Goal: Transaction & Acquisition: Purchase product/service

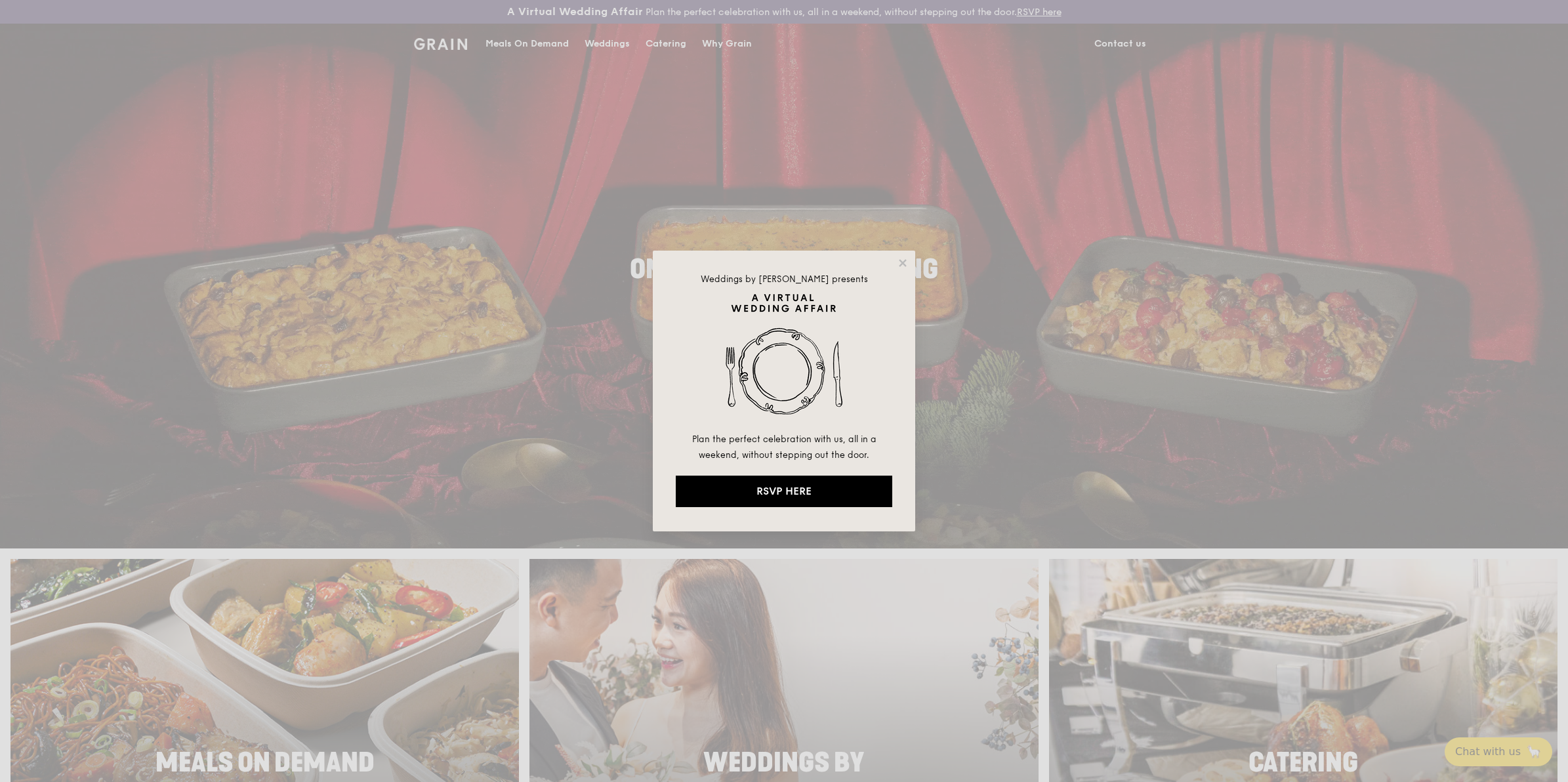
drag, startPoint x: 904, startPoint y: 261, endPoint x: 804, endPoint y: 202, distance: 116.1
click at [904, 261] on icon at bounding box center [903, 263] width 8 height 8
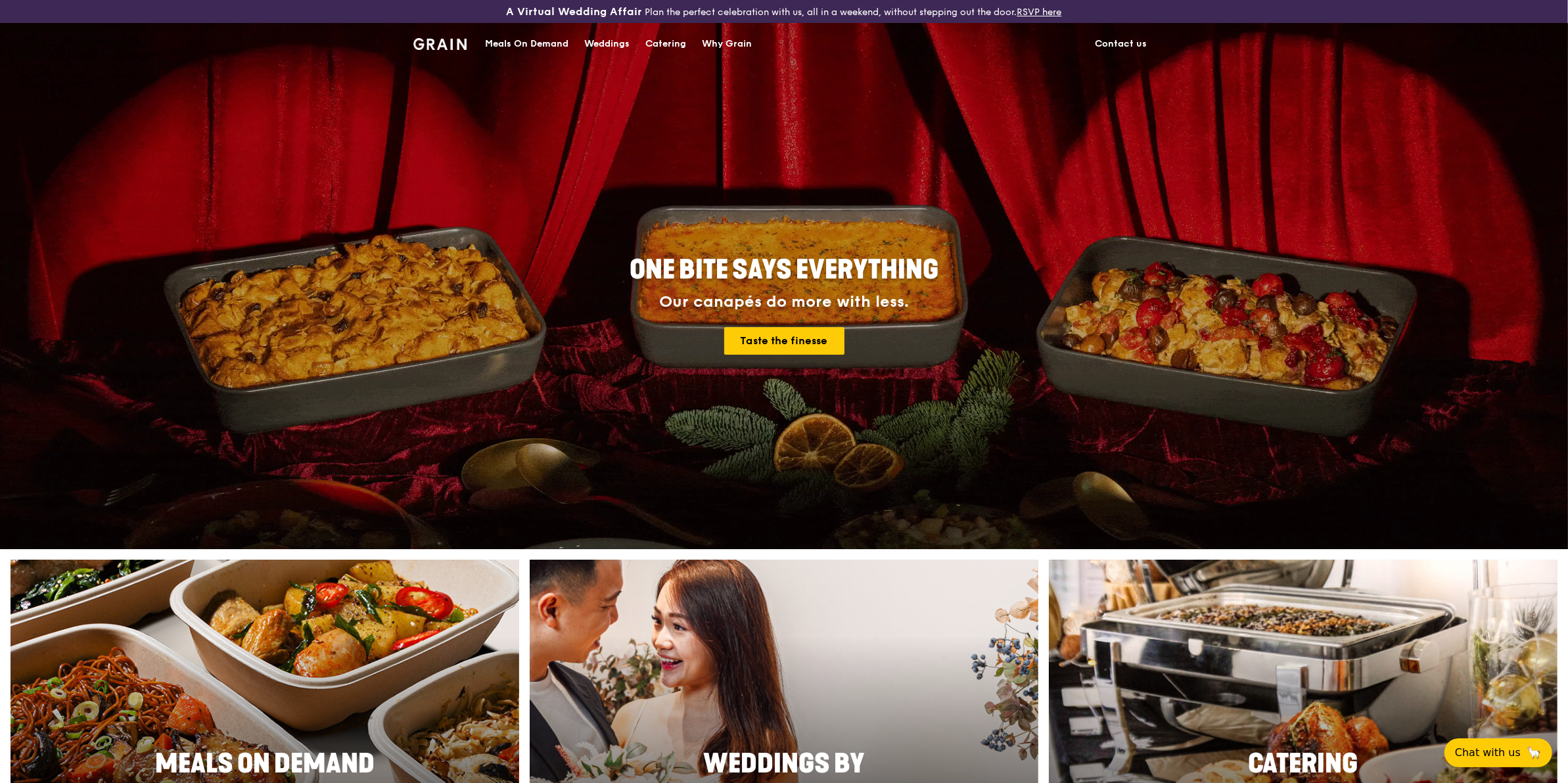
click at [654, 42] on div "Catering" at bounding box center [666, 43] width 40 height 39
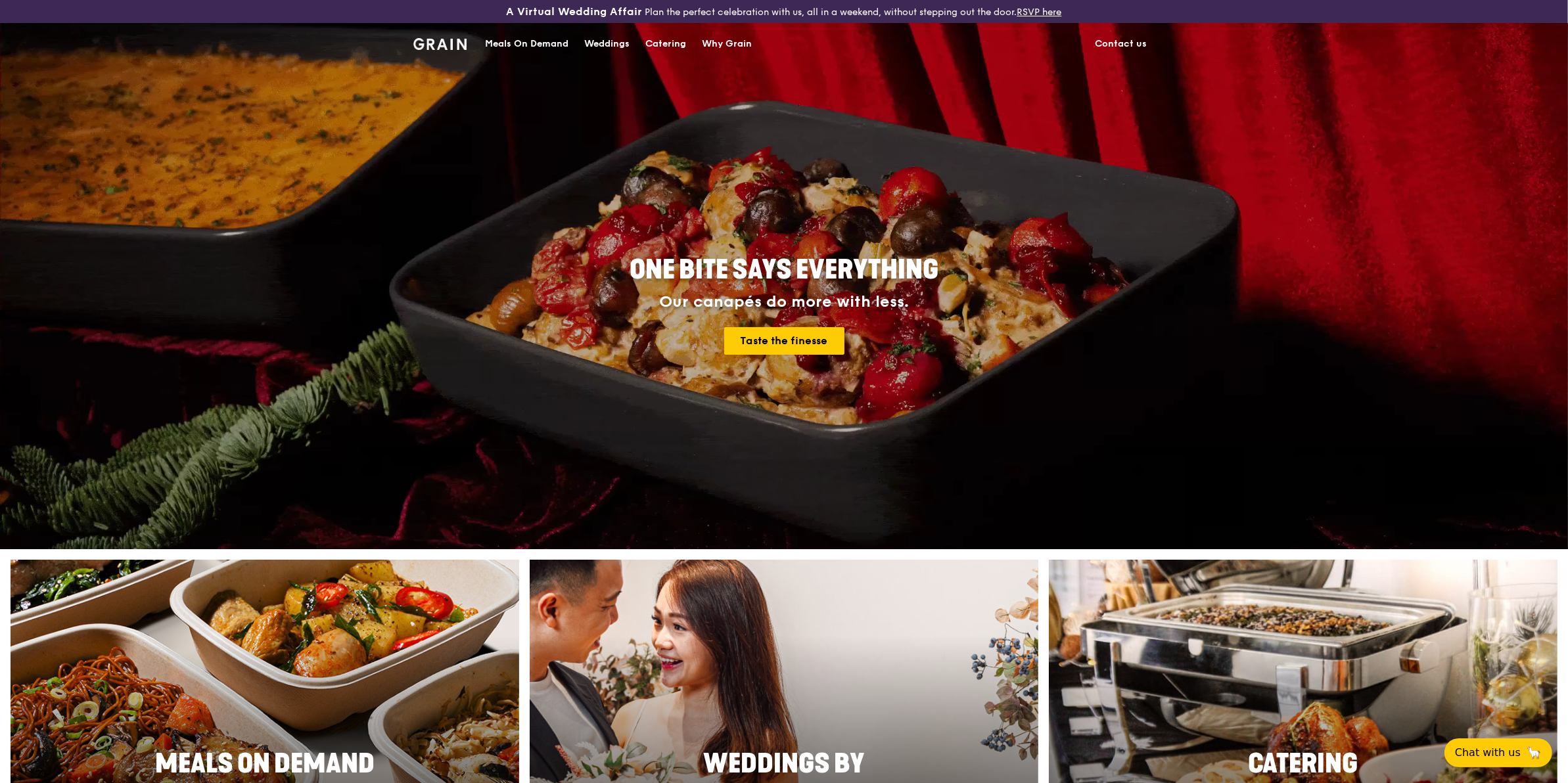
click at [670, 39] on div "Catering" at bounding box center [666, 43] width 40 height 39
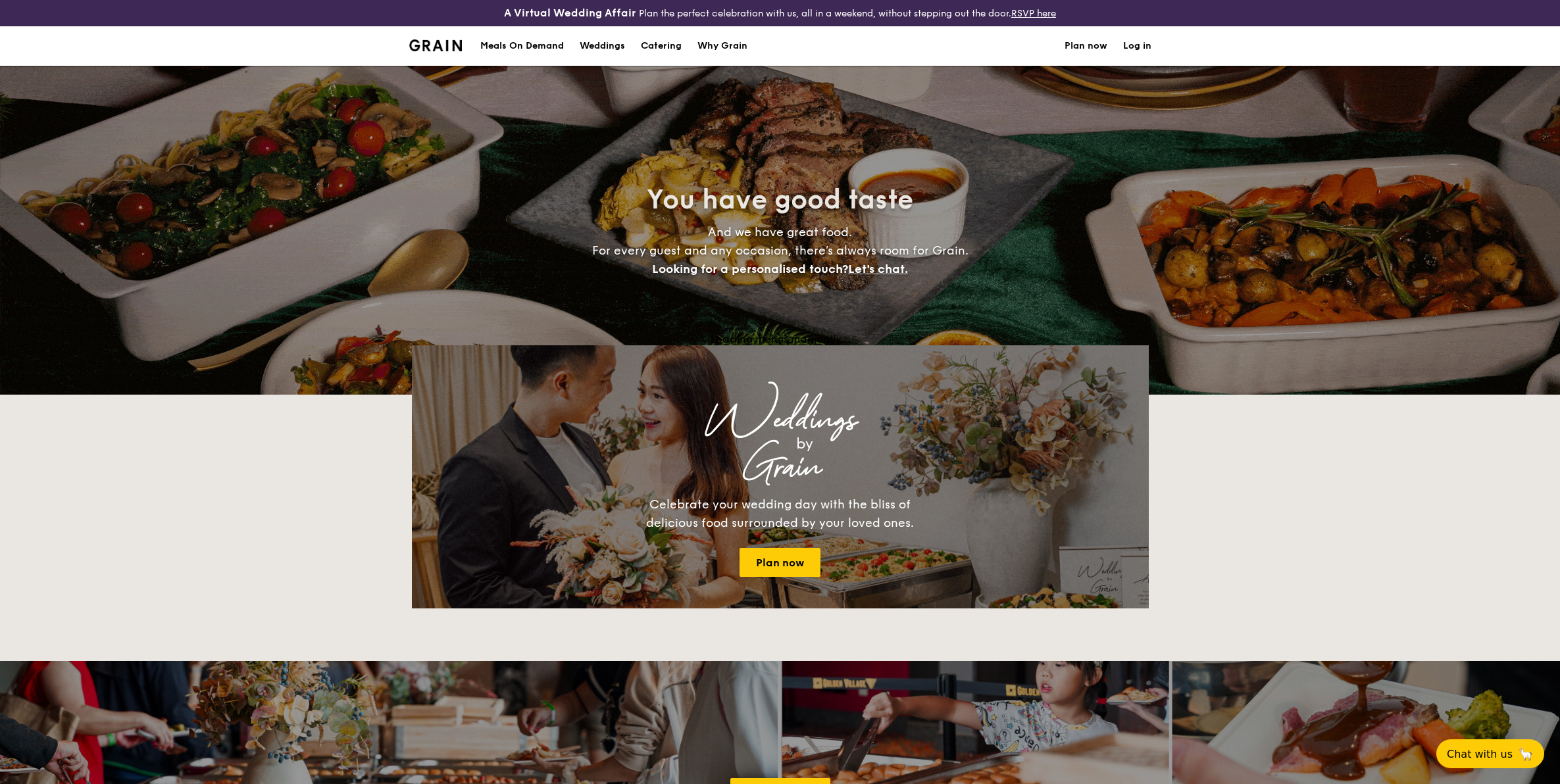
select select
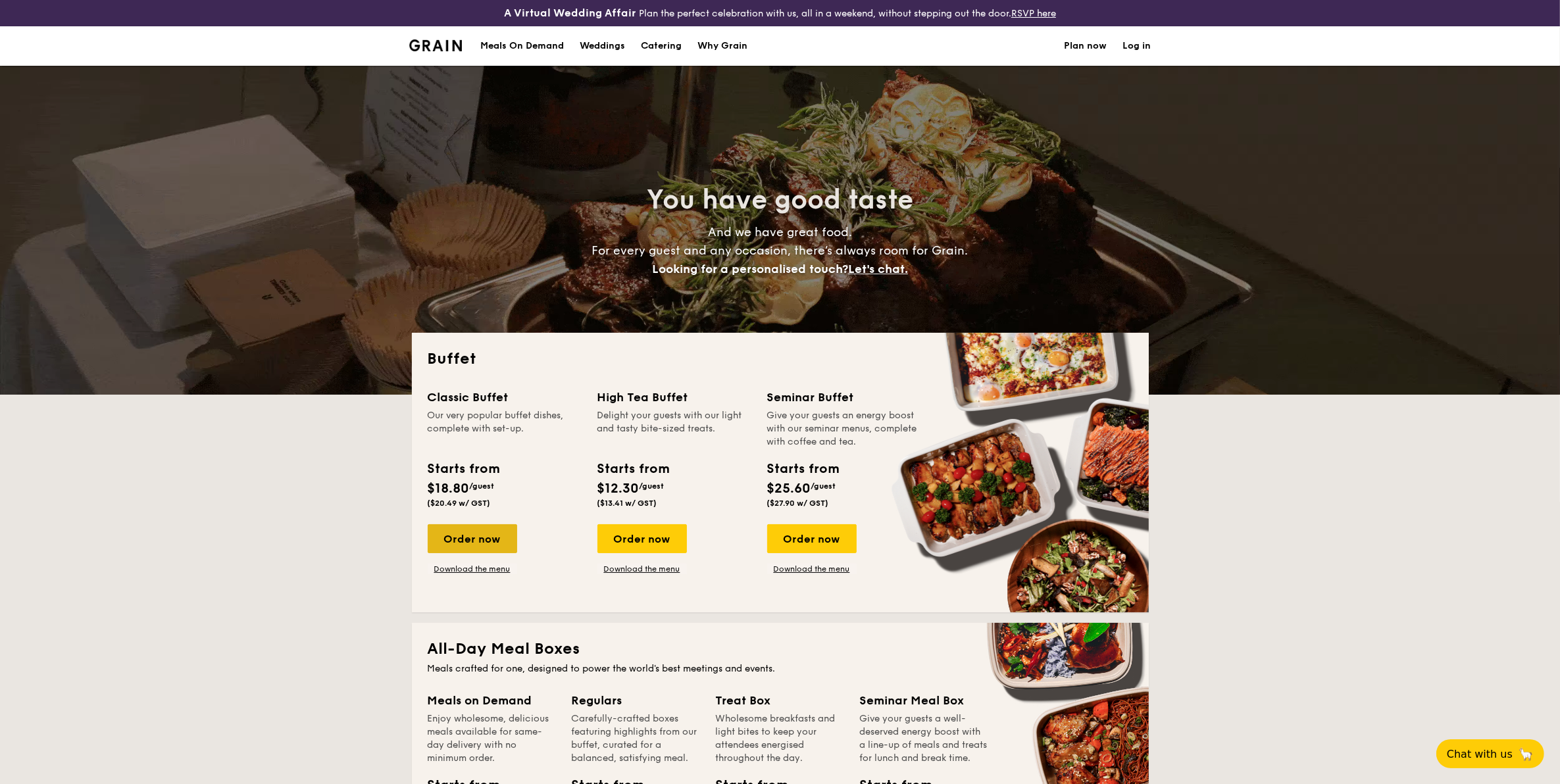
click at [489, 535] on div "Order now" at bounding box center [472, 538] width 90 height 29
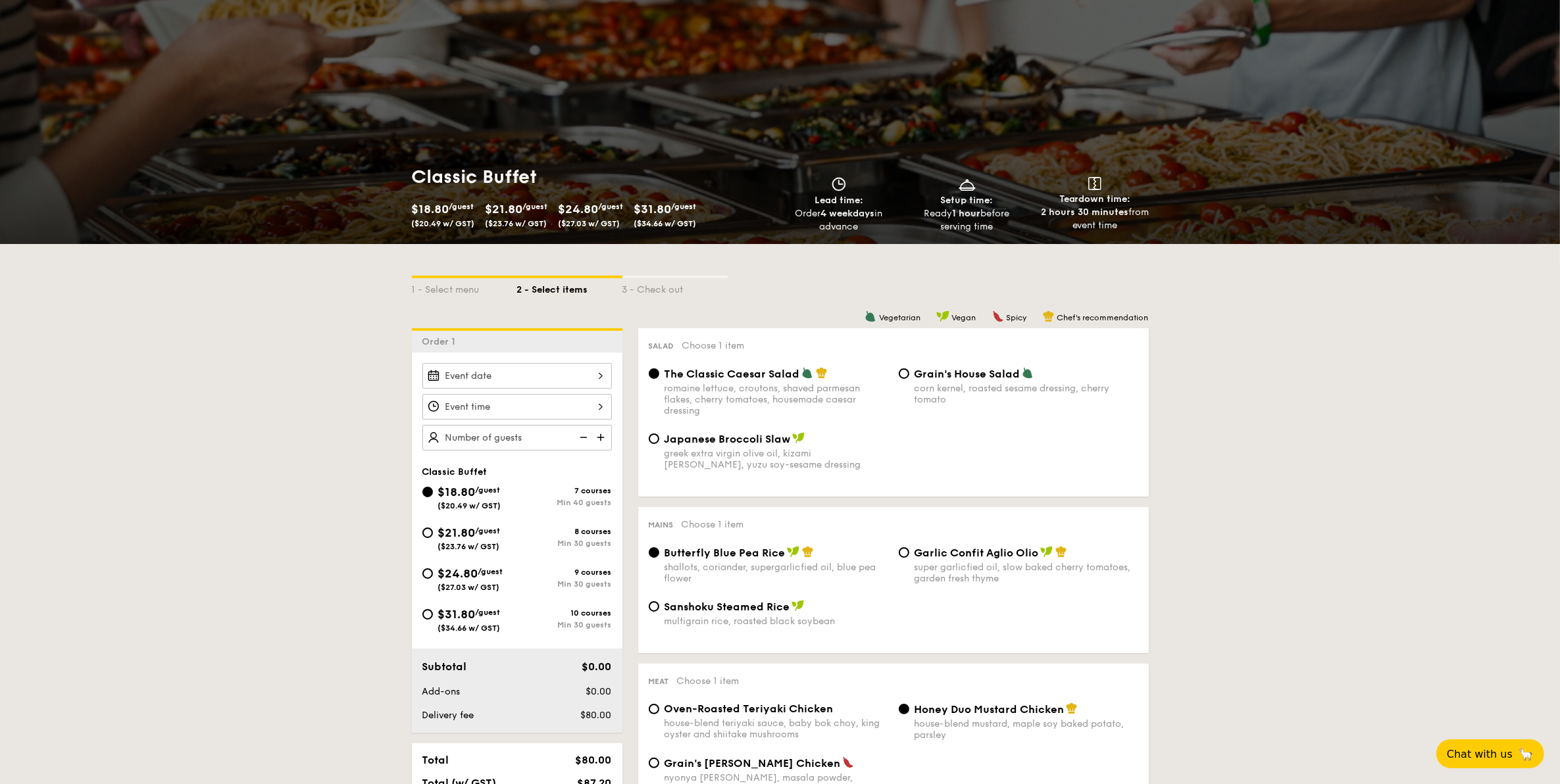
scroll to position [165, 0]
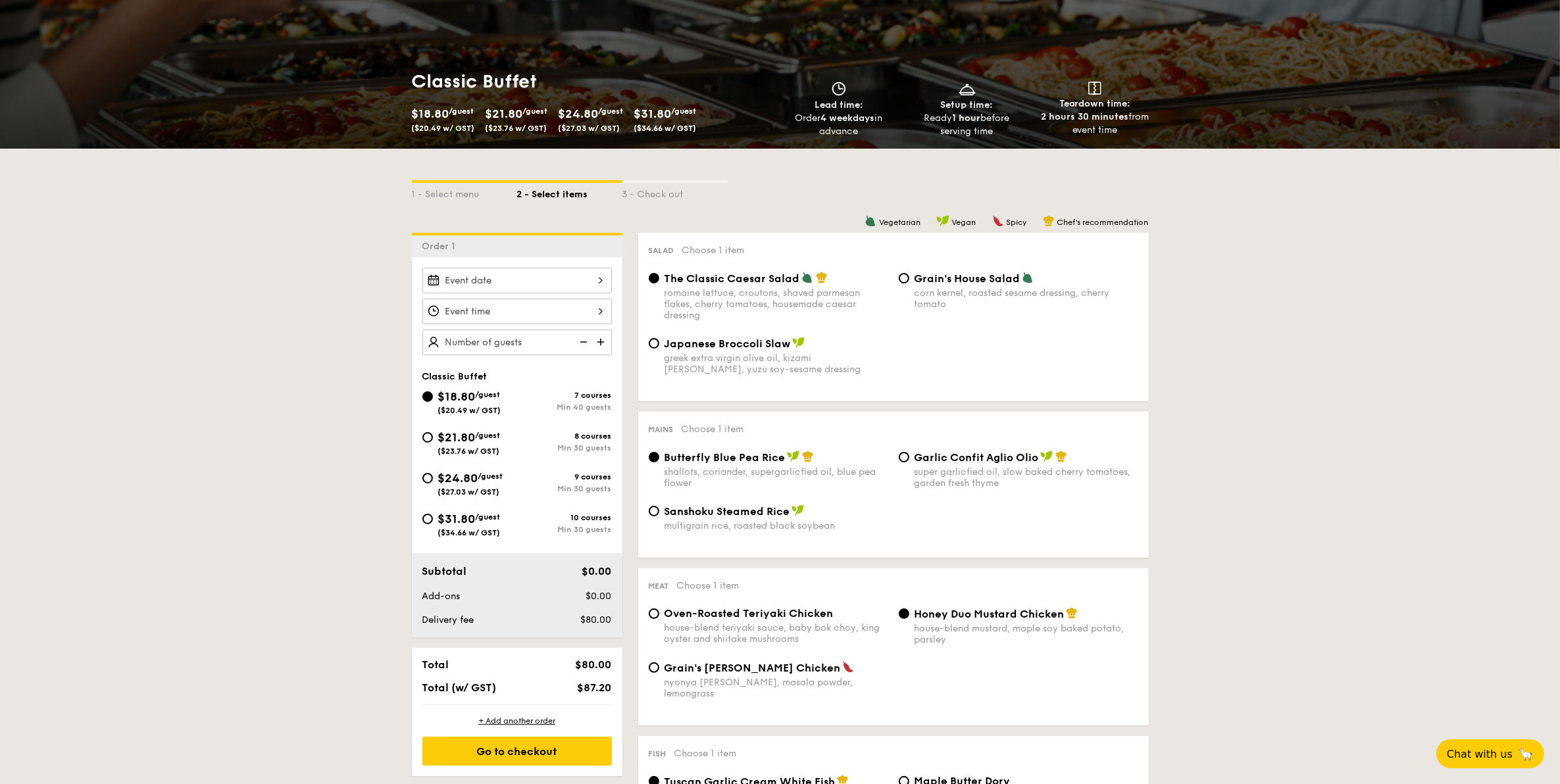
click at [784, 352] on div "Japanese Broccoli Slaw greek extra virgin olive oil, kizami nori, ginger, yuzu …" at bounding box center [777, 356] width 224 height 39
click at [659, 349] on input "Japanese Broccoli Slaw greek extra virgin olive oil, kizami nori, ginger, yuzu …" at bounding box center [653, 343] width 11 height 11
radio input "true"
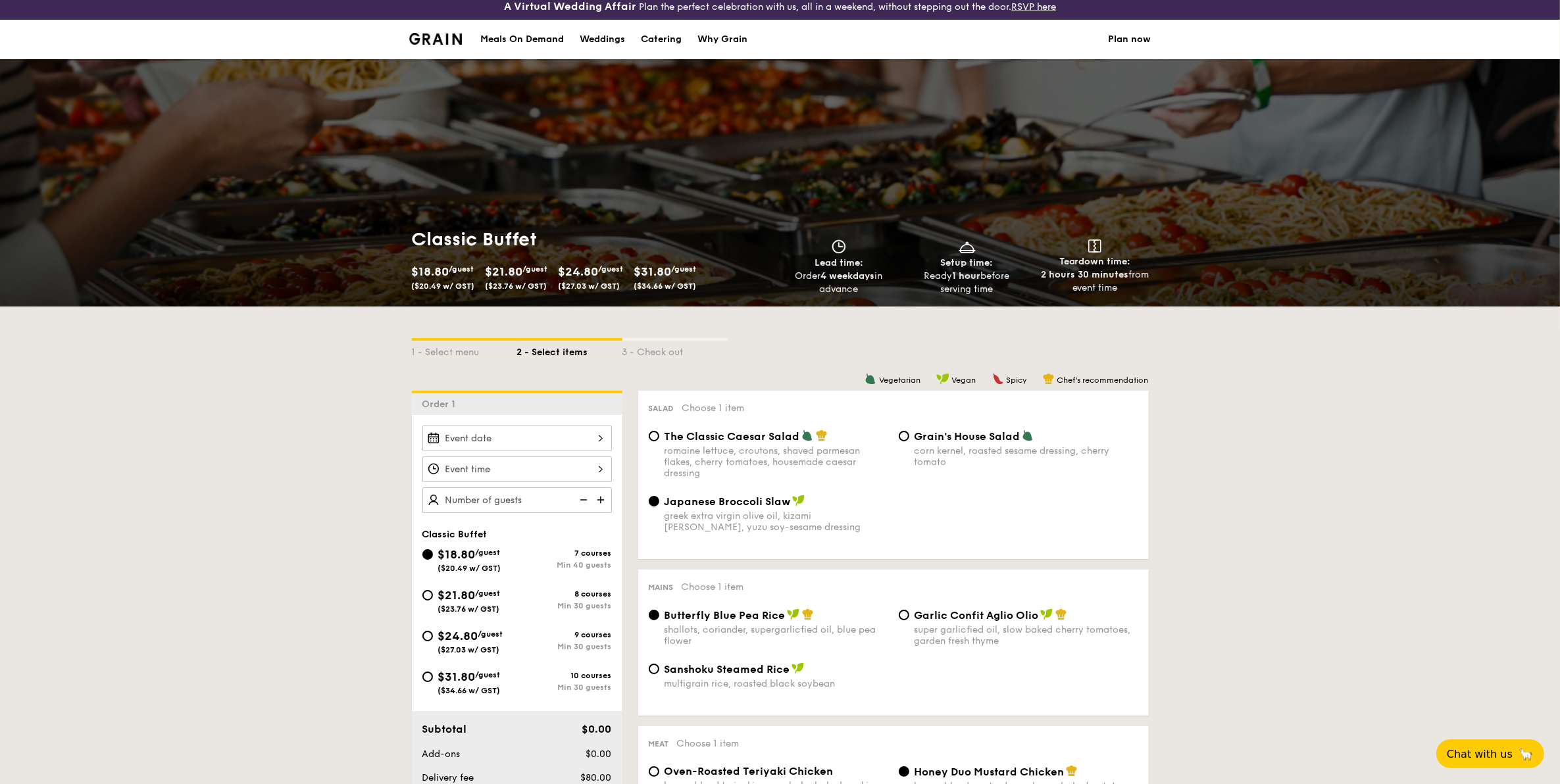
scroll to position [0, 0]
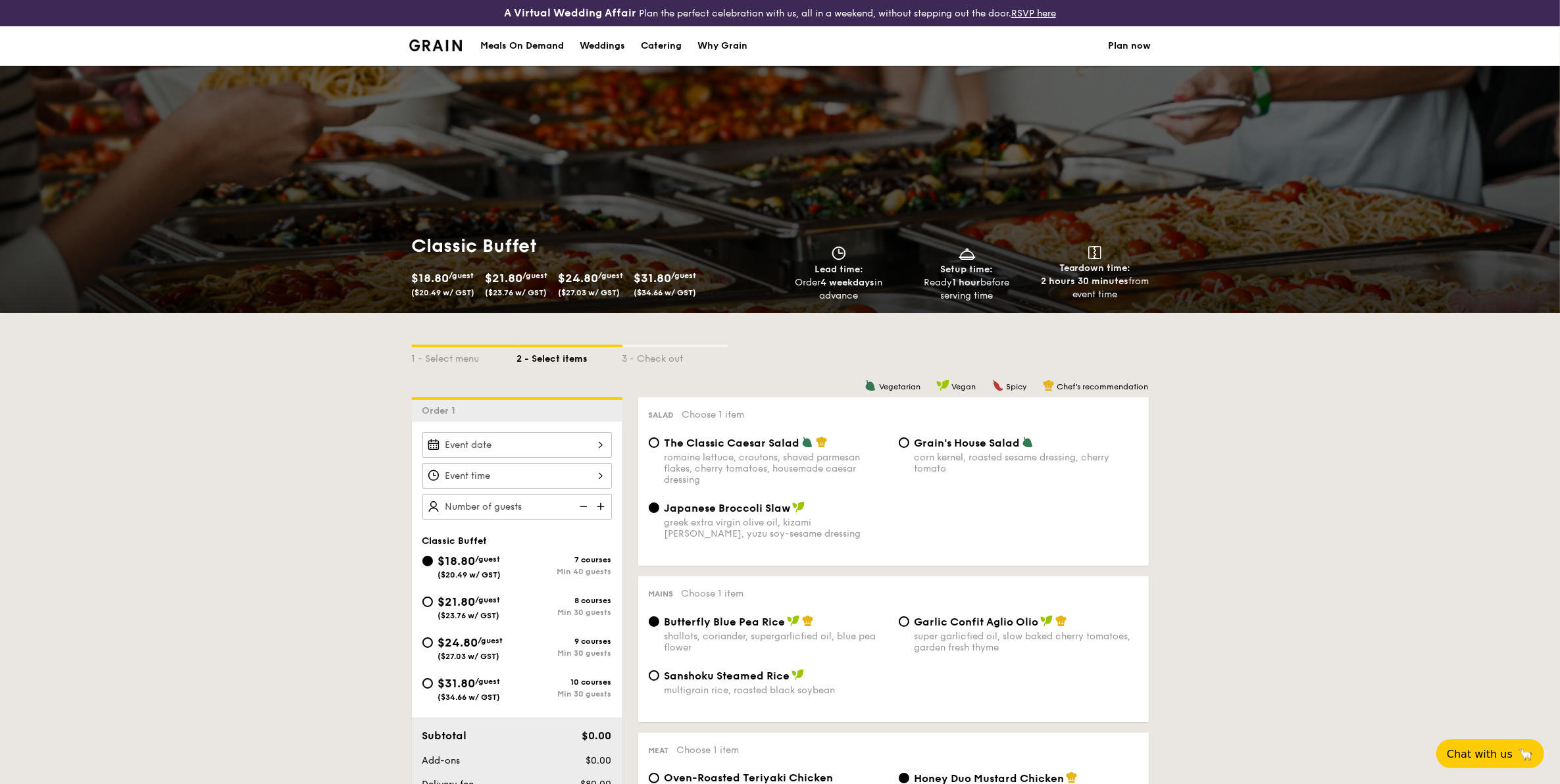
click at [745, 533] on div "greek extra virgin olive oil, kizami nori, ginger, yuzu soy-sesame dressing" at bounding box center [777, 528] width 224 height 22
click at [659, 513] on input "Japanese Broccoli Slaw greek extra virgin olive oil, kizami nori, ginger, yuzu …" at bounding box center [653, 508] width 11 height 11
click at [757, 461] on div "romaine lettuce, croutons, shaved parmesan flakes, cherry tomatoes, housemade c…" at bounding box center [777, 468] width 224 height 34
click at [659, 448] on input "The Classic Caesar Salad romaine lettuce, croutons, shaved parmesan flakes, che…" at bounding box center [653, 442] width 11 height 11
radio input "true"
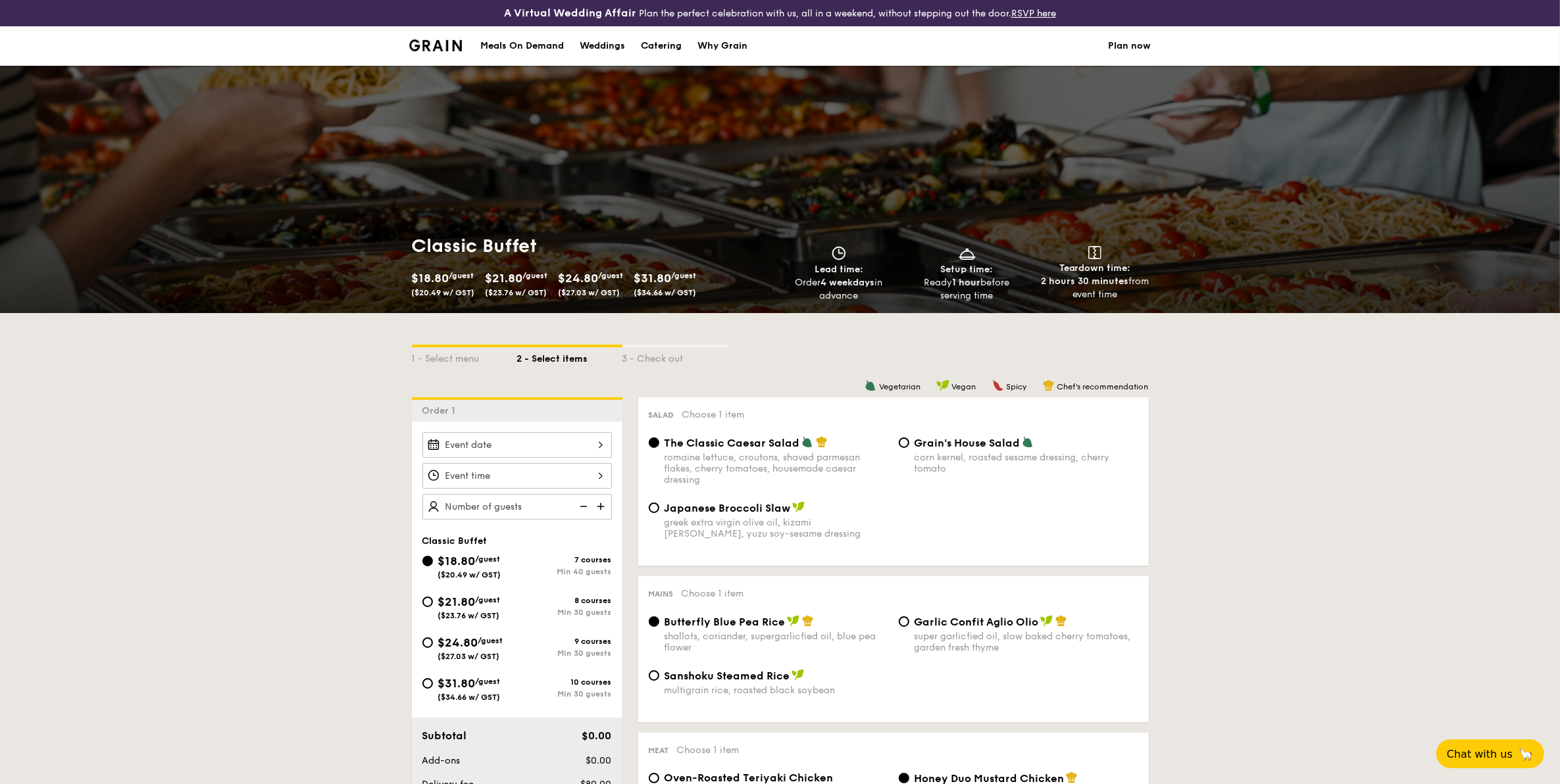
click at [728, 531] on div "greek extra virgin olive oil, kizami nori, ginger, yuzu soy-sesame dressing" at bounding box center [777, 528] width 224 height 22
click at [659, 513] on input "Japanese Broccoli Slaw greek extra virgin olive oil, kizami nori, ginger, yuzu …" at bounding box center [653, 508] width 11 height 11
radio input "true"
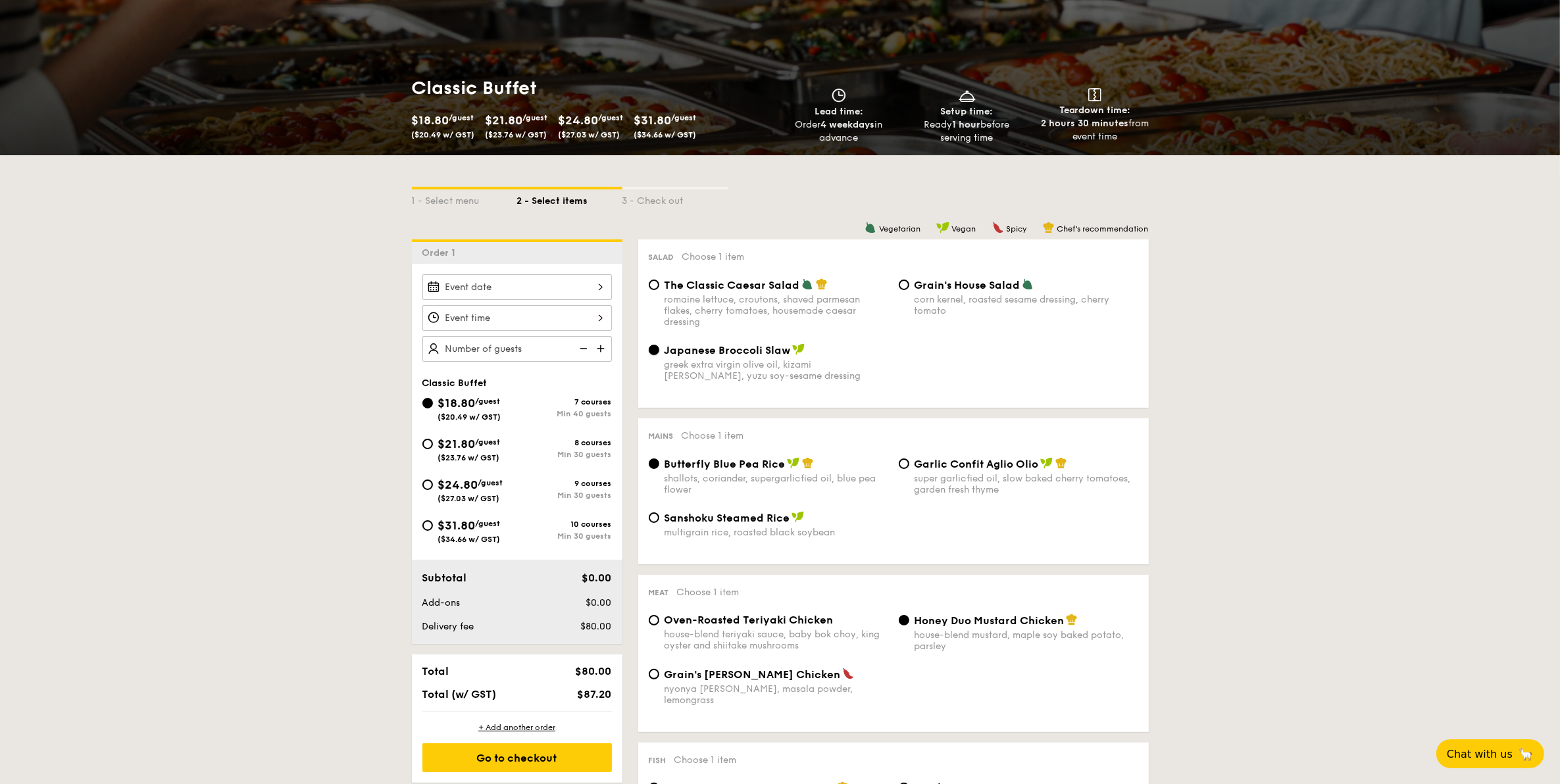
scroll to position [165, 0]
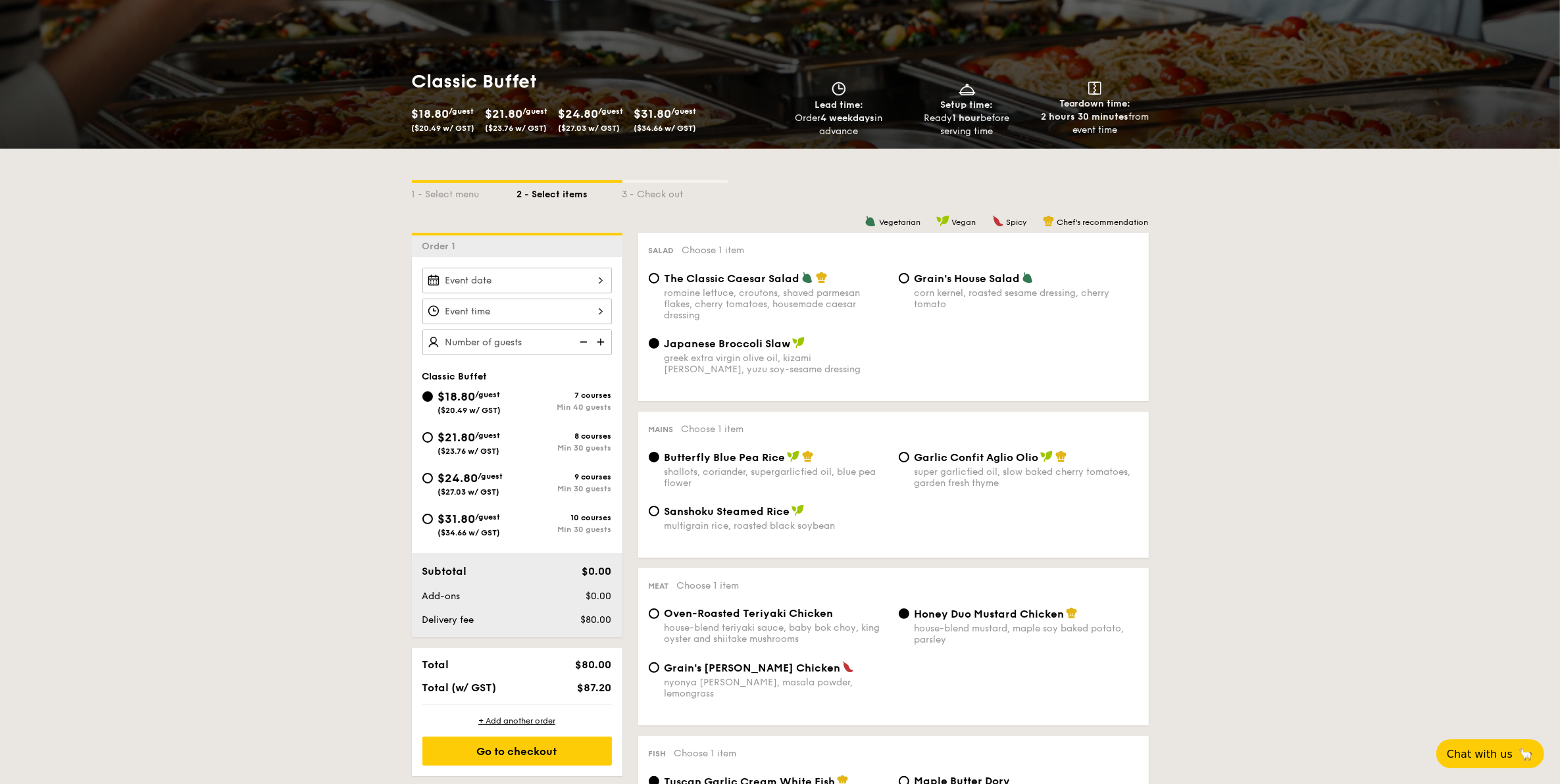
click at [728, 531] on div "multigrain rice, roasted black soybean" at bounding box center [777, 526] width 224 height 12
click at [659, 516] on input "Sanshoku Steamed Rice multigrain rice, roasted black soybean" at bounding box center [653, 510] width 11 height 11
radio input "true"
click at [749, 474] on div "shallots, coriander, supergarlicfied oil, blue pea flower" at bounding box center [777, 477] width 224 height 22
click at [659, 462] on input "Butterfly Blue Pea Rice shallots, coriander, supergarlicfied oil, blue pea flow…" at bounding box center [653, 457] width 11 height 11
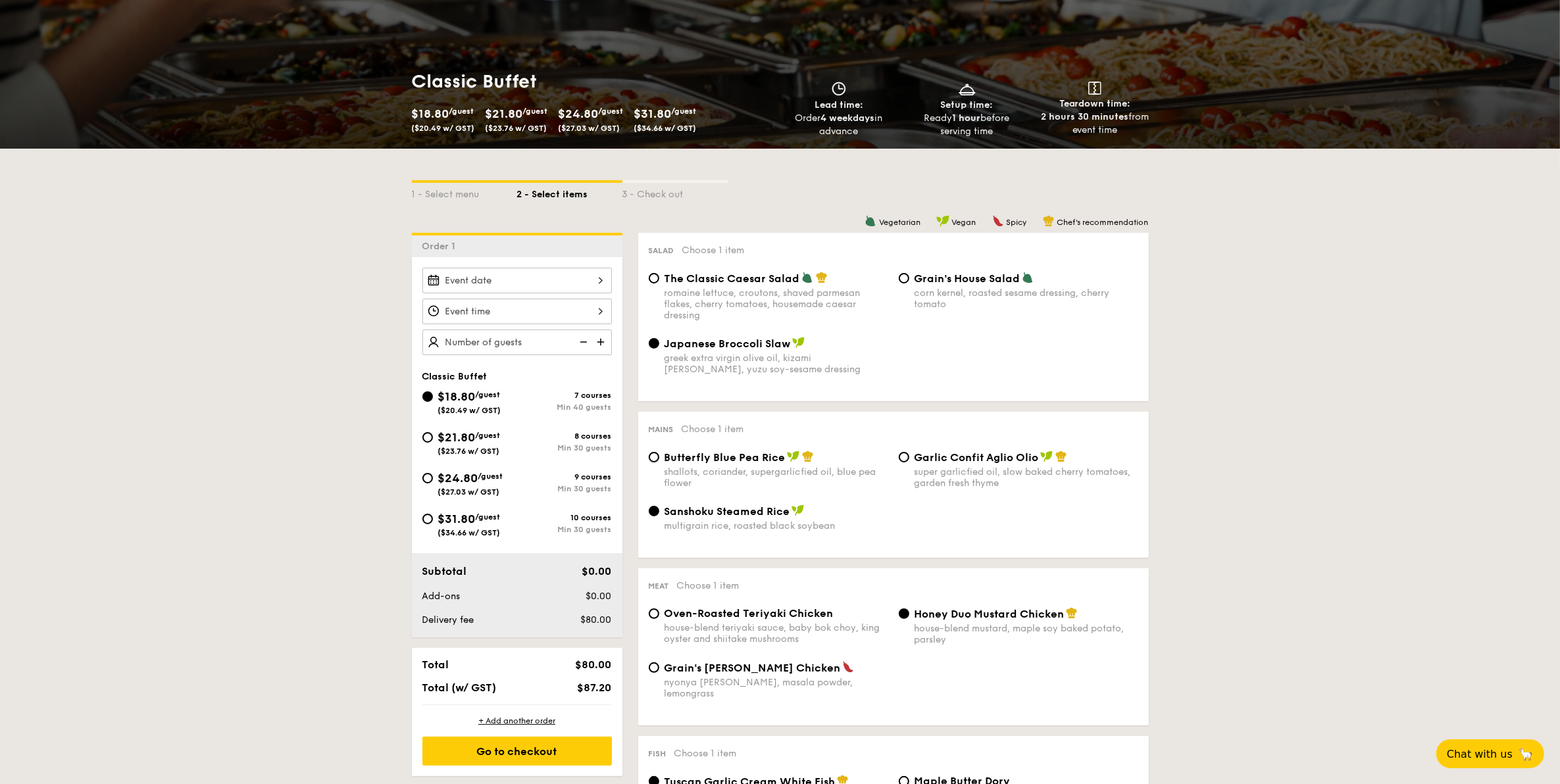
radio input "true"
click at [927, 467] on div "Garlic Confit Aglio Olio super garlicfied oil, slow baked cherry tomatoes, gard…" at bounding box center [1026, 470] width 224 height 39
click at [910, 462] on input "Garlic Confit Aglio Olio super garlicfied oil, slow baked cherry tomatoes, gard…" at bounding box center [904, 457] width 11 height 11
radio input "true"
select select
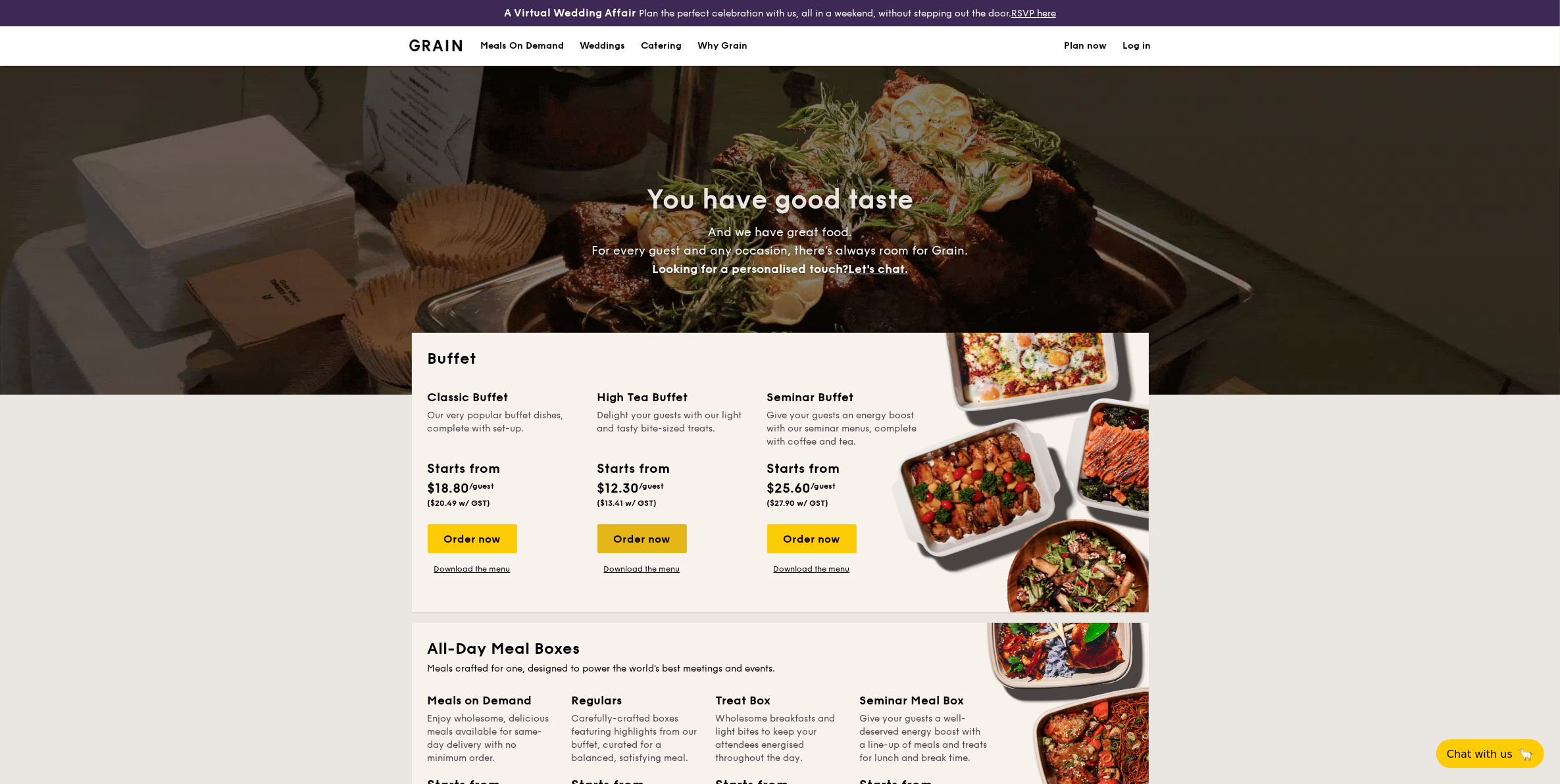
click at [663, 540] on div "Order now" at bounding box center [642, 538] width 90 height 29
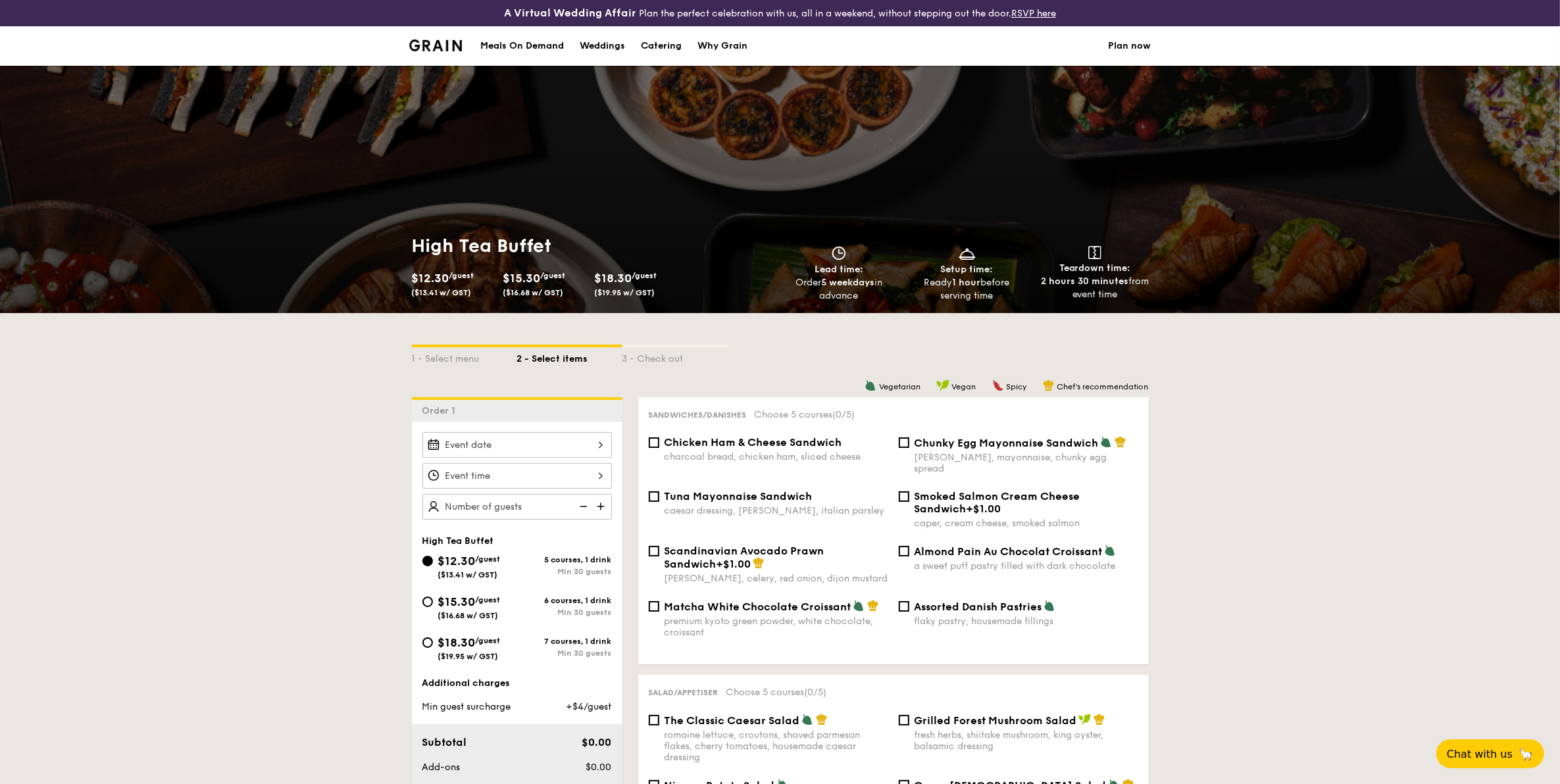
select select
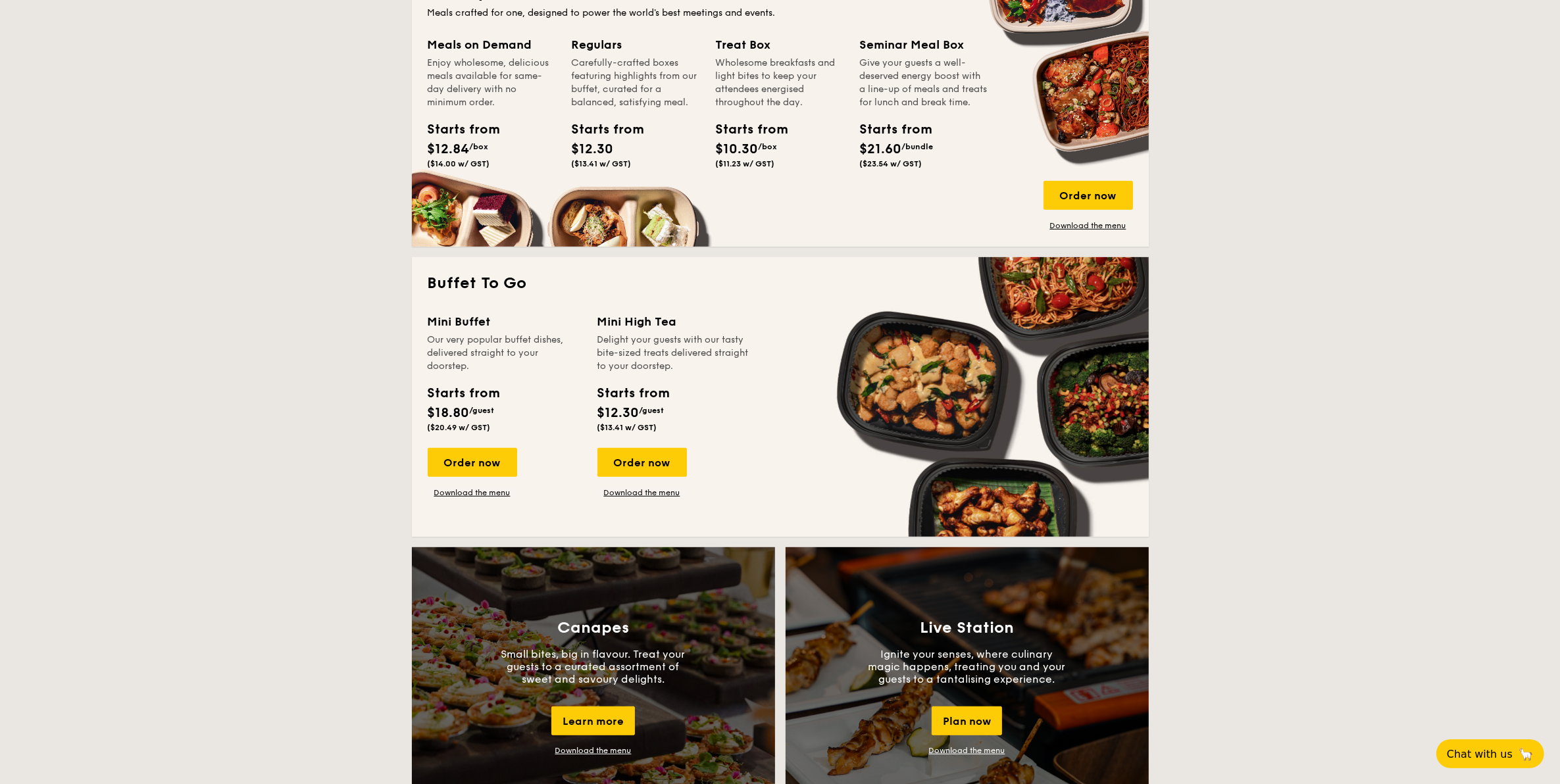
scroll to position [658, 0]
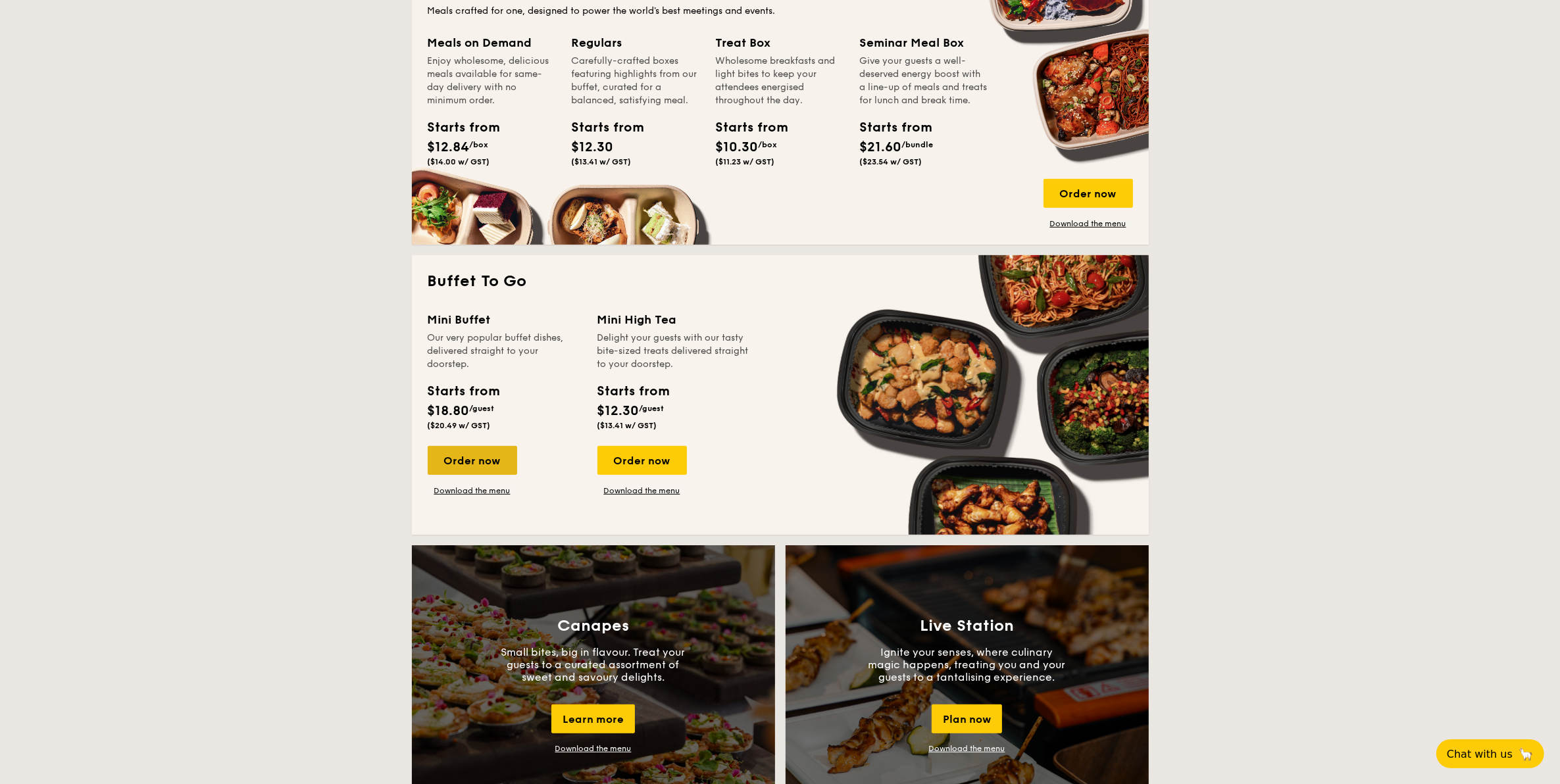
click at [498, 456] on div "Order now" at bounding box center [472, 460] width 90 height 29
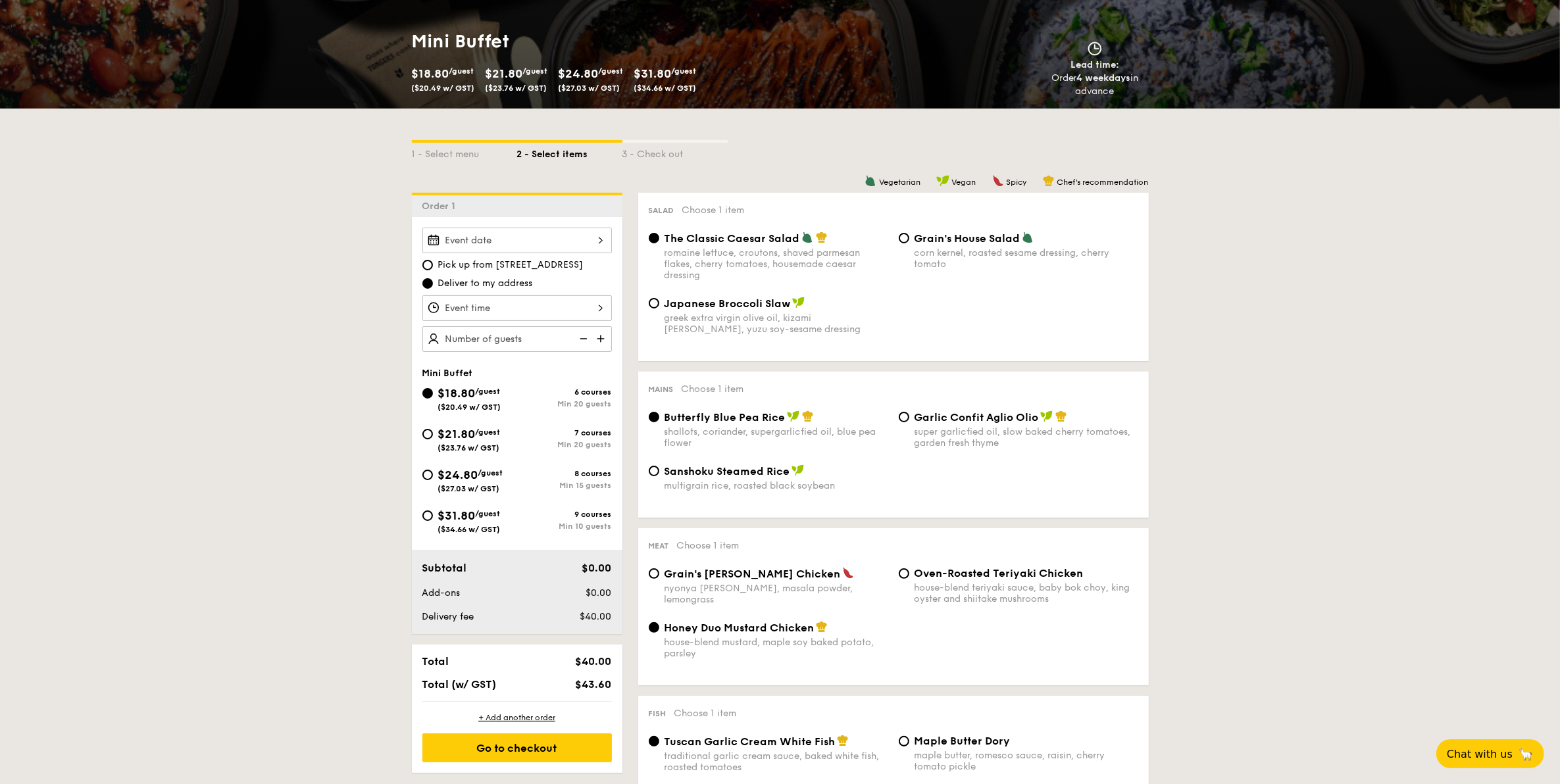
scroll to position [247, 0]
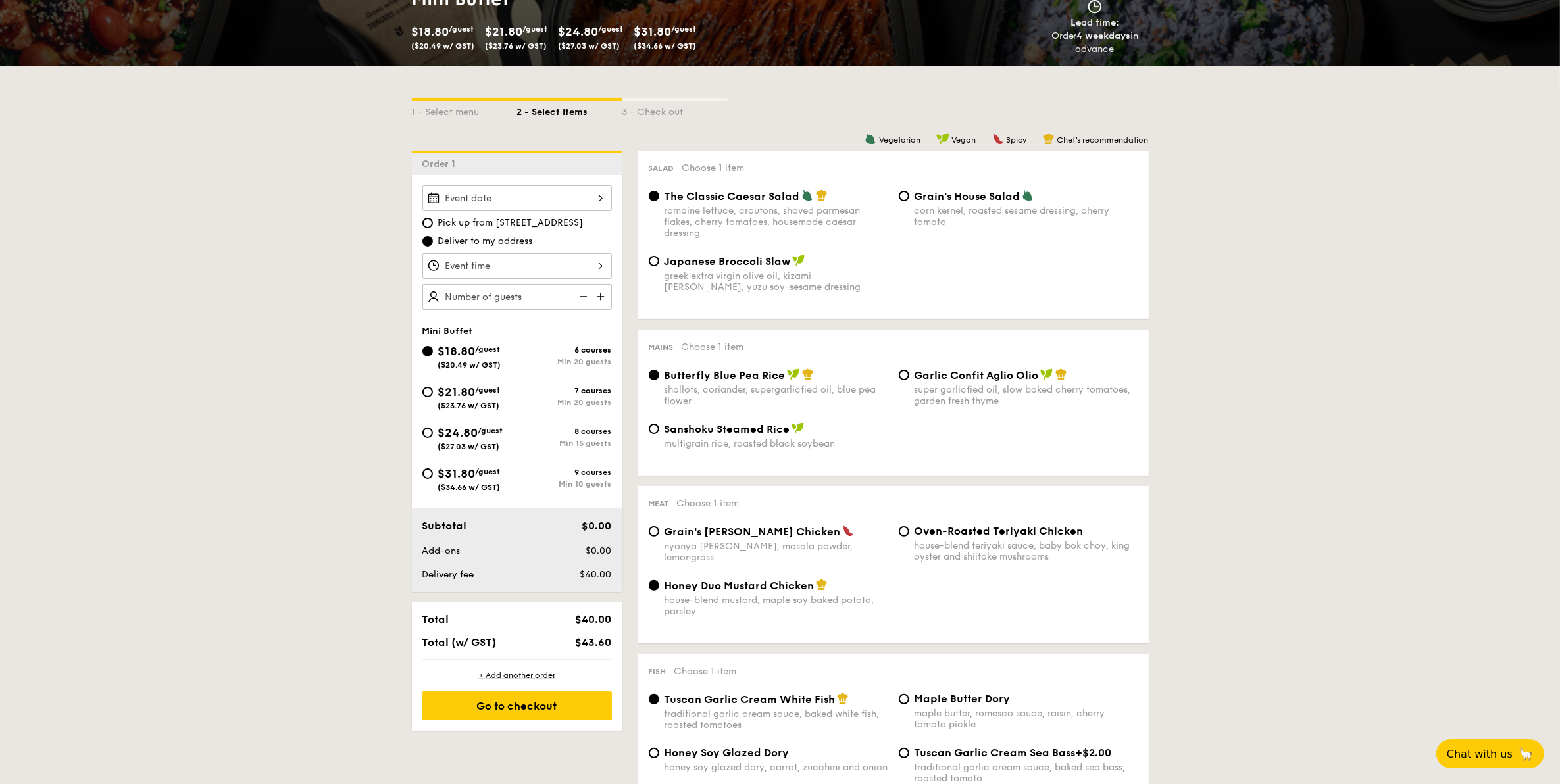
select select
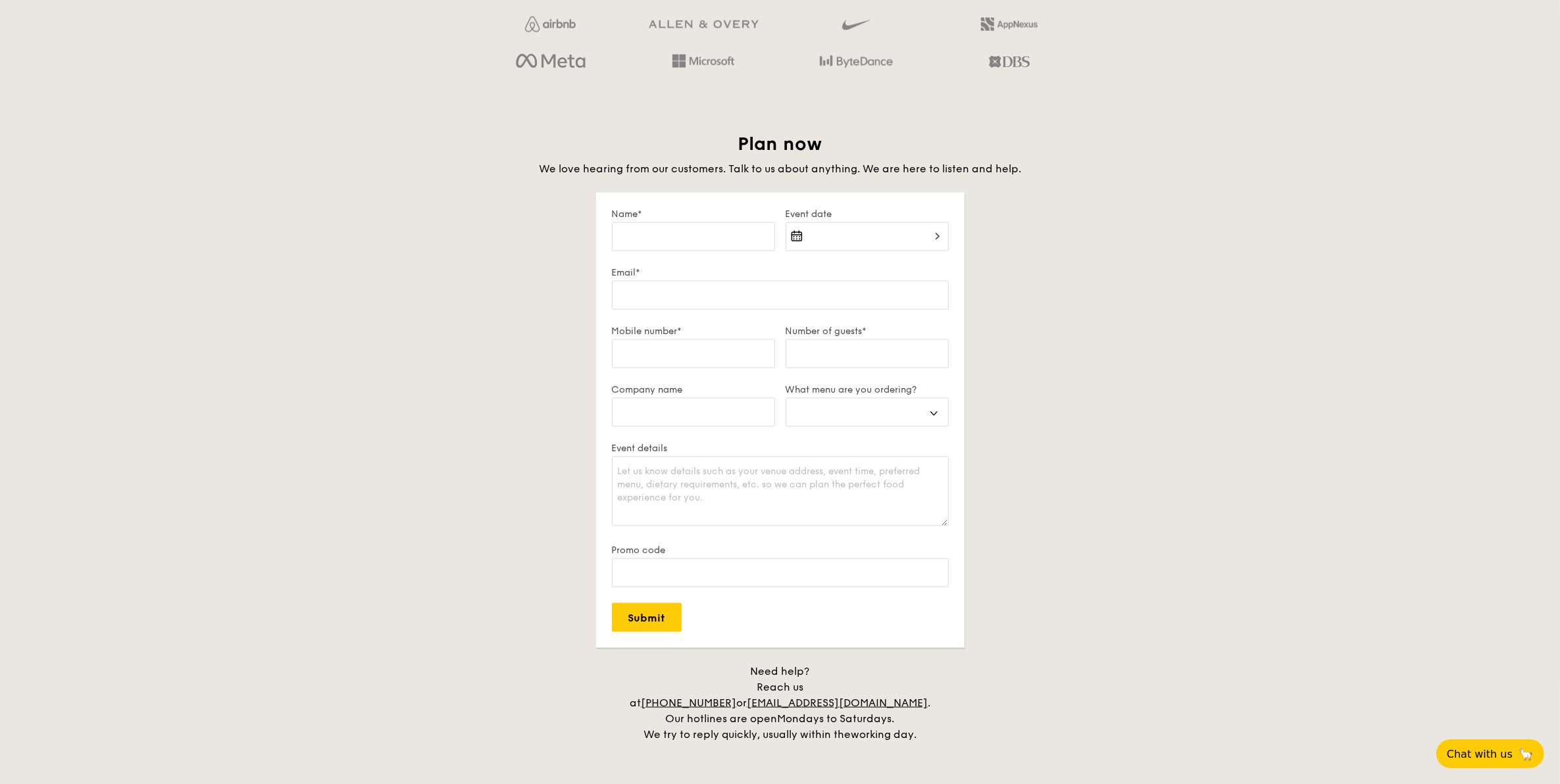
scroll to position [2159, 0]
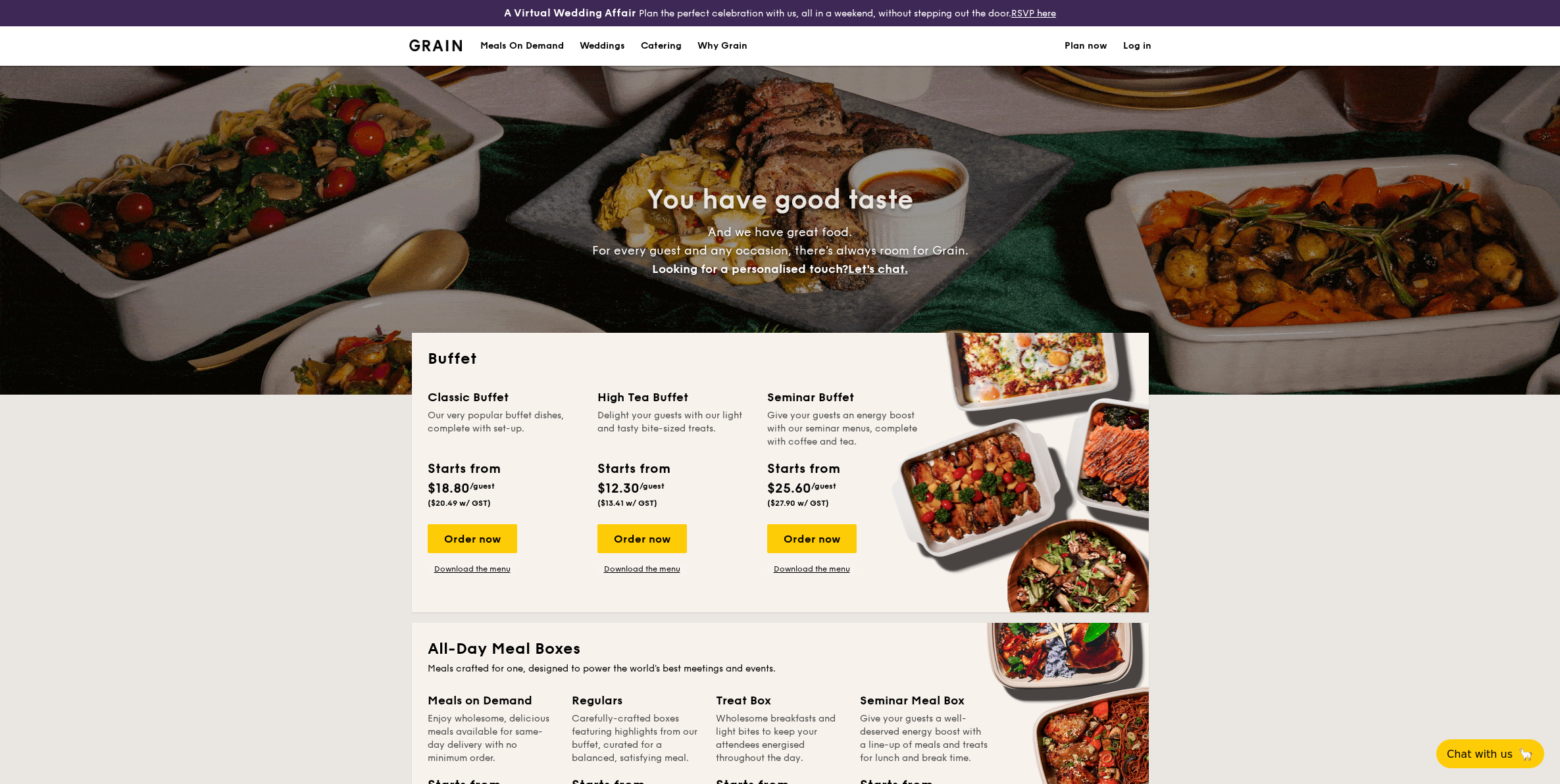
select select
click at [677, 46] on h1 "Catering" at bounding box center [661, 45] width 40 height 39
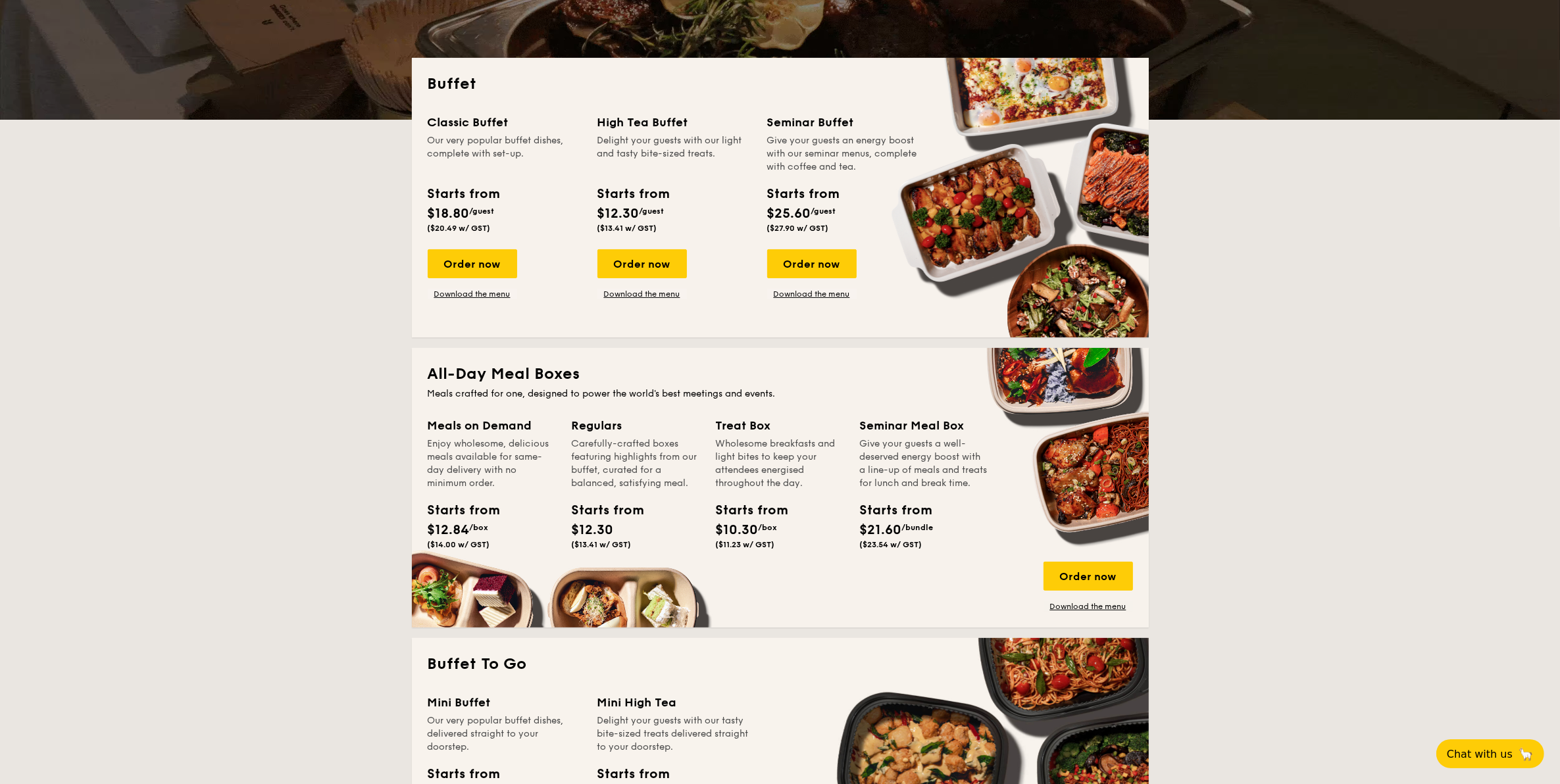
scroll to position [247, 0]
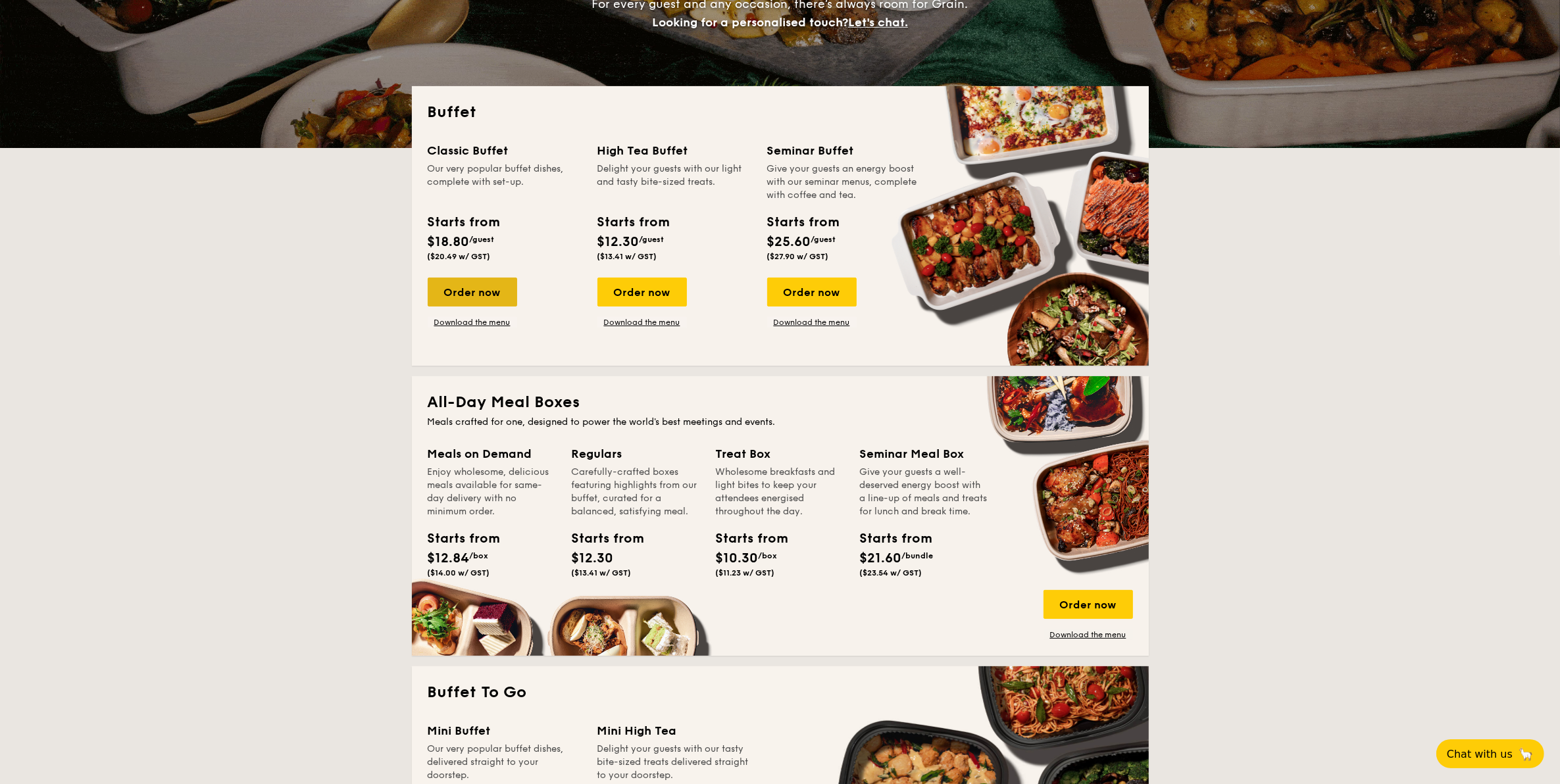
click at [481, 293] on div "Order now" at bounding box center [472, 292] width 90 height 29
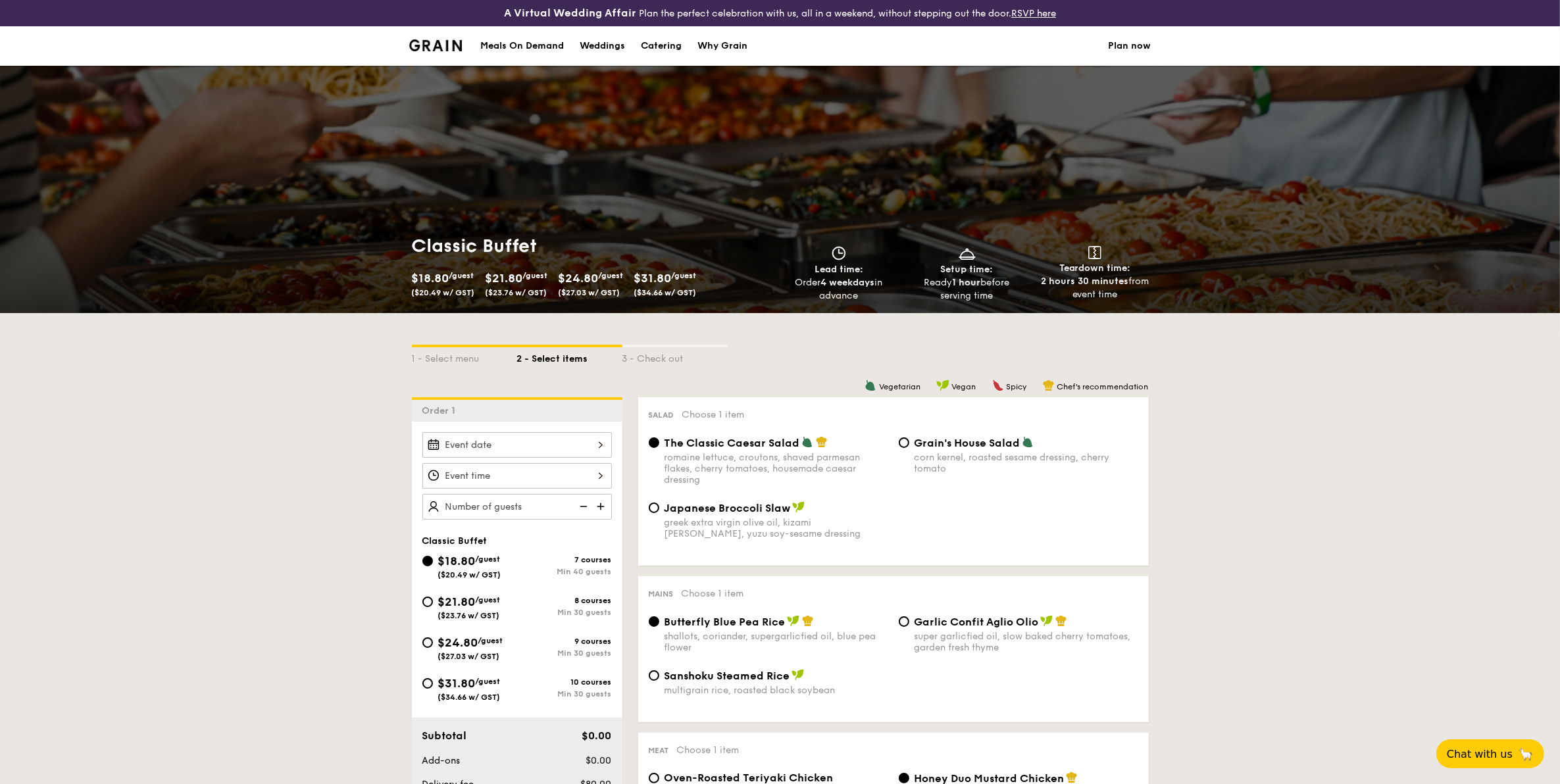
click at [539, 281] on div "$21.80 /guest ($23.76 w/ GST)" at bounding box center [516, 283] width 63 height 29
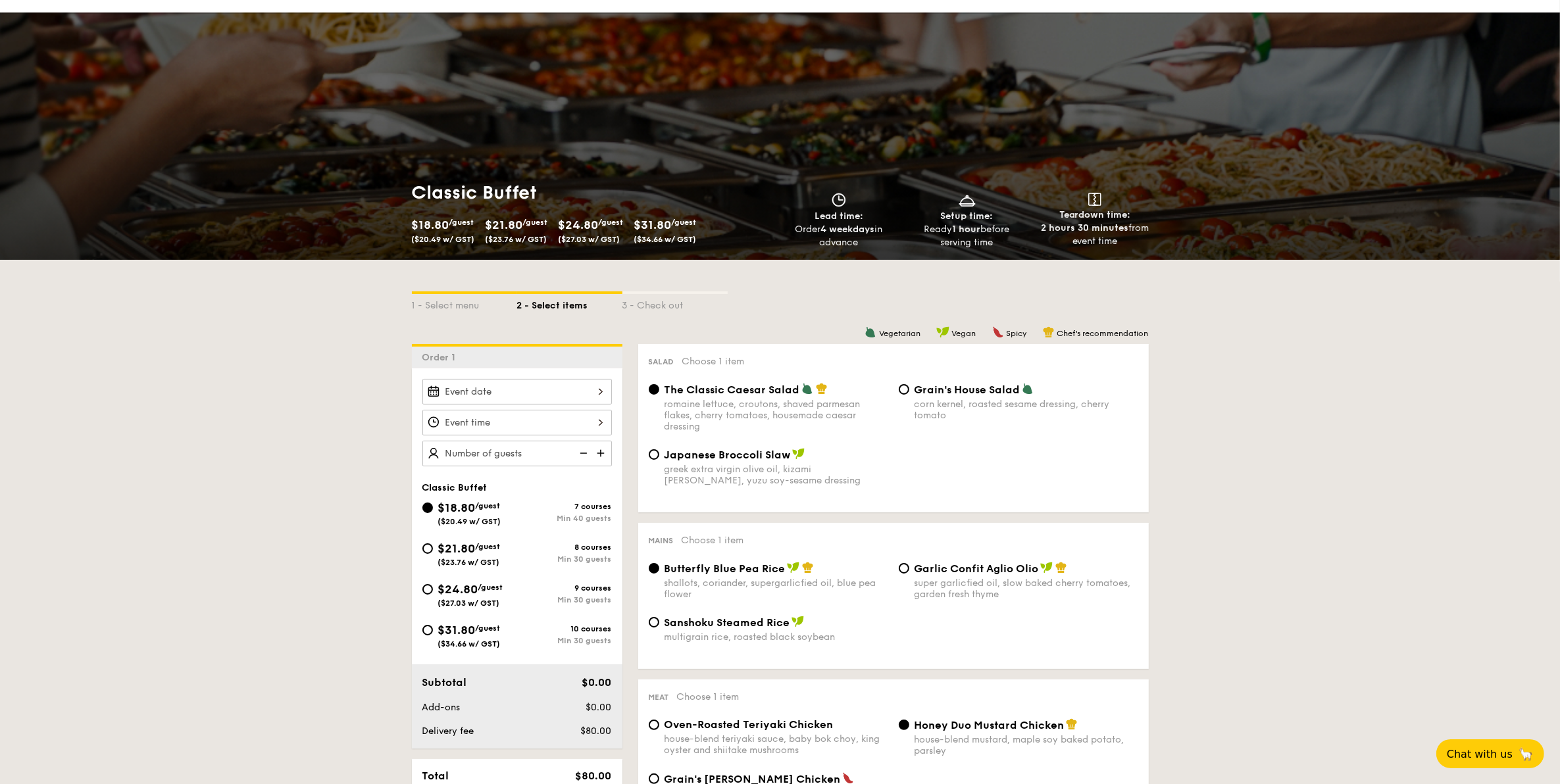
scroll to position [247, 0]
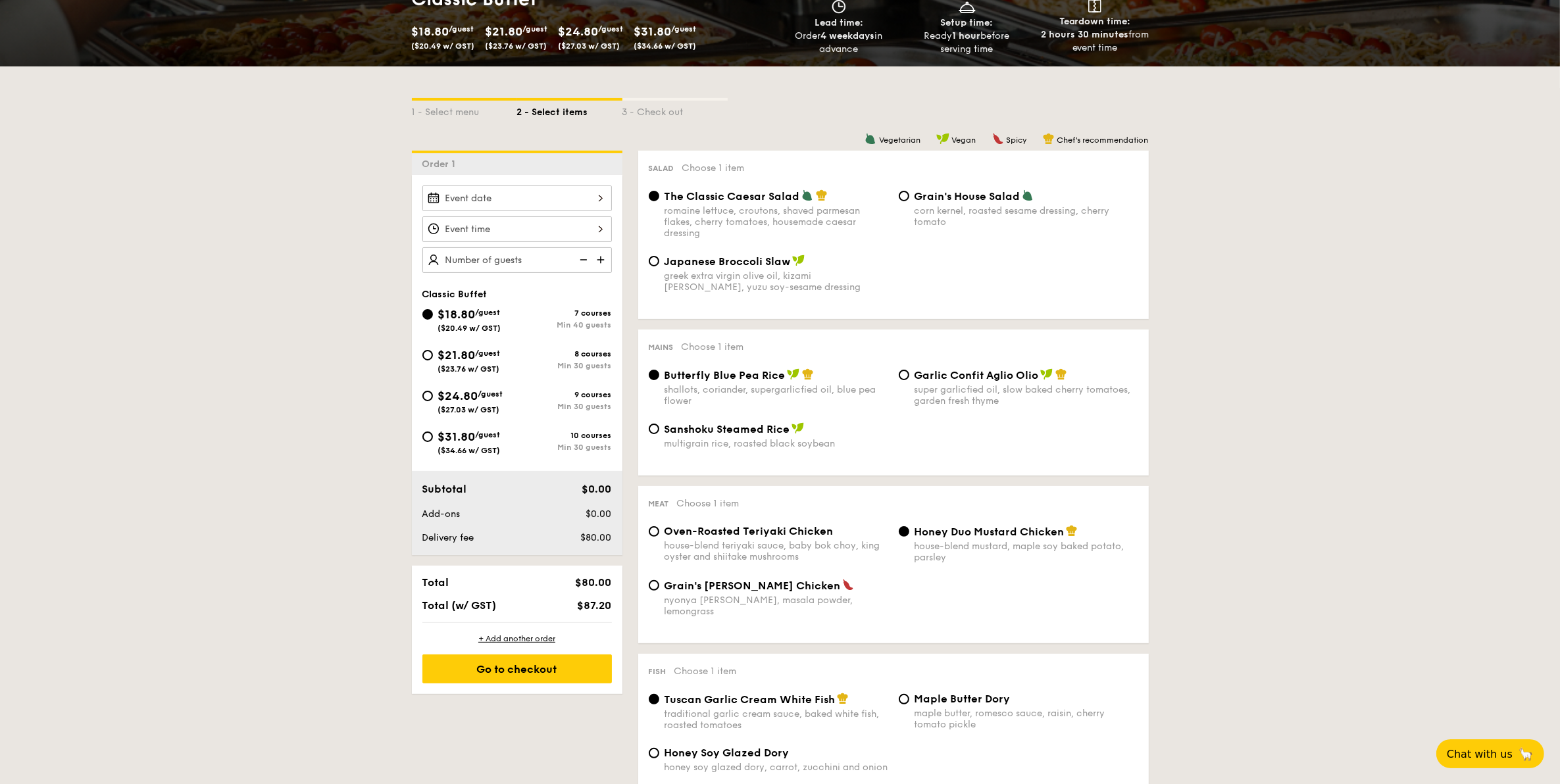
click at [510, 347] on div "$21.80 /guest ($23.76 w/ GST)" at bounding box center [469, 359] width 94 height 28
click at [433, 350] on input "$21.80 /guest ($23.76 w/ GST) 8 courses Min 30 guests" at bounding box center [427, 354] width 11 height 11
radio input "true"
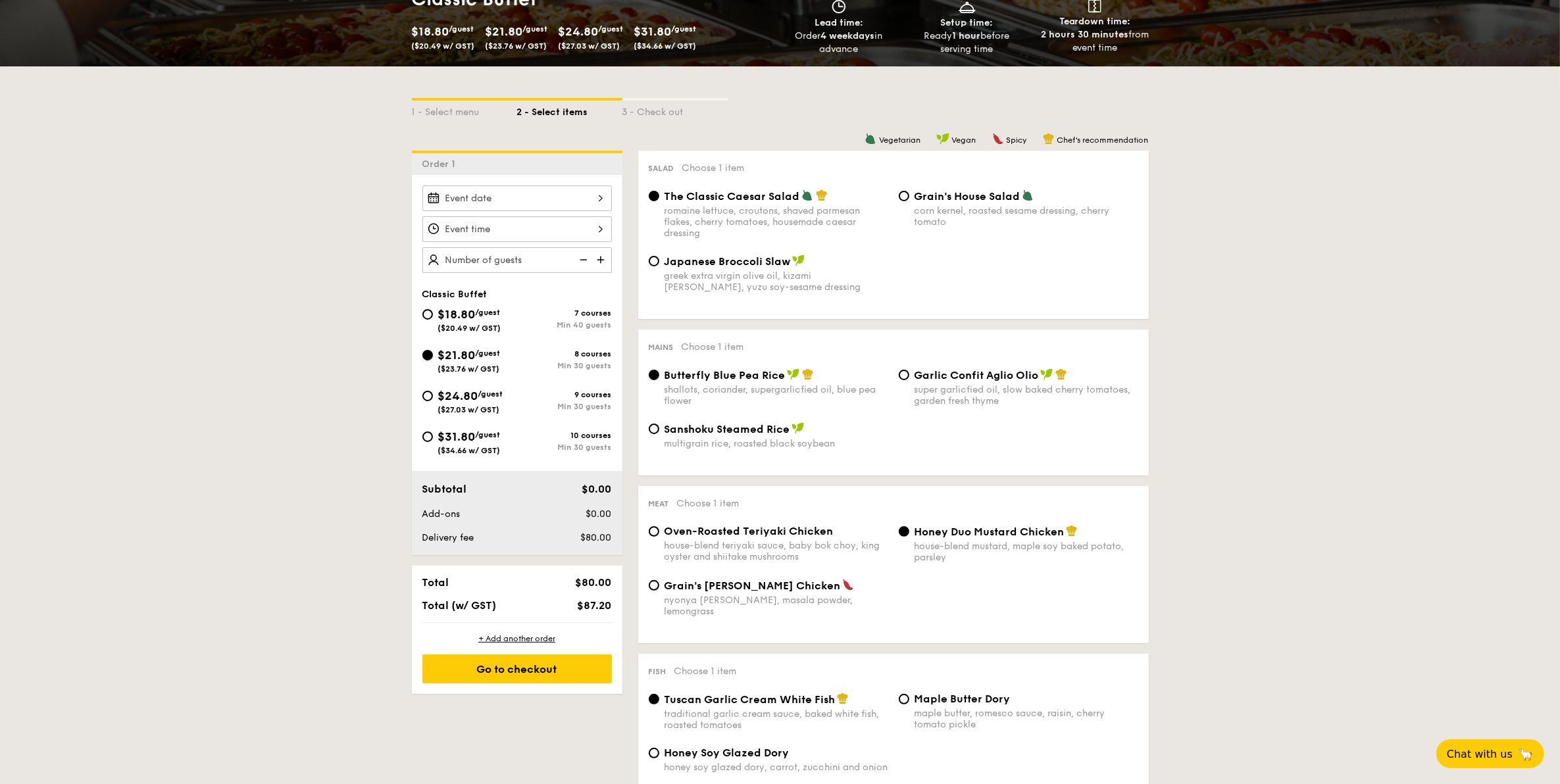
radio input "true"
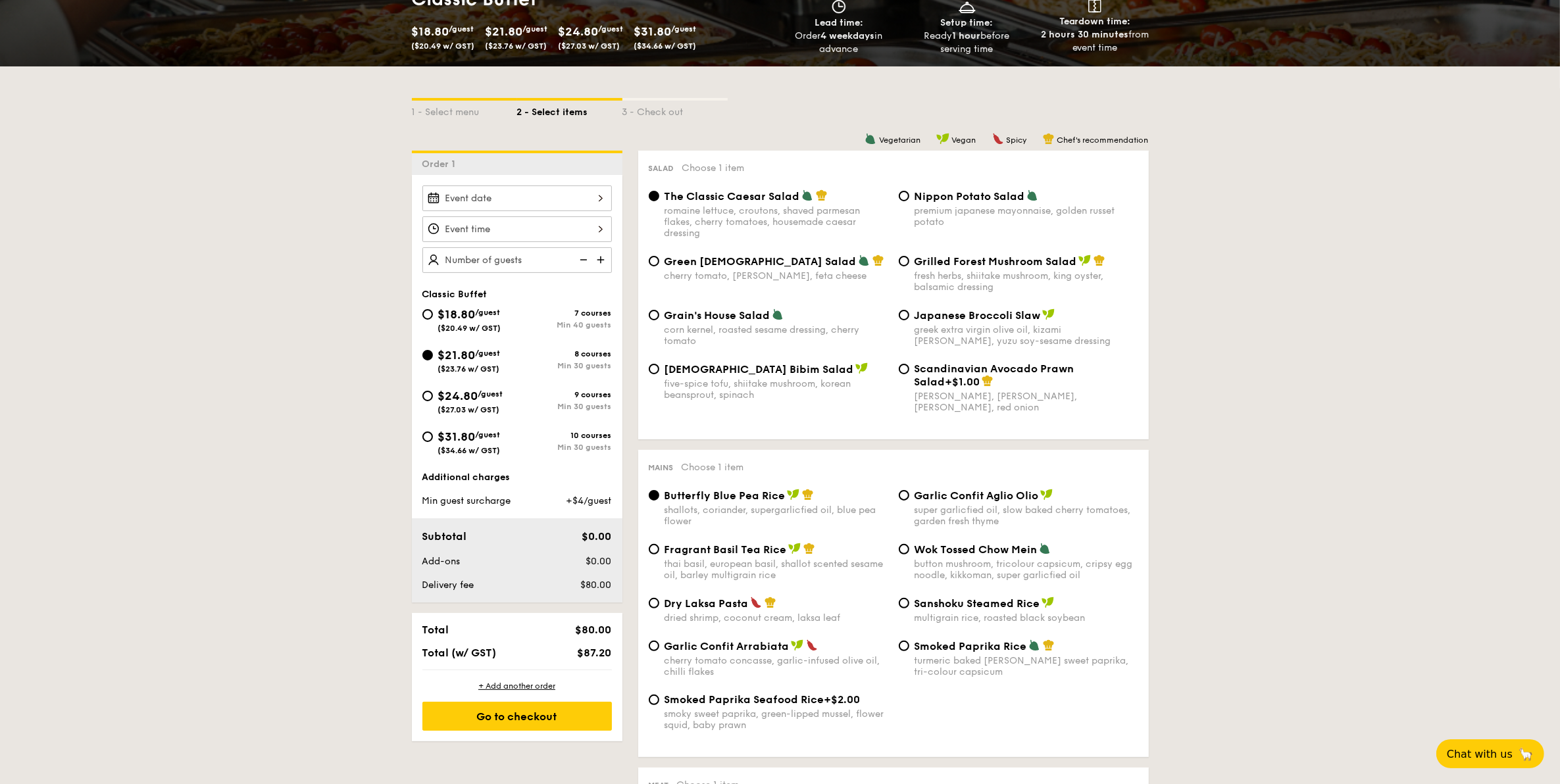
click at [512, 330] on div "$18.80 /guest ($20.49 w/ GST)" at bounding box center [469, 319] width 94 height 28
click at [433, 320] on input "$18.80 /guest ($20.49 w/ GST) 7 courses Min 40 guests" at bounding box center [427, 314] width 11 height 11
radio input "true"
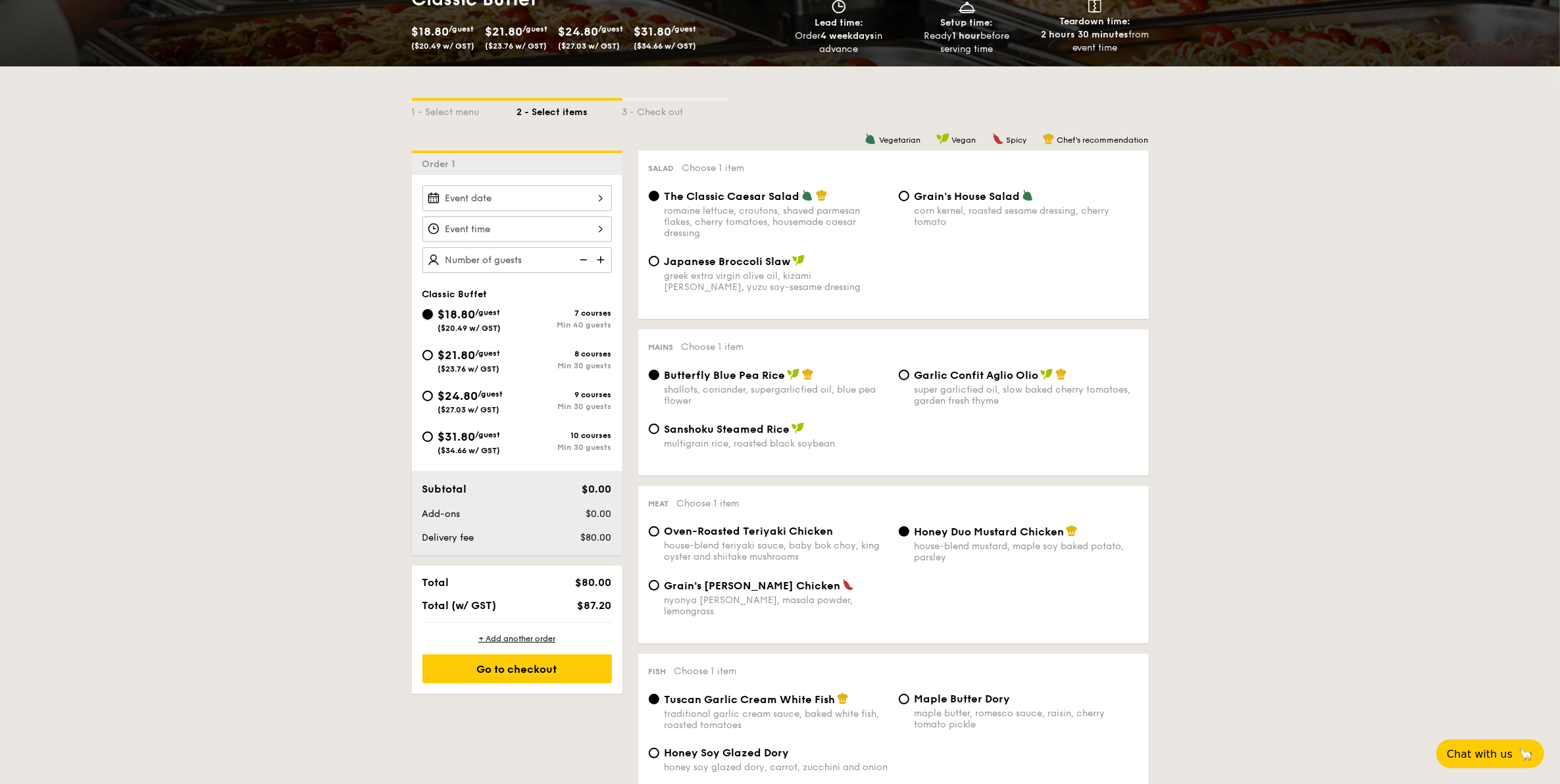
radio input "true"
click at [512, 346] on div "$21.80 /guest ($23.76 w/ GST)" at bounding box center [469, 359] width 94 height 28
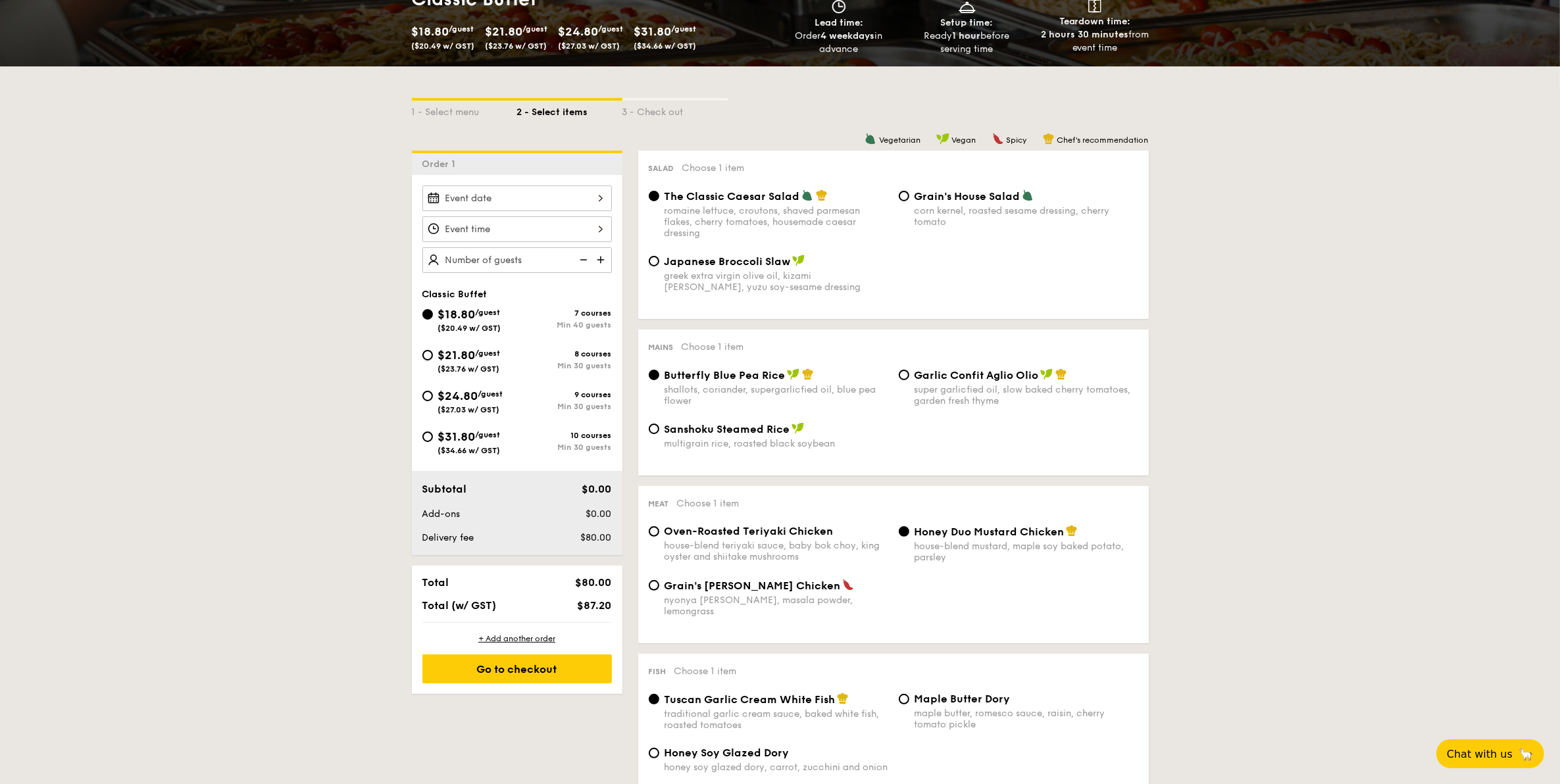
click at [433, 350] on input "$21.80 /guest ($23.76 w/ GST) 8 courses Min 30 guests" at bounding box center [427, 354] width 11 height 11
radio input "true"
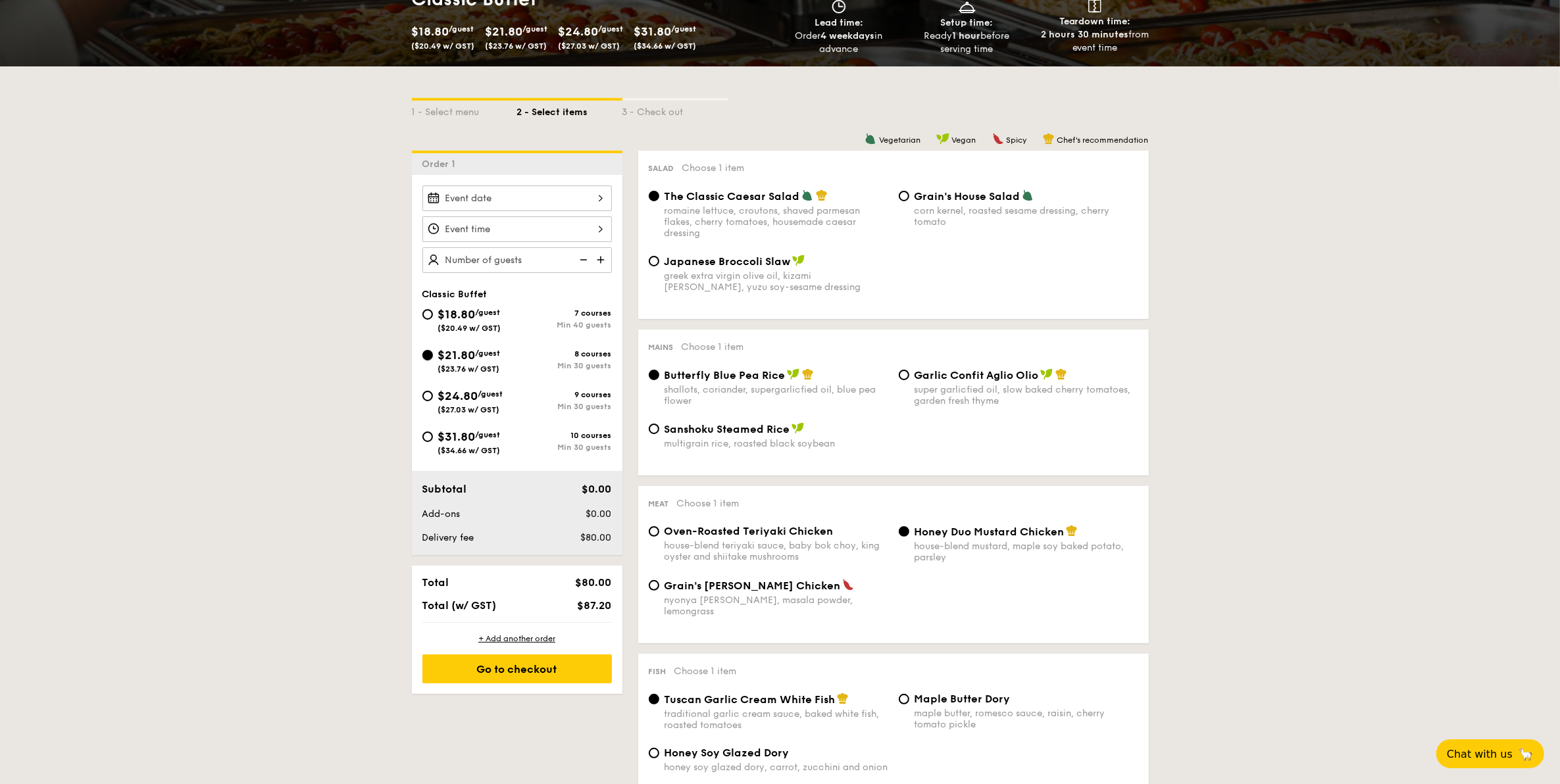
radio input "true"
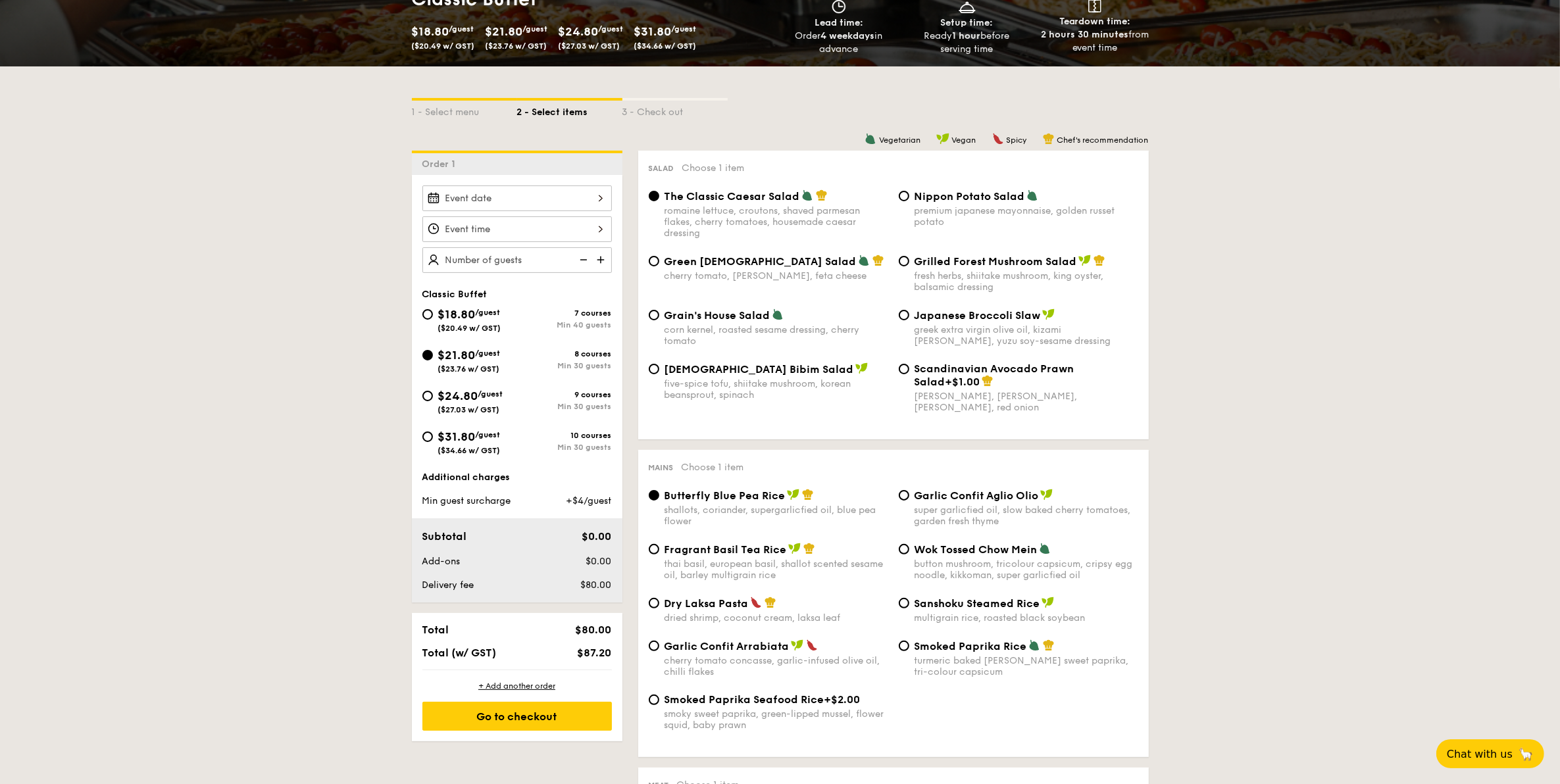
click at [512, 325] on div "$18.80 /guest ($20.49 w/ GST)" at bounding box center [469, 319] width 94 height 28
click at [433, 320] on input "$18.80 /guest ($20.49 w/ GST) 7 courses Min 40 guests" at bounding box center [427, 314] width 11 height 11
radio input "true"
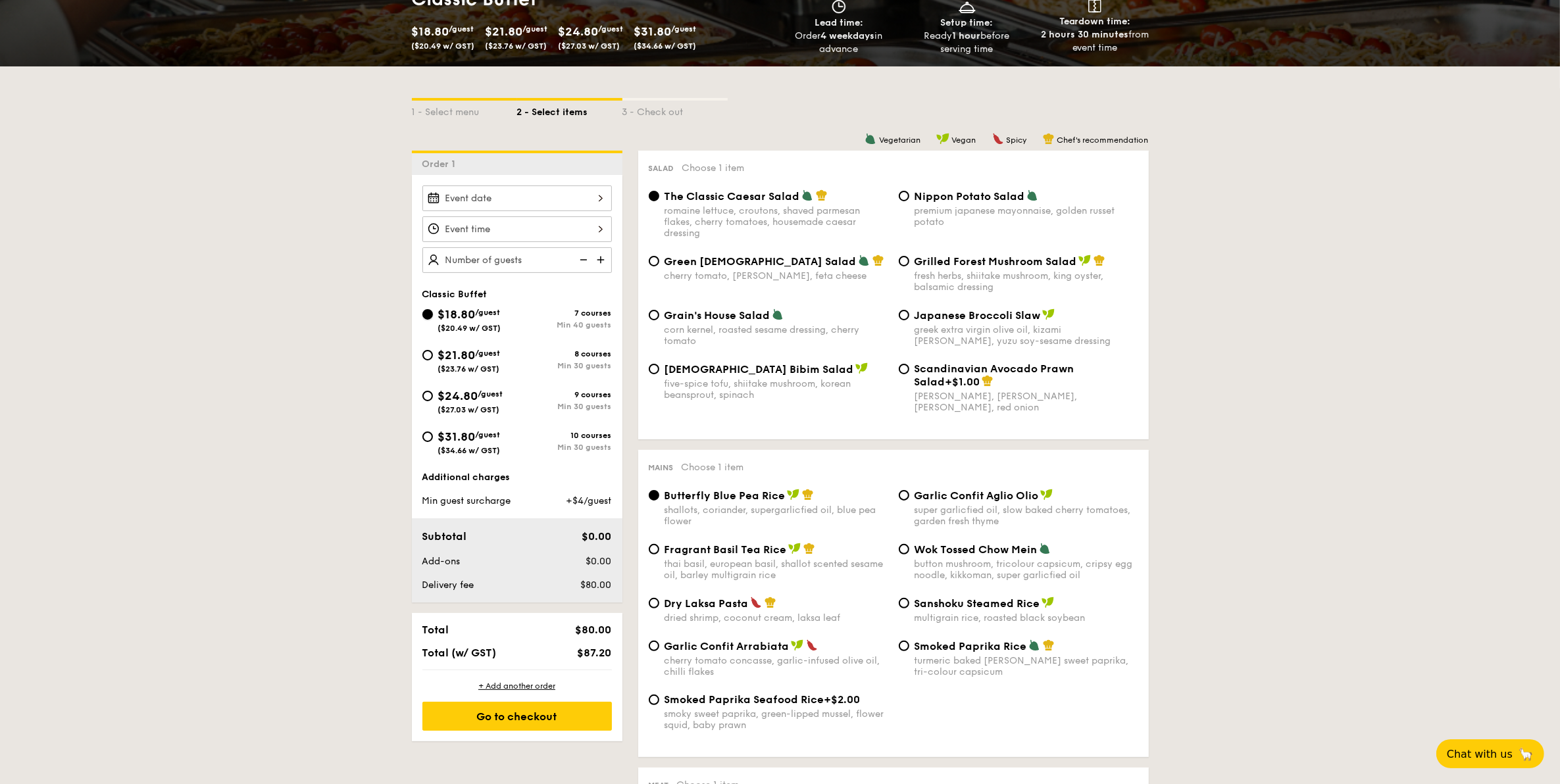
radio input "true"
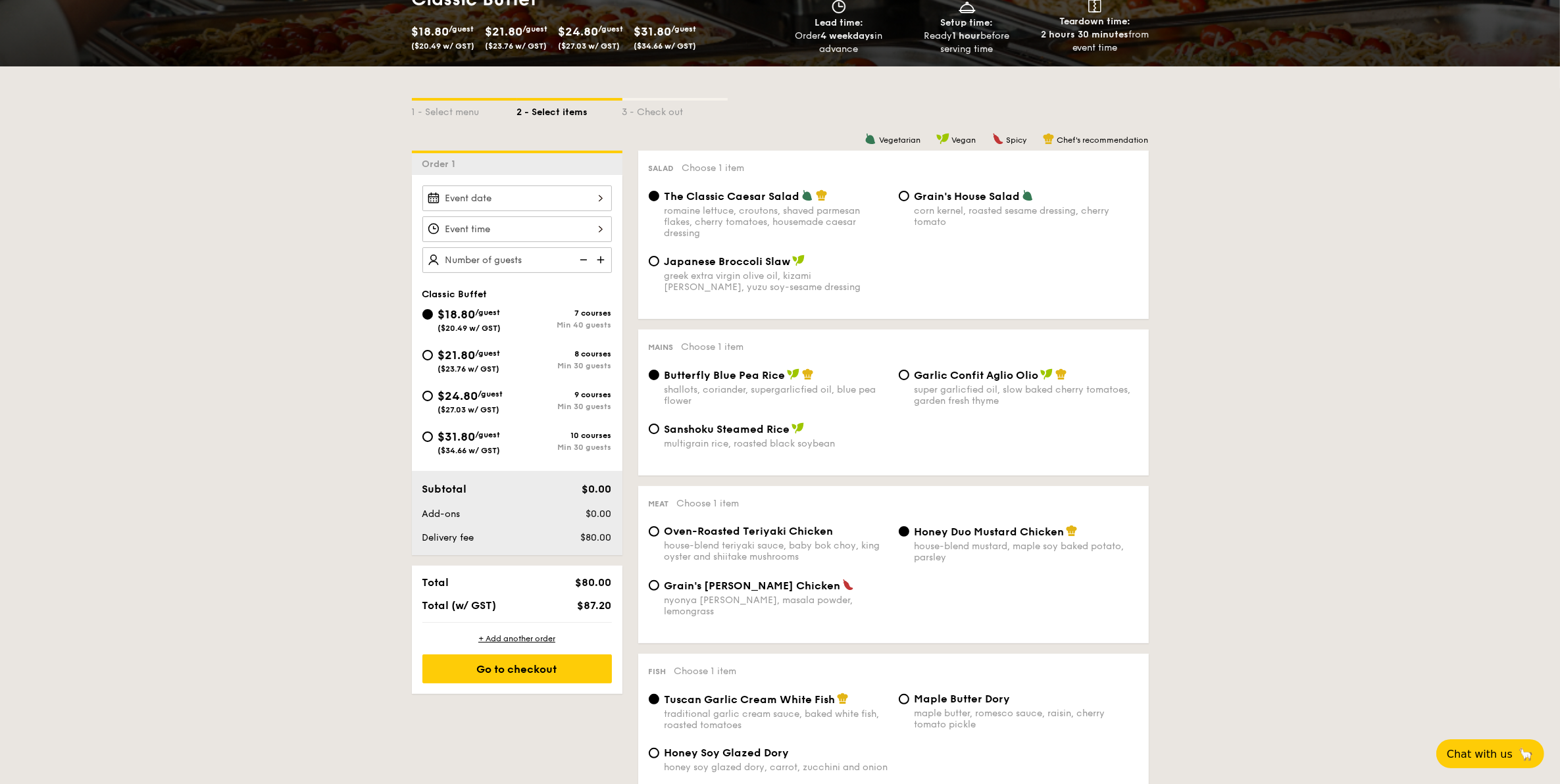
click at [470, 350] on span "$21.80" at bounding box center [457, 354] width 38 height 14
click at [433, 350] on input "$21.80 /guest ($23.76 w/ GST) 8 courses Min 30 guests" at bounding box center [427, 354] width 11 height 11
radio input "true"
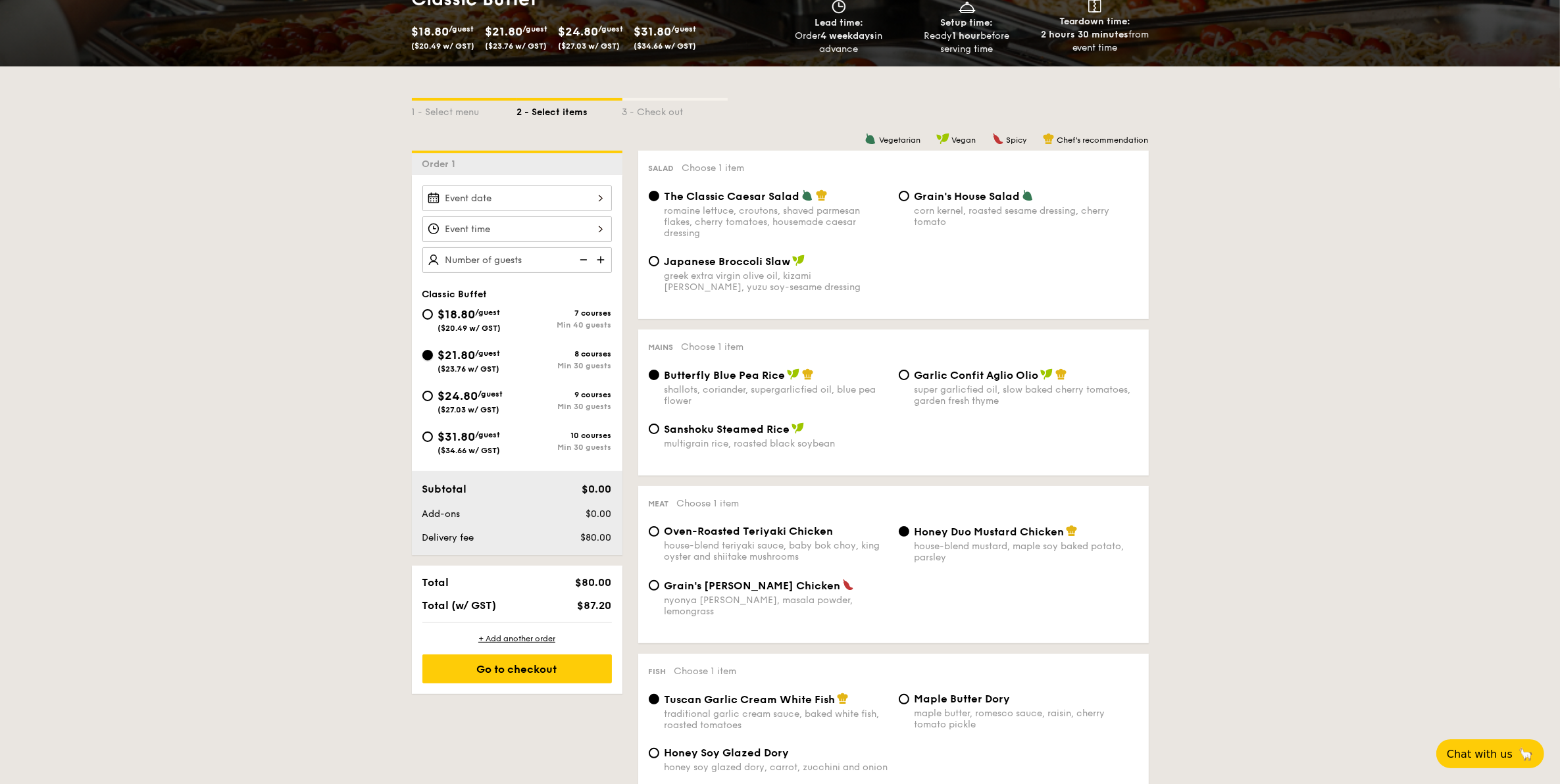
radio input "true"
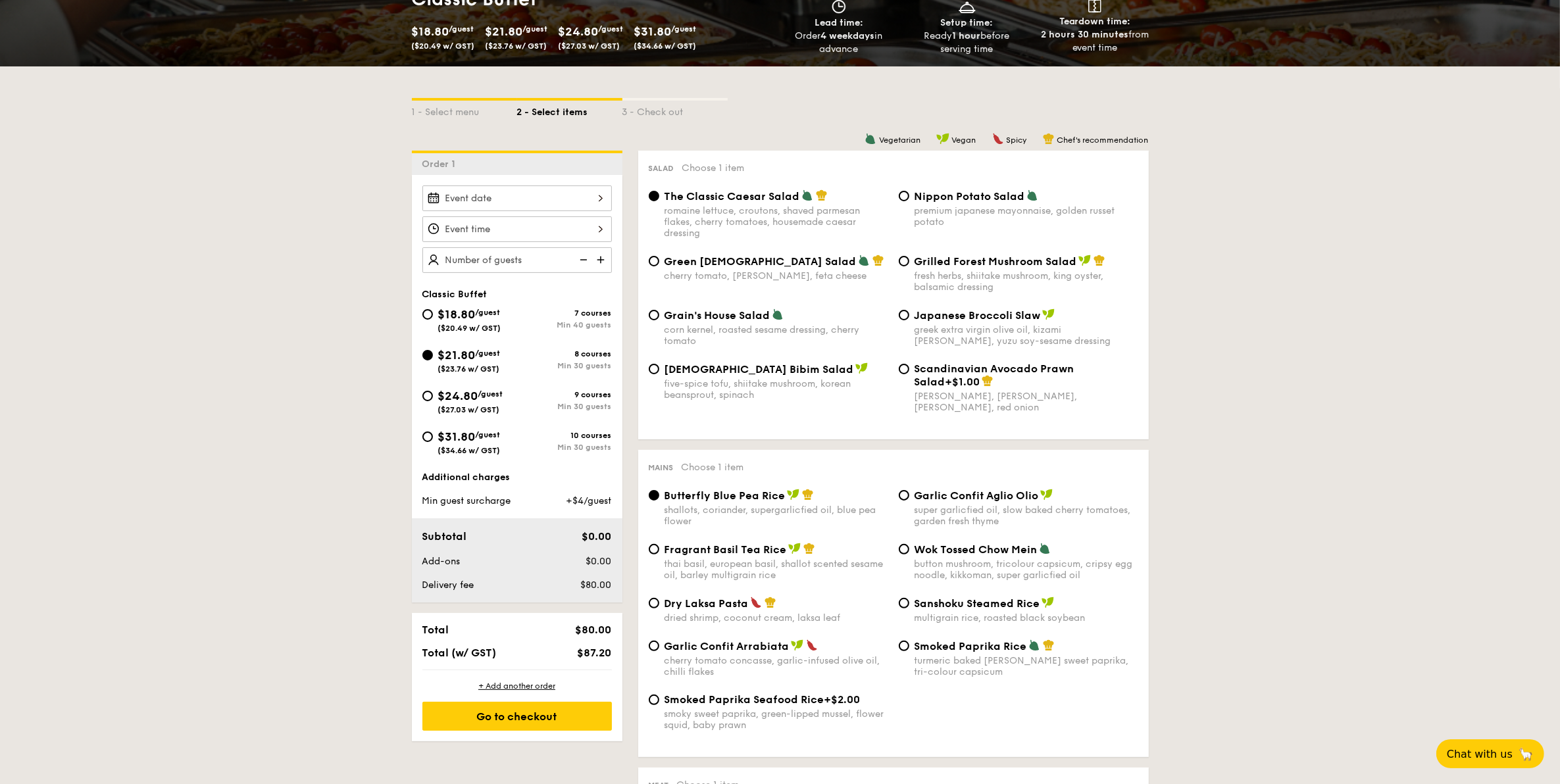
click at [481, 327] on span "($20.49 w/ GST)" at bounding box center [470, 328] width 64 height 10
click at [433, 320] on input "$18.80 /guest ($20.49 w/ GST) 7 courses Min 40 guests" at bounding box center [427, 314] width 11 height 11
radio input "true"
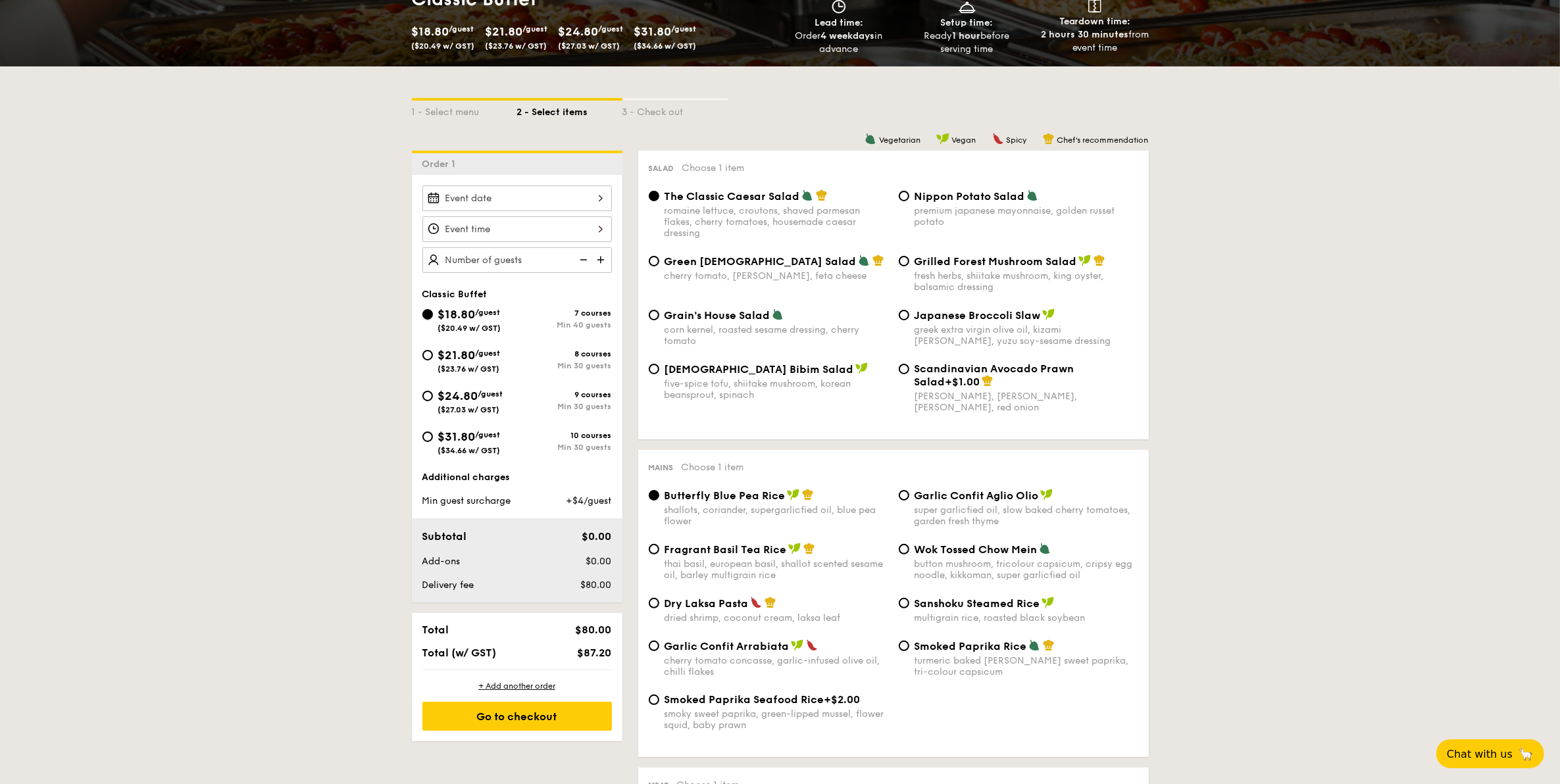
radio input "true"
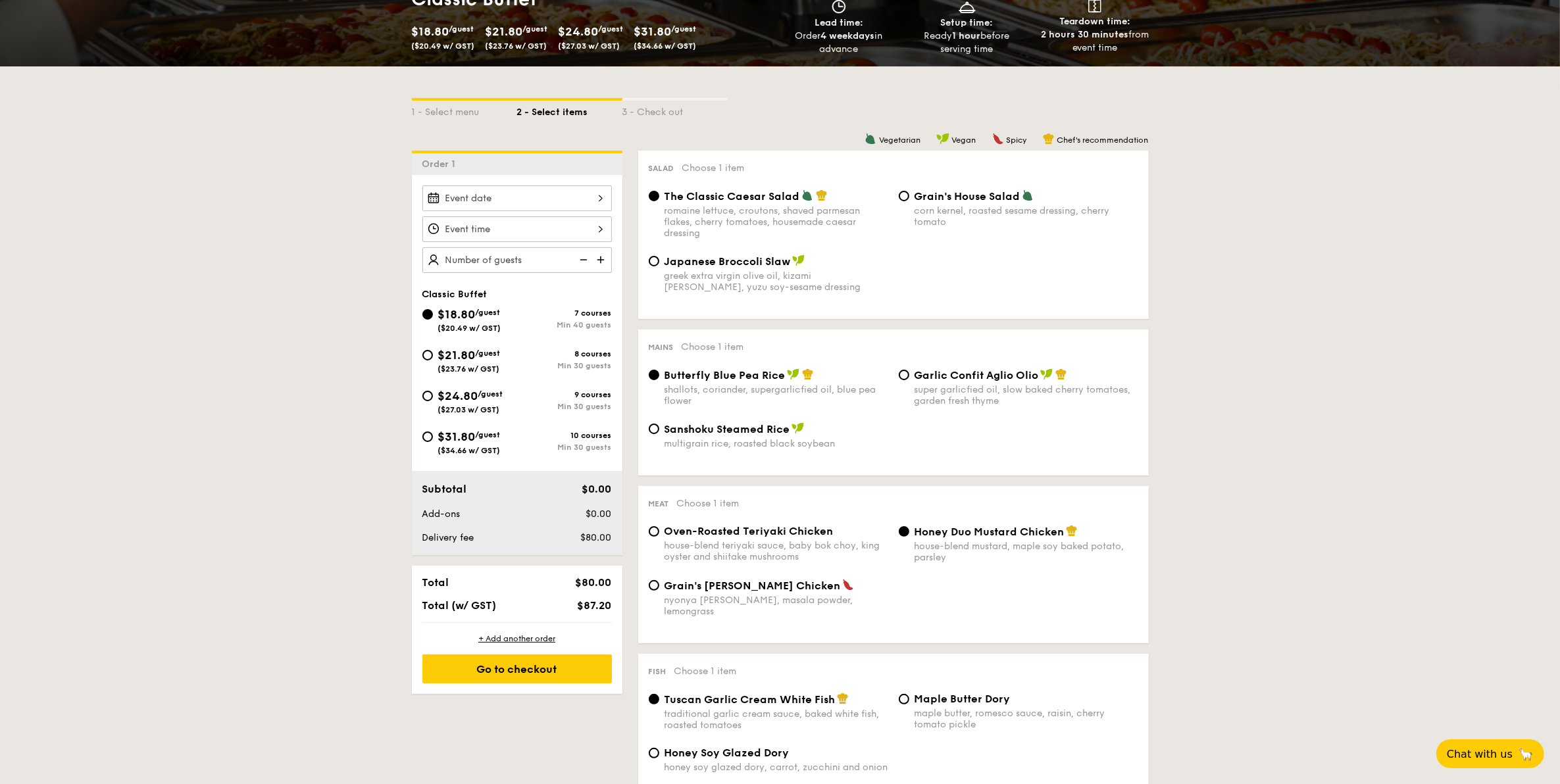
click at [470, 349] on span "$21.80" at bounding box center [457, 354] width 38 height 14
click at [433, 350] on input "$21.80 /guest ($23.76 w/ GST) 8 courses Min 30 guests" at bounding box center [427, 354] width 11 height 11
radio input "true"
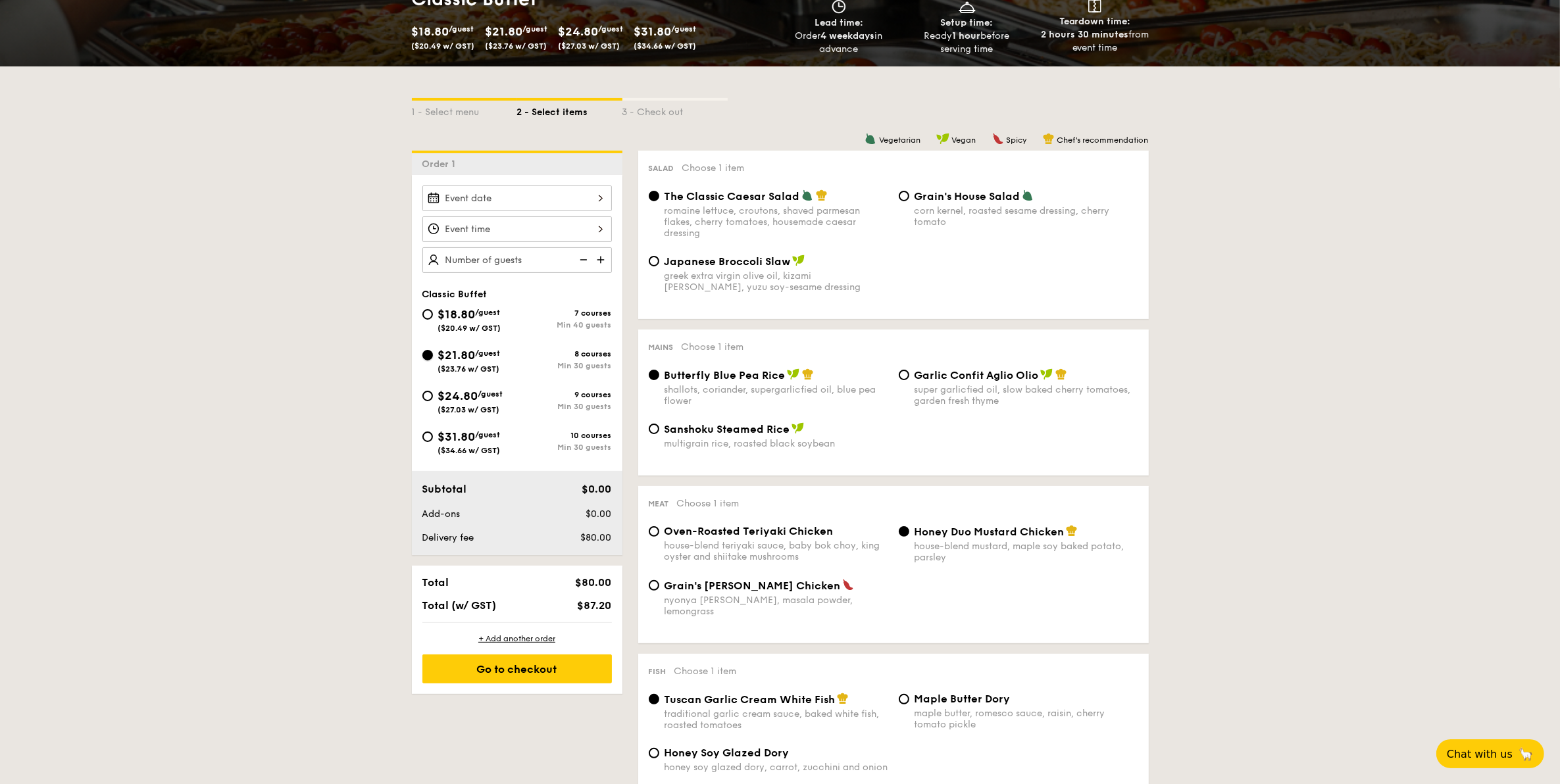
radio input "true"
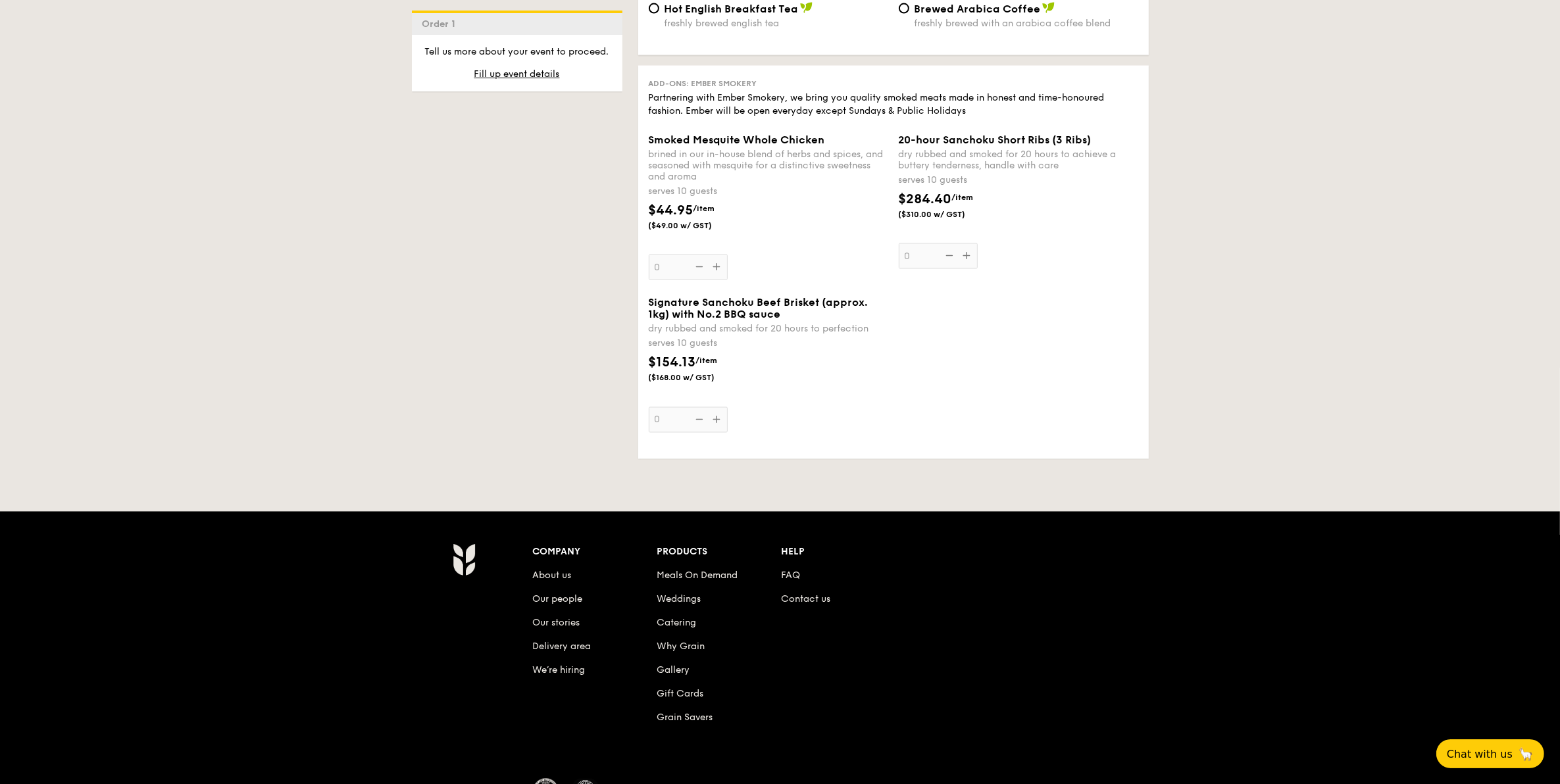
scroll to position [2601, 0]
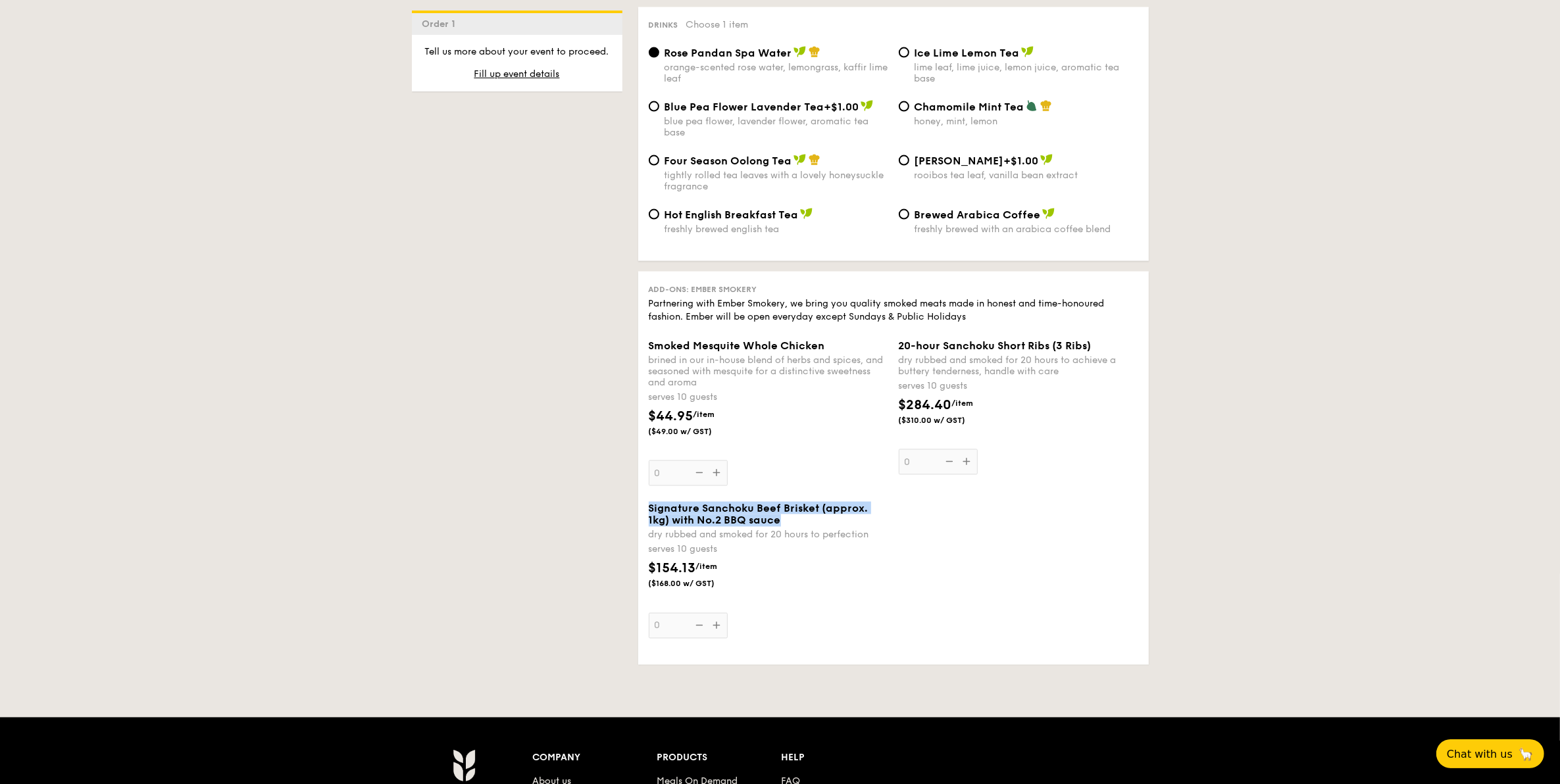
drag, startPoint x: 695, startPoint y: 514, endPoint x: 790, endPoint y: 532, distance: 96.7
click at [851, 352] on div "Smoked Mesquite Whole Chicken" at bounding box center [768, 345] width 240 height 13
click at [727, 460] on input "0" at bounding box center [688, 473] width 79 height 26
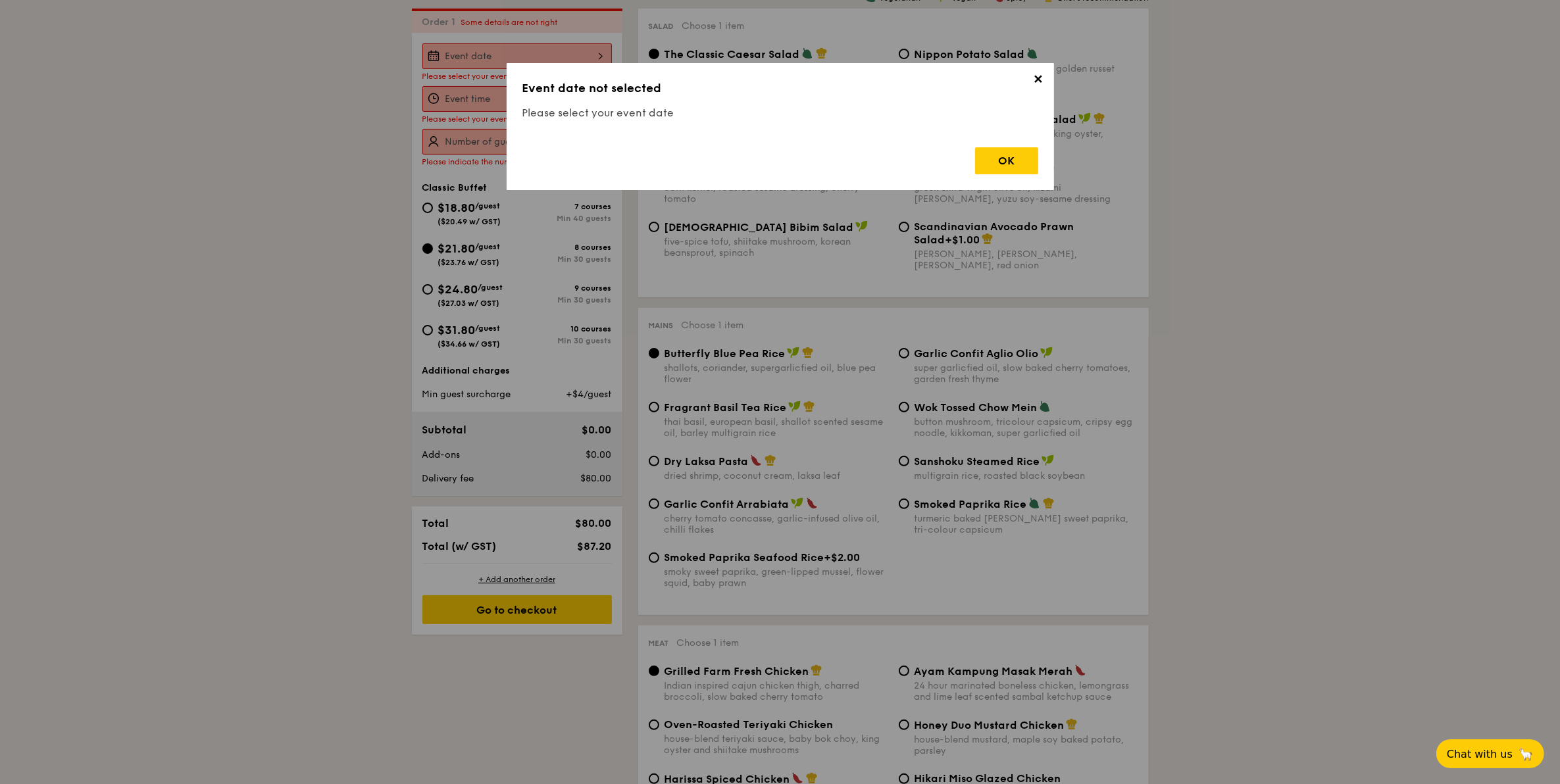
scroll to position [377, 0]
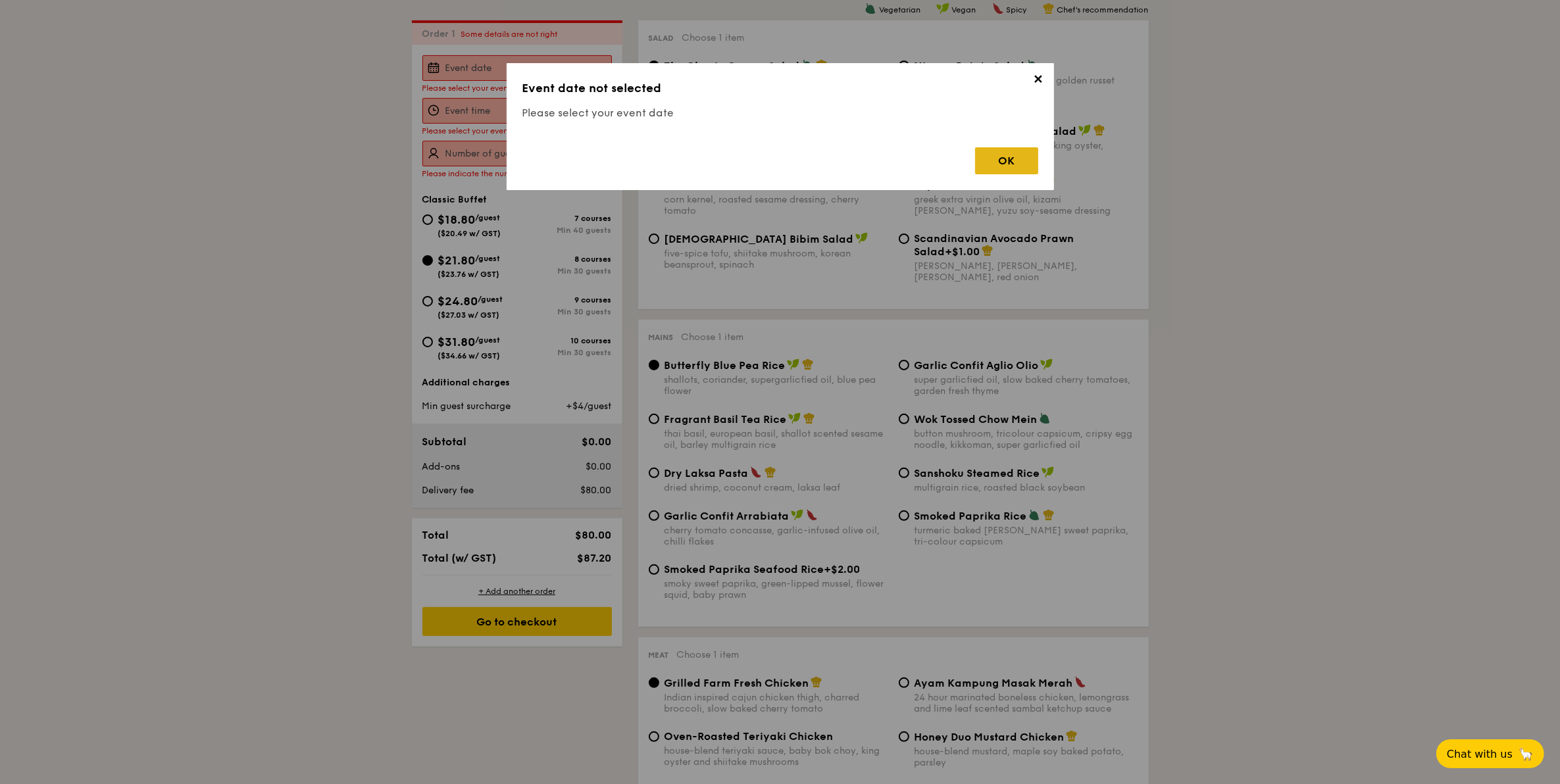
click at [1030, 163] on div "OK" at bounding box center [1007, 161] width 64 height 27
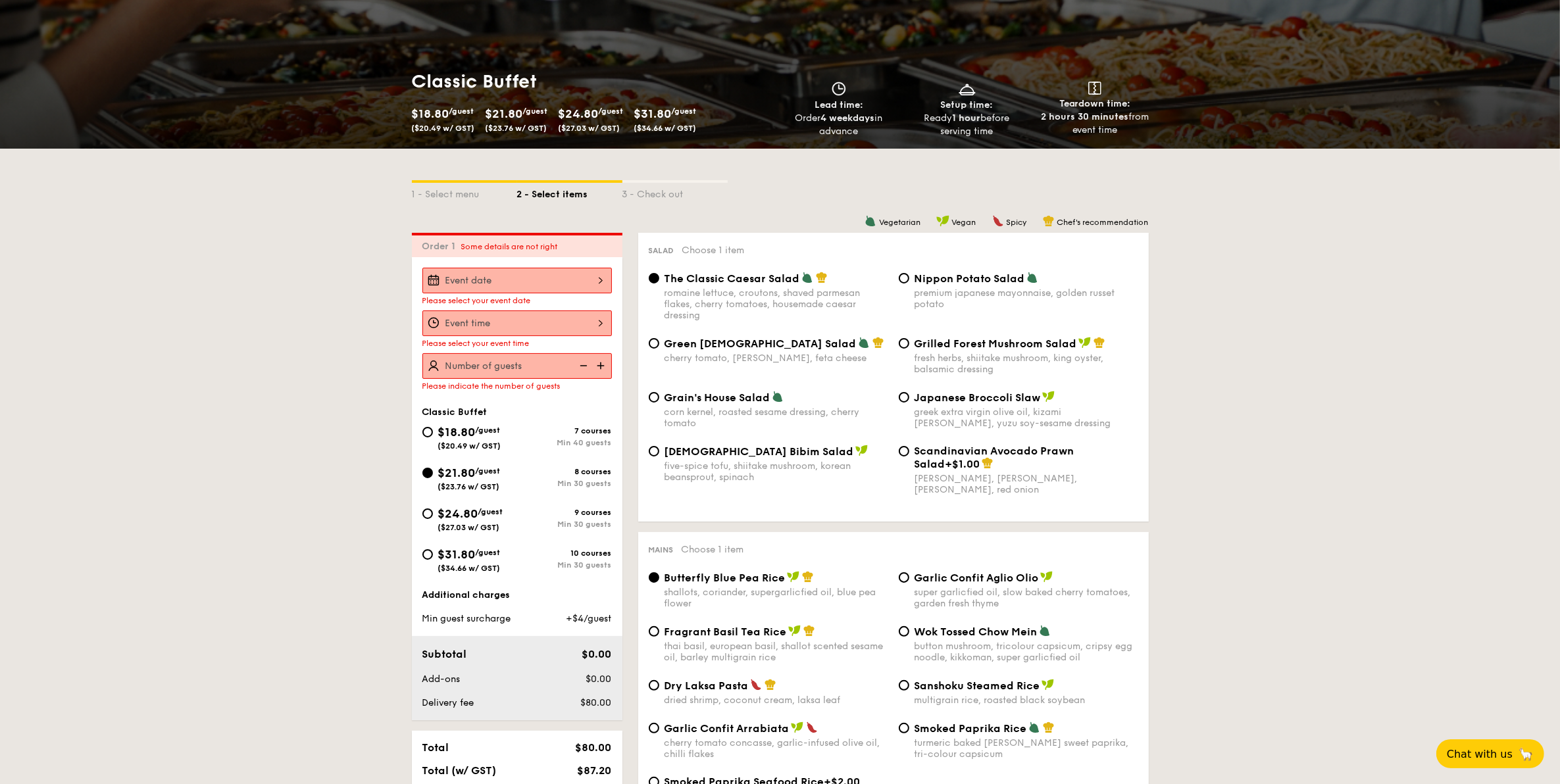
scroll to position [247, 0]
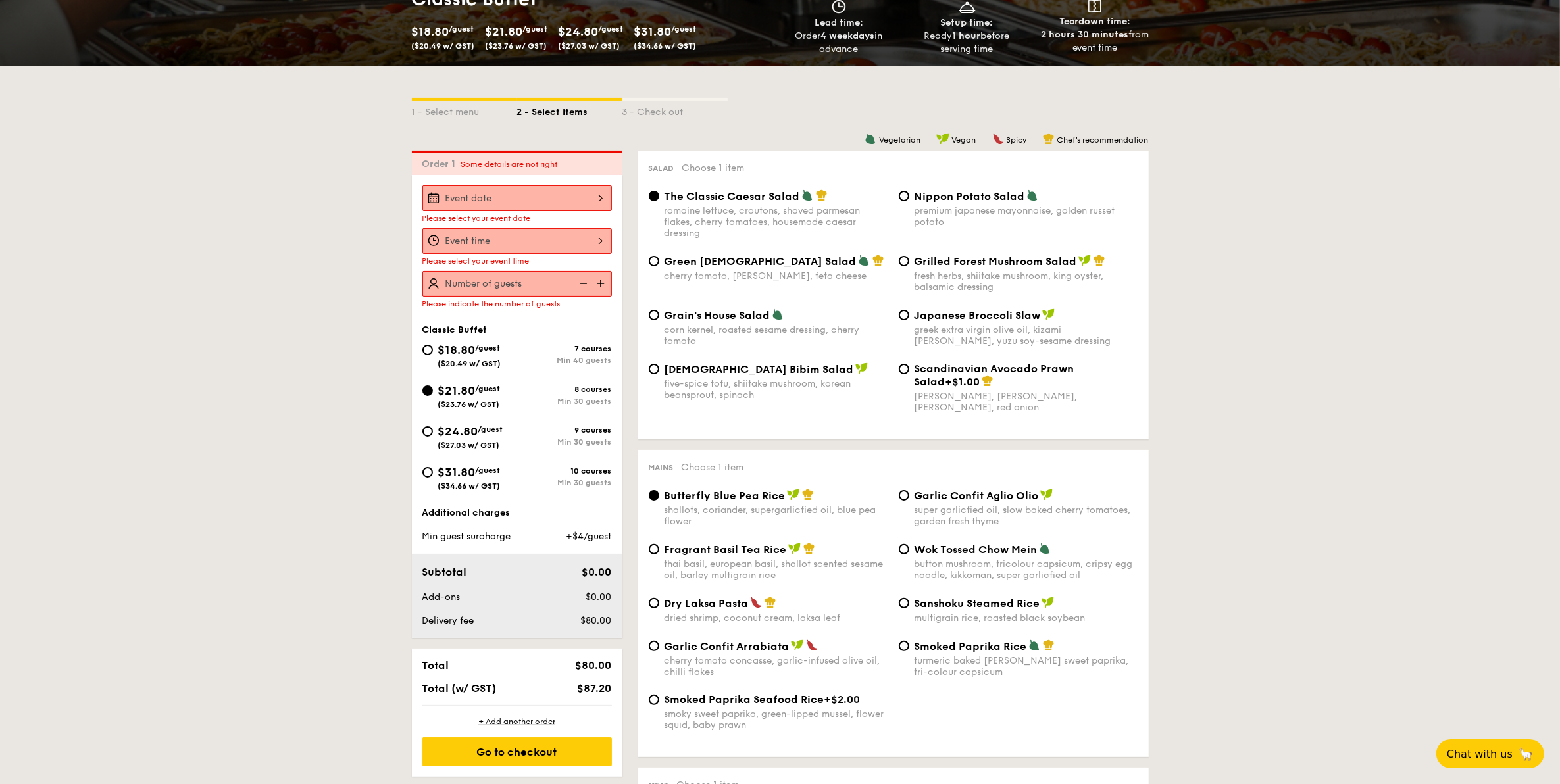
click at [931, 326] on div "Japanese Broccoli Slaw greek extra virgin olive oil, kizami nori, ginger, yuzu …" at bounding box center [1026, 327] width 224 height 39
click at [910, 321] on input "Japanese Broccoli Slaw greek extra virgin olive oil, kizami nori, ginger, yuzu …" at bounding box center [904, 315] width 11 height 11
radio input "true"
drag, startPoint x: 754, startPoint y: 326, endPoint x: 748, endPoint y: 309, distance: 18.0
click at [754, 326] on div "Grain's House Salad corn kernel, roasted sesame dressing, cherry tomato" at bounding box center [777, 327] width 224 height 39
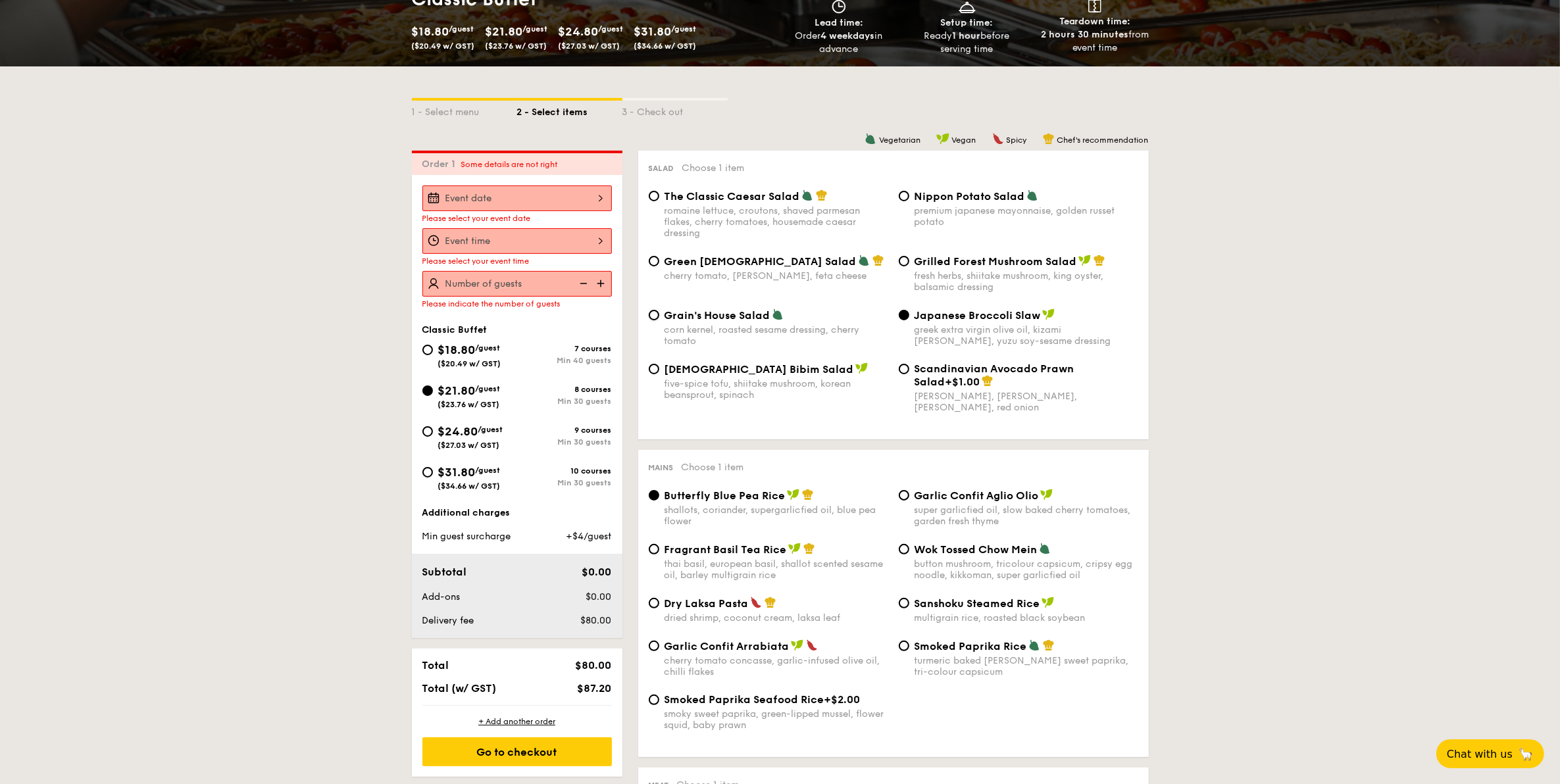
click at [659, 321] on input "Grain's House Salad corn kernel, roasted sesame dressing, cherry tomato" at bounding box center [653, 315] width 11 height 11
radio input "true"
click at [736, 240] on div "The Classic Caesar Salad romaine lettuce, croutons, shaved parmesan flakes, che…" at bounding box center [893, 222] width 500 height 65
click at [742, 200] on span "The Classic Caesar Salad" at bounding box center [732, 196] width 136 height 13
click at [659, 200] on input "The Classic Caesar Salad romaine lettuce, croutons, shaved parmesan flakes, che…" at bounding box center [653, 196] width 11 height 11
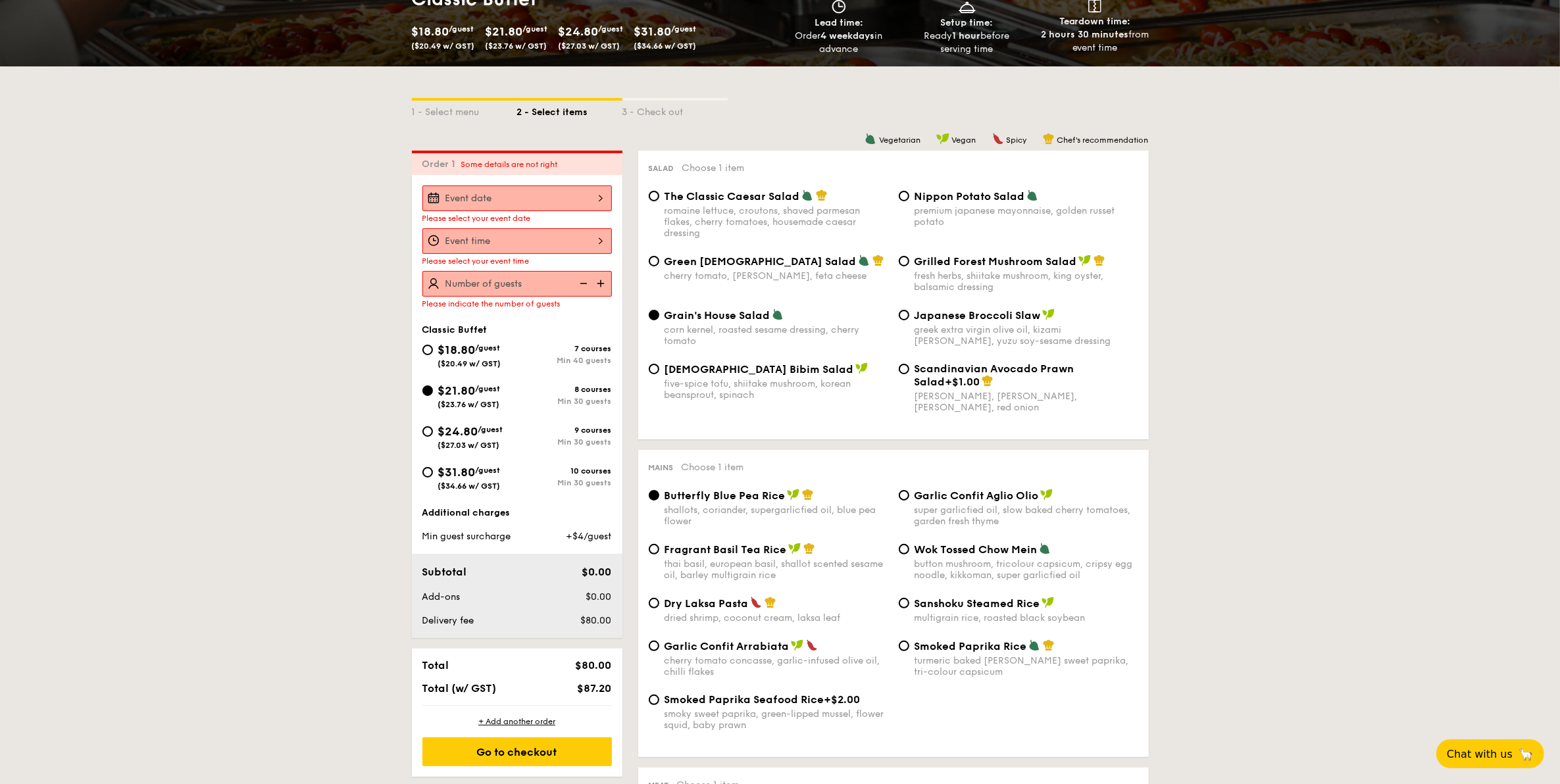
radio input "true"
click at [1047, 196] on div "Nippon Potato Salad" at bounding box center [1026, 196] width 224 height 13
click at [910, 196] on input "Nippon Potato Salad premium japanese mayonnaise, golden russet potato" at bounding box center [904, 196] width 11 height 11
radio input "true"
click at [1030, 260] on span "Grilled Forest Mushroom Salad" at bounding box center [995, 261] width 163 height 13
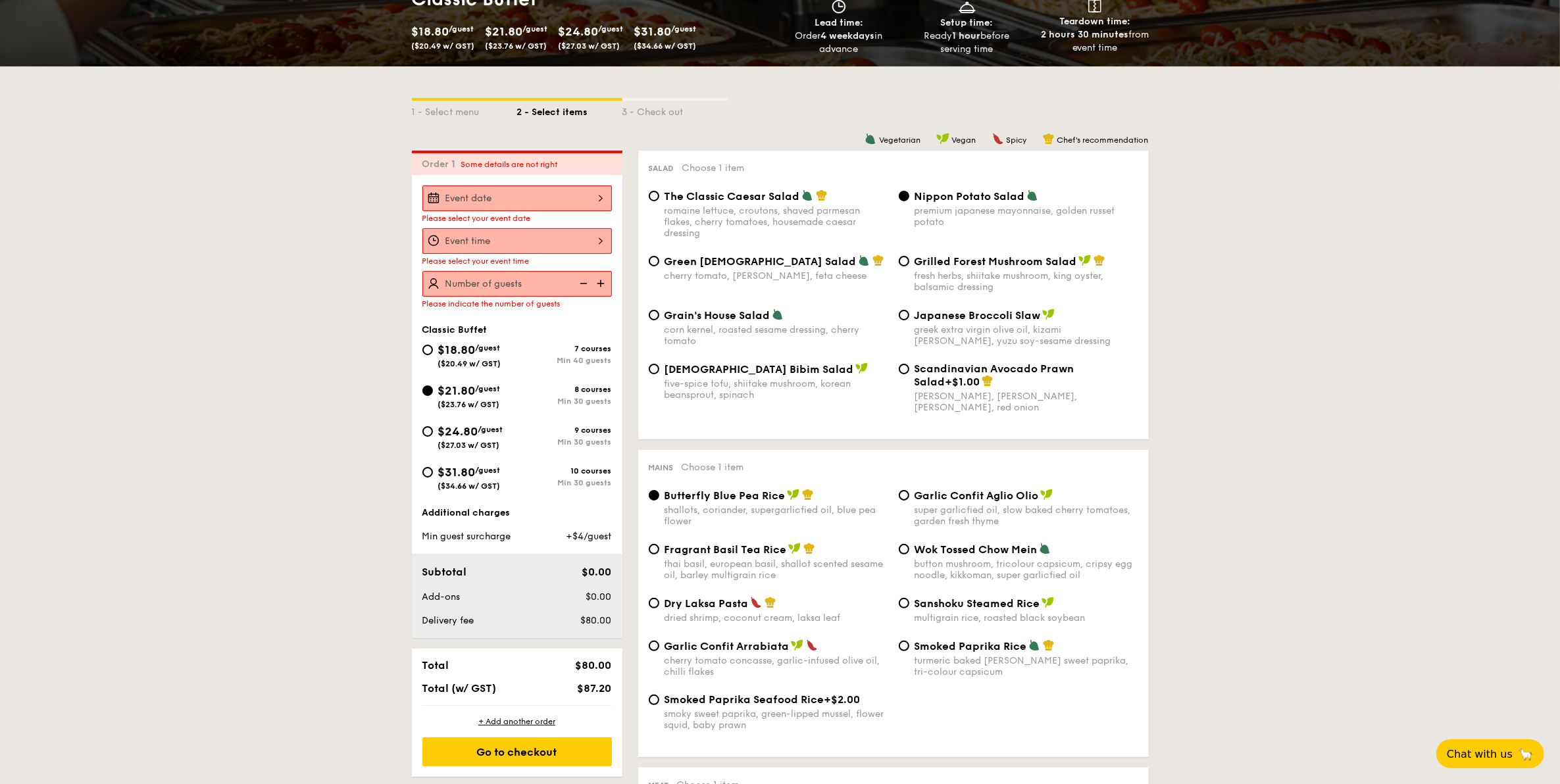
click at [910, 260] on input "Grilled Forest Mushroom Salad fresh herbs, shiitake mushroom, king oyster, bals…" at bounding box center [904, 261] width 11 height 11
radio input "true"
click at [787, 278] on div "cherry tomato, dill, feta cheese" at bounding box center [777, 276] width 224 height 12
click at [659, 267] on input "Green Goddess Salad cherry tomato, dill, feta cheese" at bounding box center [653, 261] width 11 height 11
radio input "true"
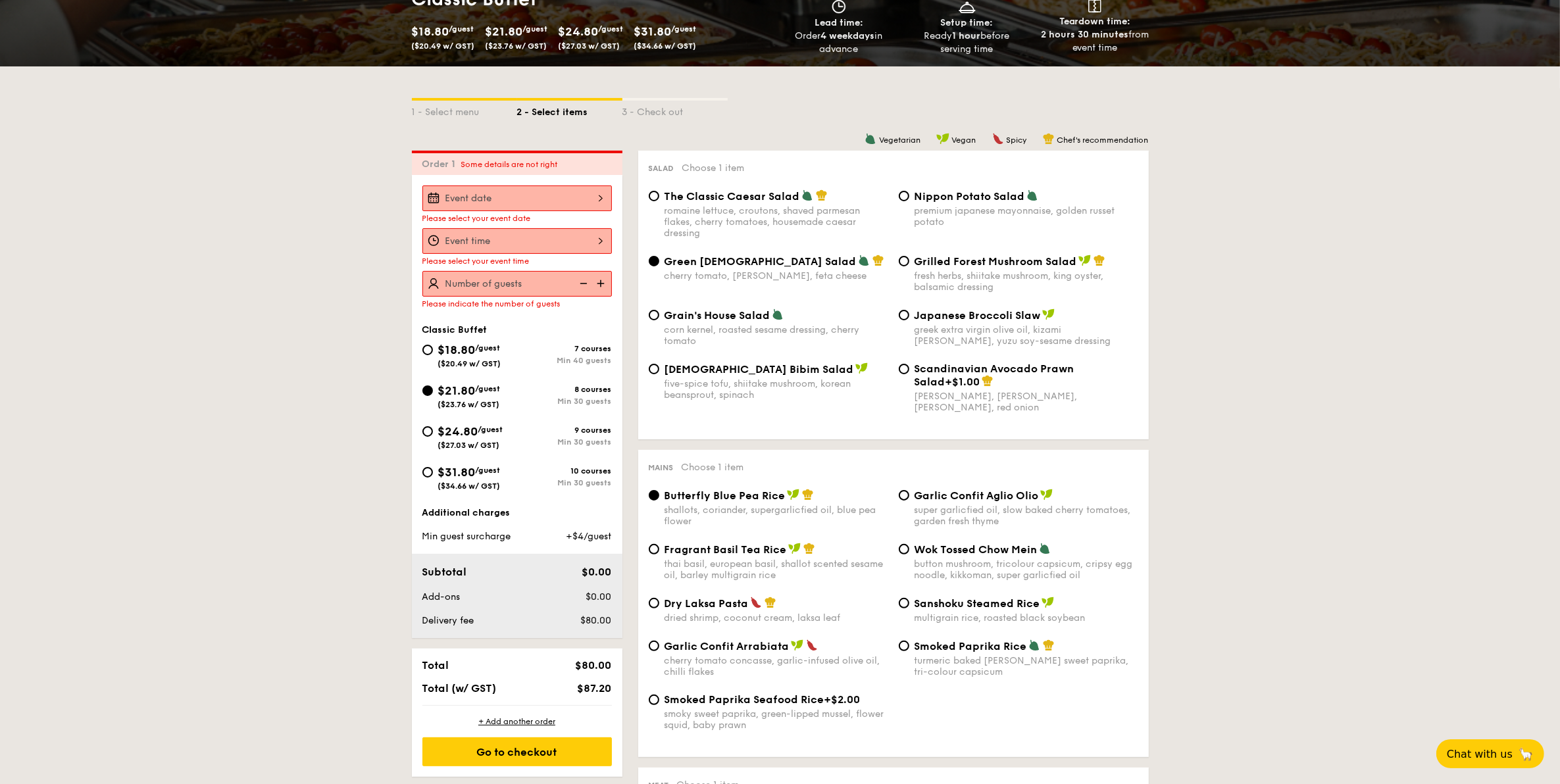
click at [762, 307] on div "Green Goddess Salad cherry tomato, dill, feta cheese Grilled Forest Mushroom Sa…" at bounding box center [893, 281] width 500 height 54
click at [763, 327] on div "corn kernel, roasted sesame dressing, cherry tomato" at bounding box center [777, 335] width 224 height 22
click at [659, 321] on input "Grain's House Salad corn kernel, roasted sesame dressing, cherry tomato" at bounding box center [653, 315] width 11 height 11
radio input "true"
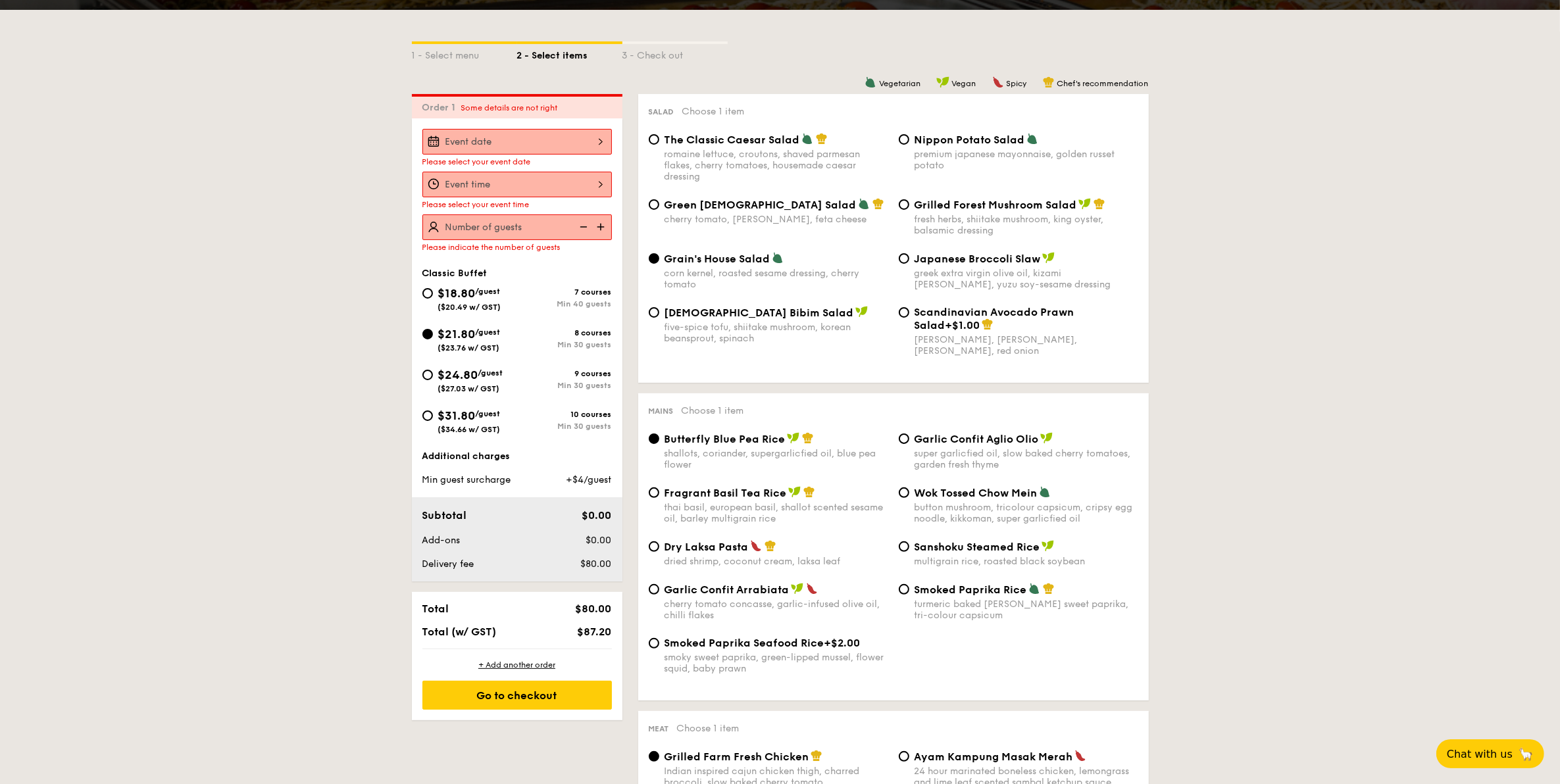
scroll to position [328, 0]
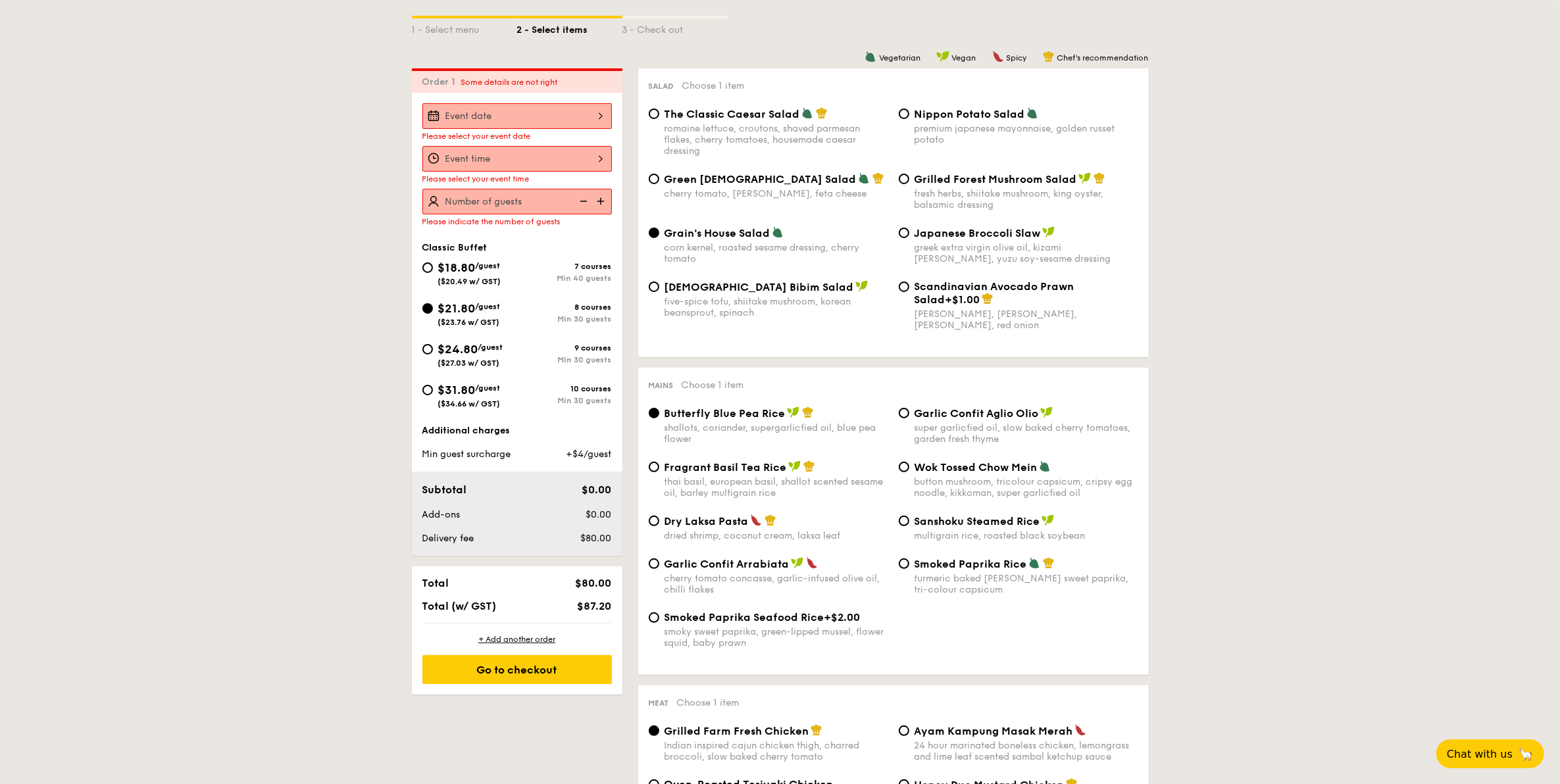
drag, startPoint x: 701, startPoint y: 630, endPoint x: 674, endPoint y: 639, distance: 28.5
click at [701, 623] on span "Smoked Paprika Seafood Rice" at bounding box center [745, 616] width 160 height 13
click at [659, 623] on input "Smoked Paprika Seafood Rice +$2.00 smoky sweet paprika, green-lipped mussel, fl…" at bounding box center [653, 617] width 11 height 11
radio input "true"
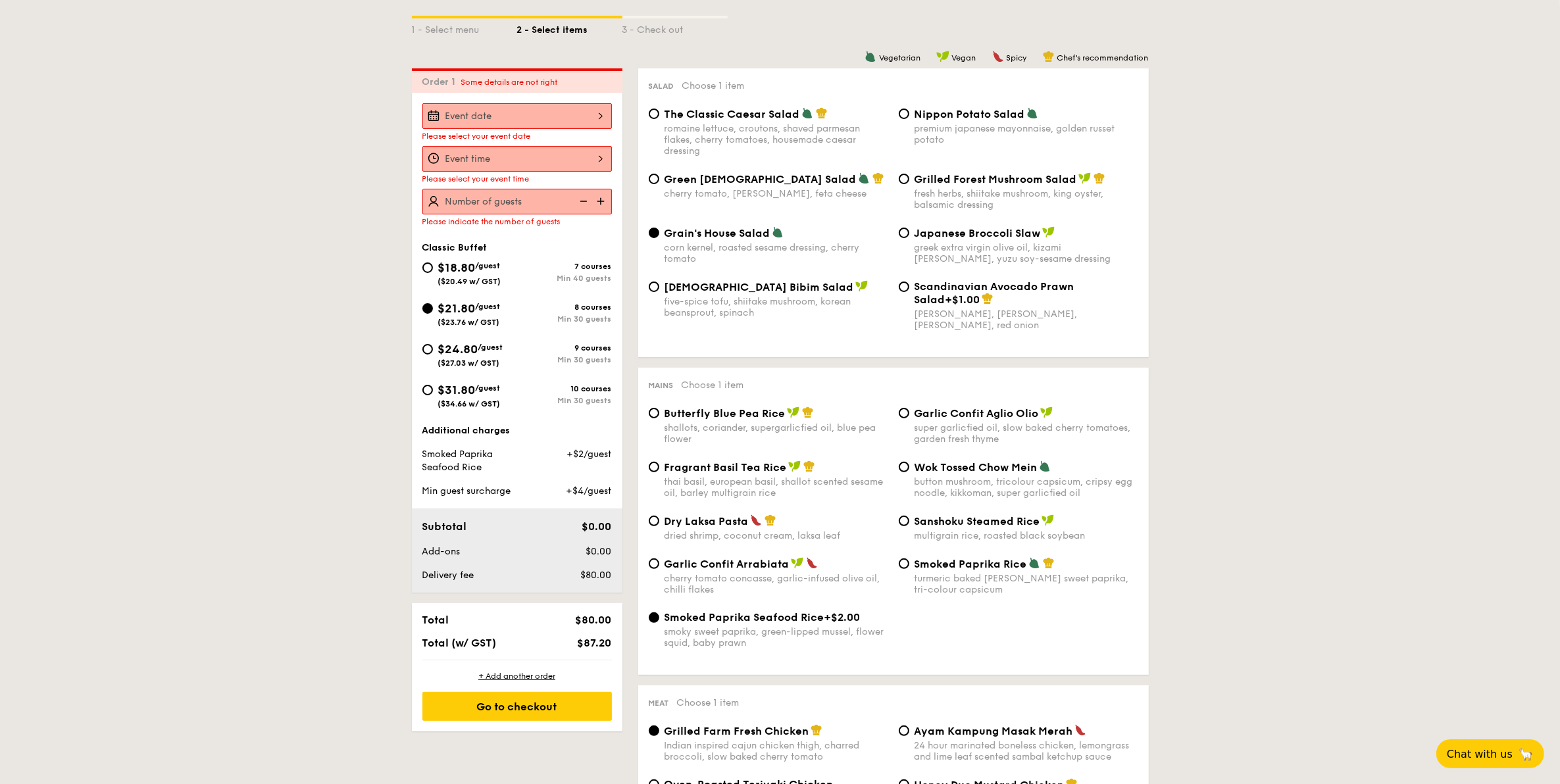
click at [850, 528] on div "Dry Laksa Pasta" at bounding box center [777, 521] width 224 height 13
click at [659, 526] on input "Dry Laksa Pasta dried shrimp, coconut cream, laksa leaf" at bounding box center [653, 520] width 11 height 11
radio input "true"
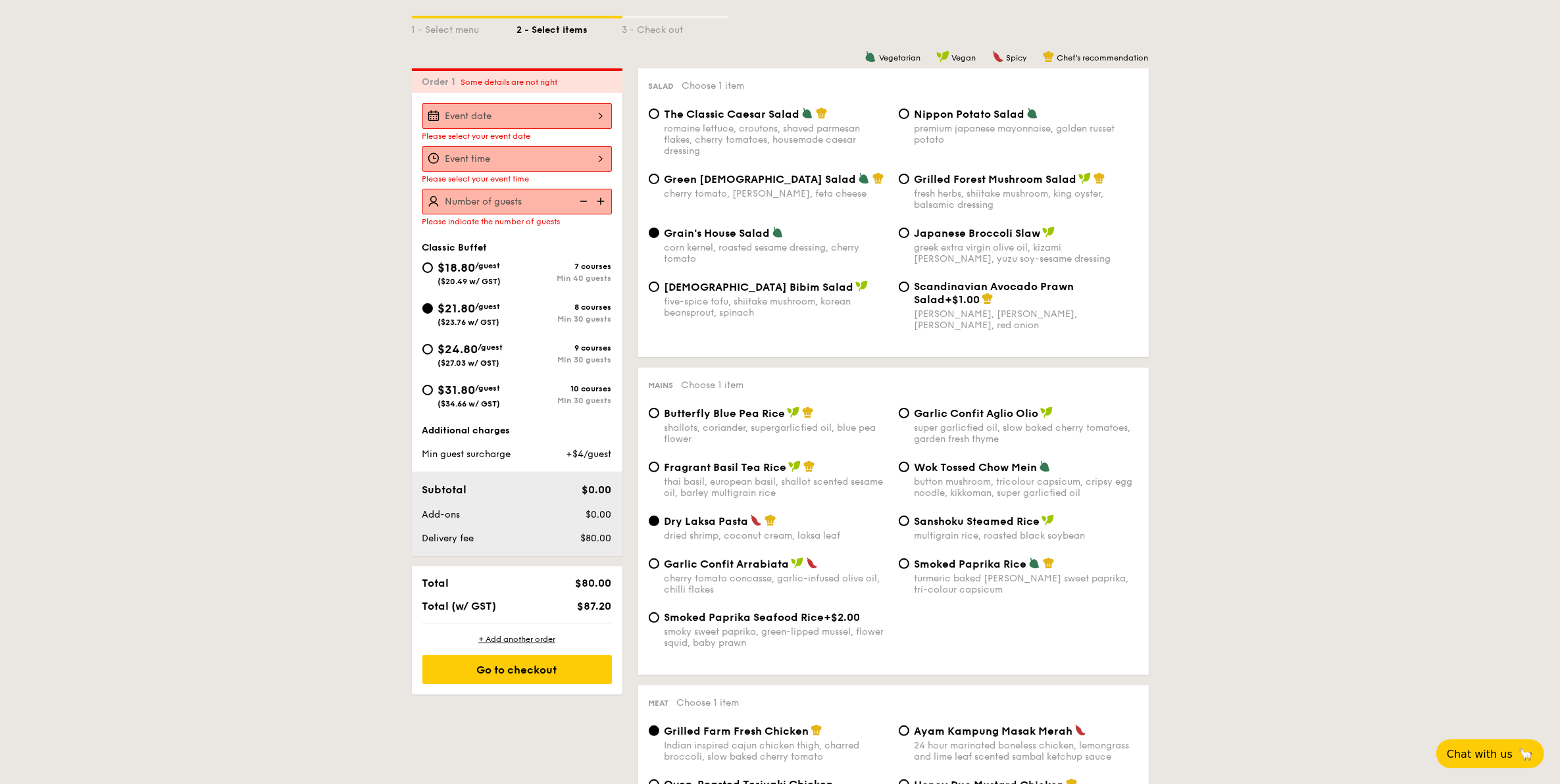
click at [952, 431] on div "super garlicfied oil, slow baked cherry tomatoes, garden fresh thyme" at bounding box center [1026, 432] width 224 height 22
click at [910, 418] on input "Garlic Confit Aglio Olio super garlicfied oil, slow baked cherry tomatoes, gard…" at bounding box center [904, 412] width 11 height 11
radio input "true"
click at [776, 569] on span "Garlic Confit Arrabiata" at bounding box center [727, 563] width 125 height 13
click at [659, 569] on input "Garlic Confit Arrabiata cherry tomato concasse, garlic-infused olive oil, chill…" at bounding box center [653, 563] width 11 height 11
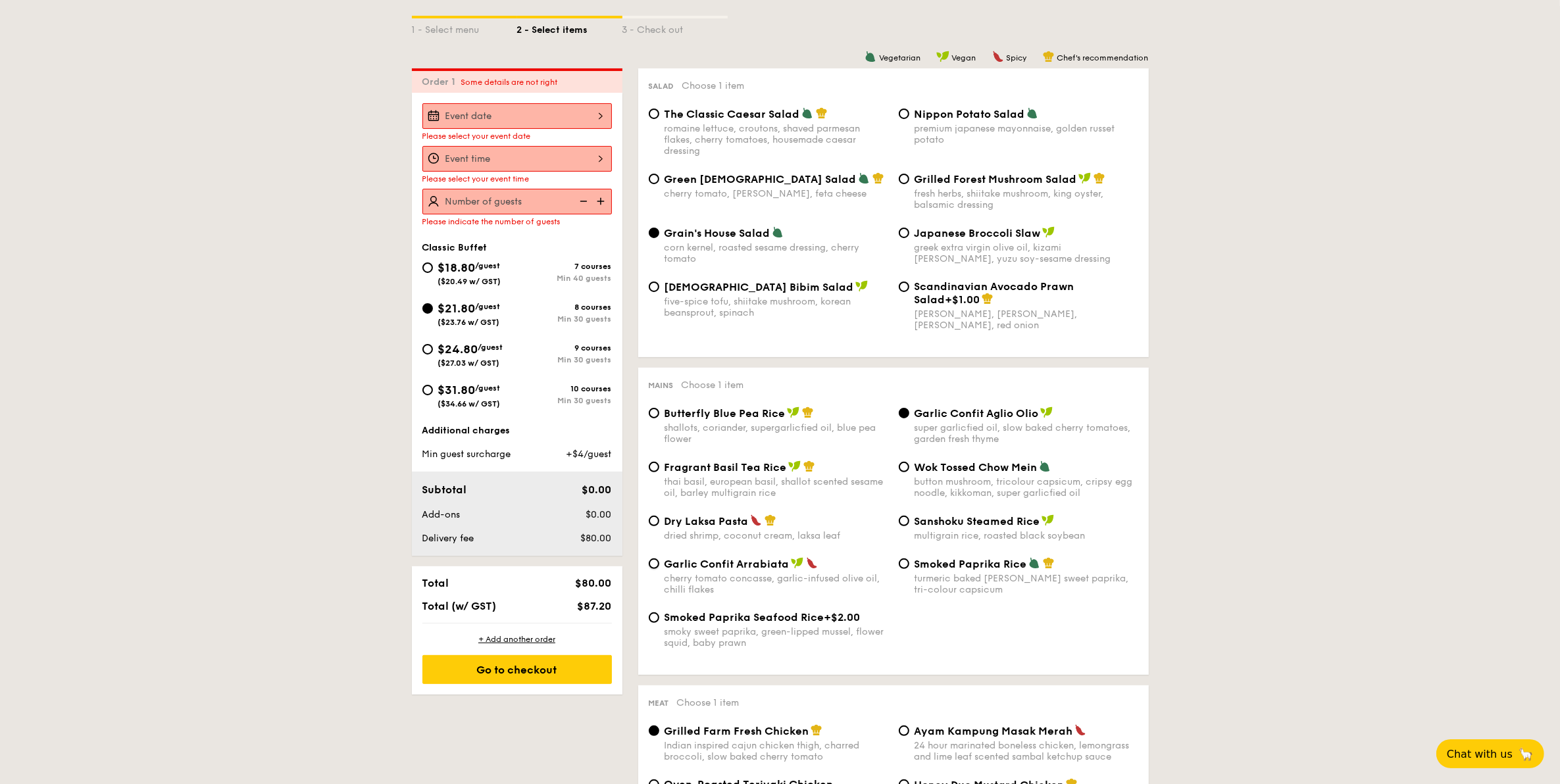
radio input "true"
click at [912, 528] on div "Sanshoku Steamed Rice multigrain rice, roasted black soybean" at bounding box center [1018, 528] width 251 height 27
click at [798, 509] on div "Fragrant Basil Tea Rice thai basil, european basil, shallot scented sesame oil,…" at bounding box center [893, 487] width 500 height 54
click at [761, 522] on div "Dry Laksa Pasta" at bounding box center [777, 521] width 224 height 13
click at [659, 522] on input "Dry Laksa Pasta dried shrimp, coconut cream, laksa leaf" at bounding box center [653, 520] width 11 height 11
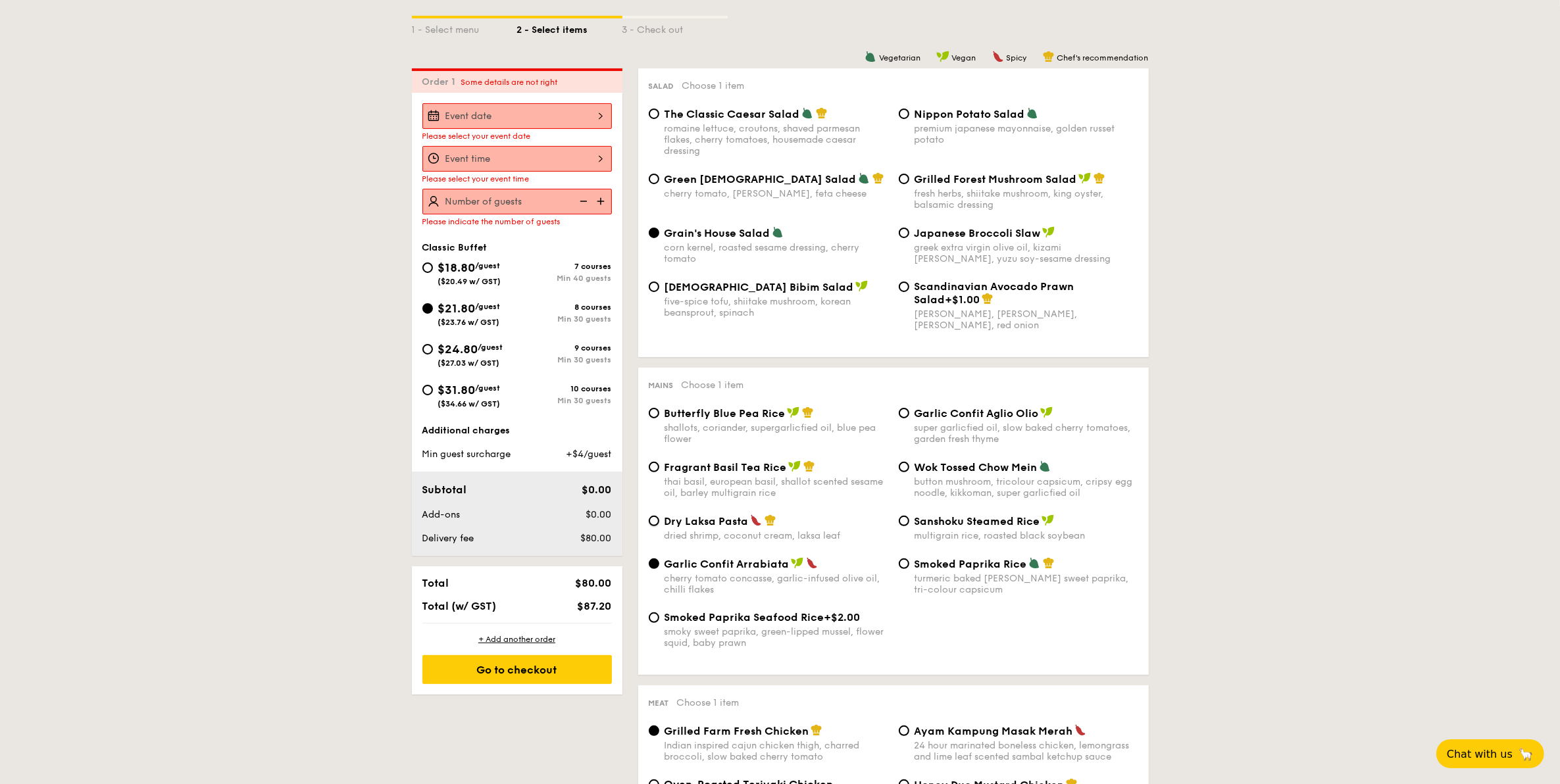
radio input "true"
click at [988, 570] on span "Smoked Paprika Rice" at bounding box center [970, 563] width 113 height 13
click at [910, 569] on input "Smoked Paprika Rice turmeric baked rice, smokey sweet paprika, tri-colour capsi…" at bounding box center [904, 563] width 11 height 11
radio input "true"
click at [997, 415] on span "Garlic Confit Aglio Olio" at bounding box center [976, 413] width 124 height 13
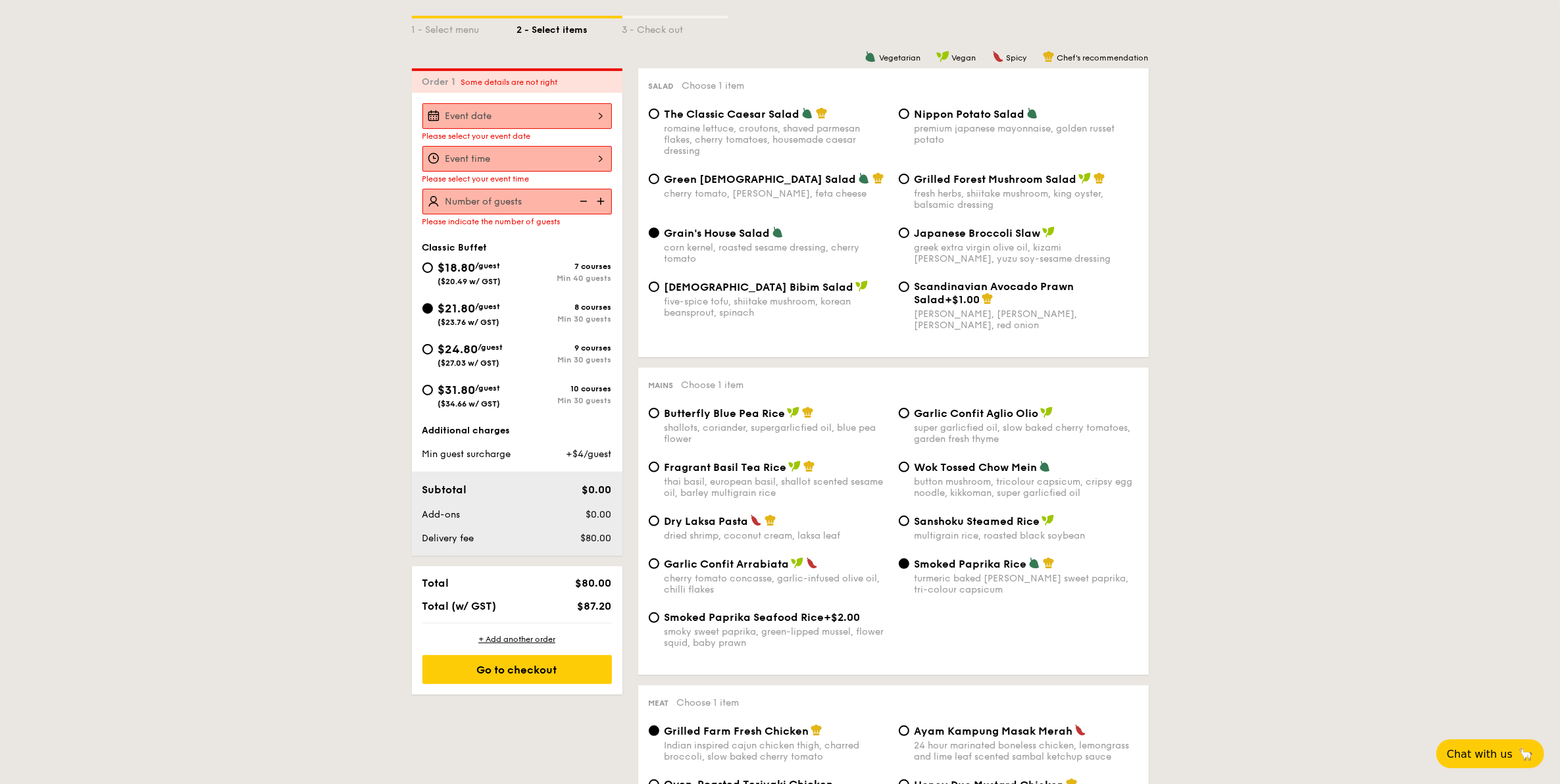
click at [910, 415] on input "Garlic Confit Aglio Olio super garlicfied oil, slow baked cherry tomatoes, gard…" at bounding box center [904, 412] width 11 height 11
radio input "true"
click at [1008, 499] on div "button mushroom, tricolour capsicum, cripsy egg noodle, kikkoman, super garlicf…" at bounding box center [1026, 486] width 224 height 22
click at [910, 472] on input "Wok Tossed Chow Mein button mushroom, tricolour capsicum, cripsy egg noodle, ki…" at bounding box center [904, 466] width 11 height 11
radio input "true"
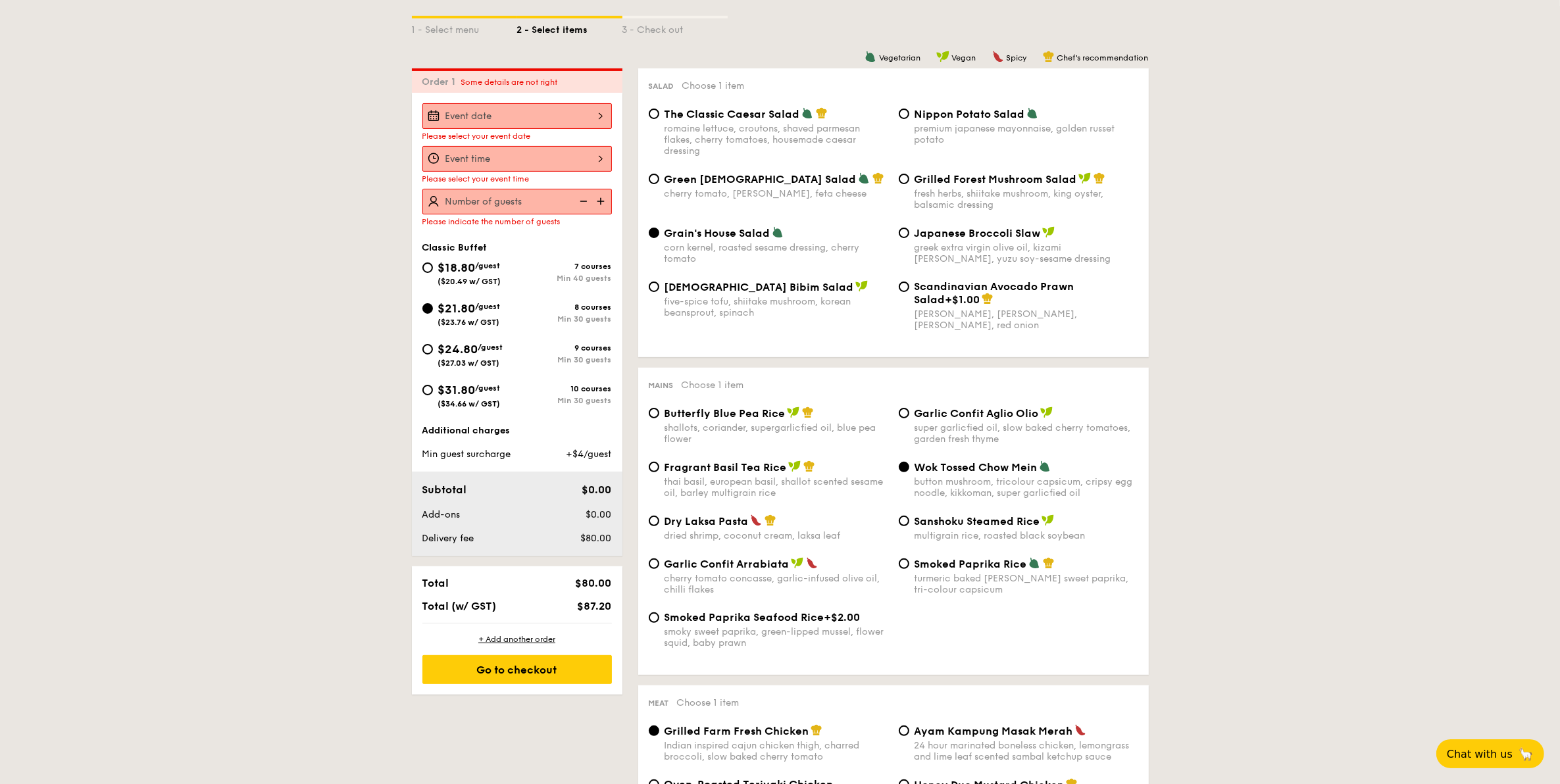
click at [808, 541] on label "Dry Laksa Pasta dried shrimp, coconut cream, laksa leaf" at bounding box center [768, 535] width 240 height 13
click at [659, 526] on input "Dry Laksa Pasta dried shrimp, coconut cream, laksa leaf" at bounding box center [653, 520] width 11 height 11
radio input "true"
click at [809, 581] on div "cherry tomato concasse, garlic-infused olive oil, chilli flakes" at bounding box center [777, 584] width 224 height 22
click at [659, 569] on input "Garlic Confit Arrabiata cherry tomato concasse, garlic-infused olive oil, chill…" at bounding box center [653, 563] width 11 height 11
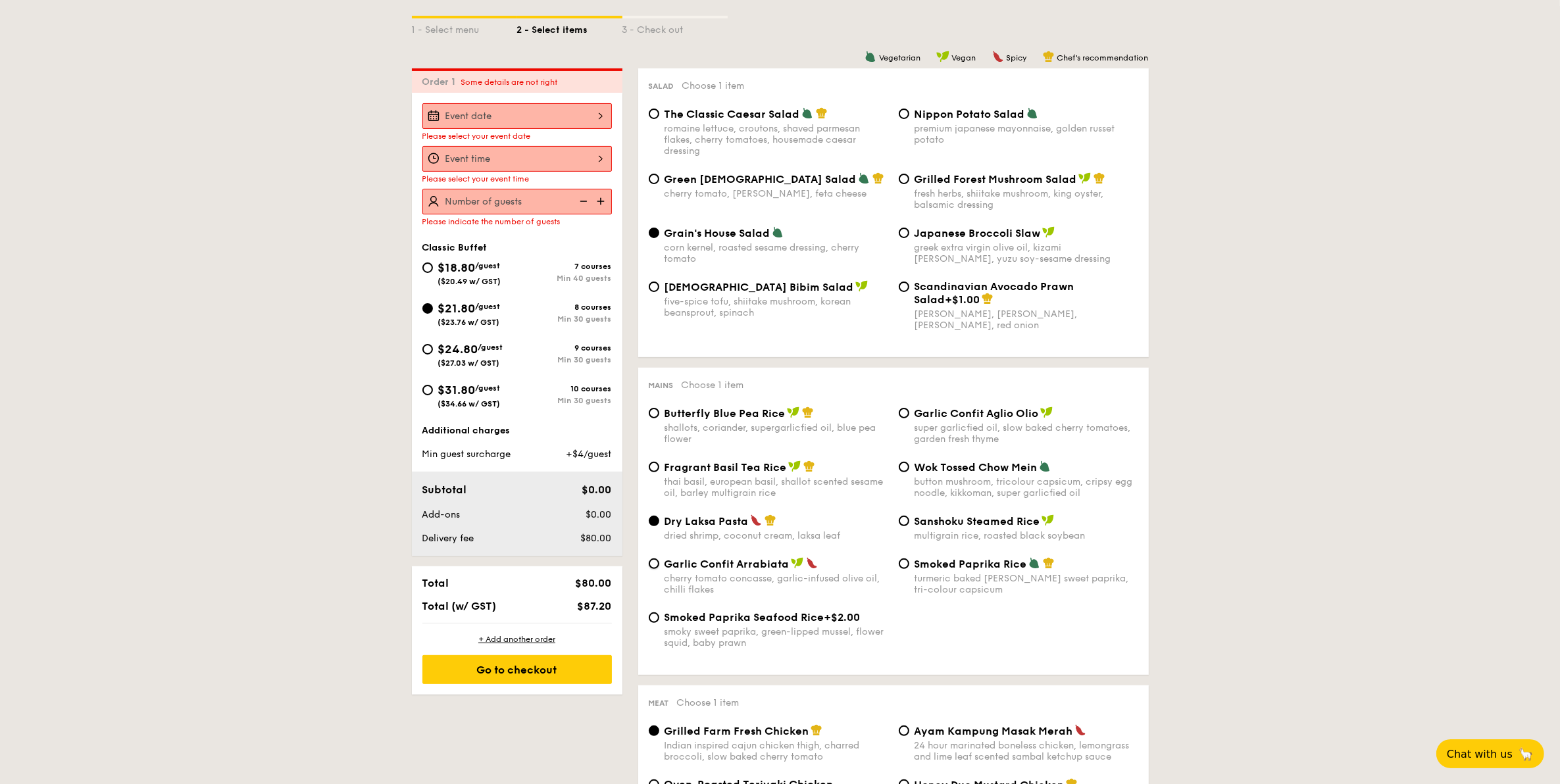
radio input "true"
drag, startPoint x: 722, startPoint y: 576, endPoint x: 663, endPoint y: 578, distance: 59.0
click at [663, 578] on div "Garlic Confit Arrabiata cherry tomato concasse, garlic-infused olive oil, chill…" at bounding box center [769, 576] width 251 height 39
drag, startPoint x: 674, startPoint y: 574, endPoint x: 793, endPoint y: 574, distance: 119.0
click at [793, 574] on div "Garlic Confit Arrabiata cherry tomato concasse, garlic-infused olive oil, chill…" at bounding box center [769, 576] width 251 height 39
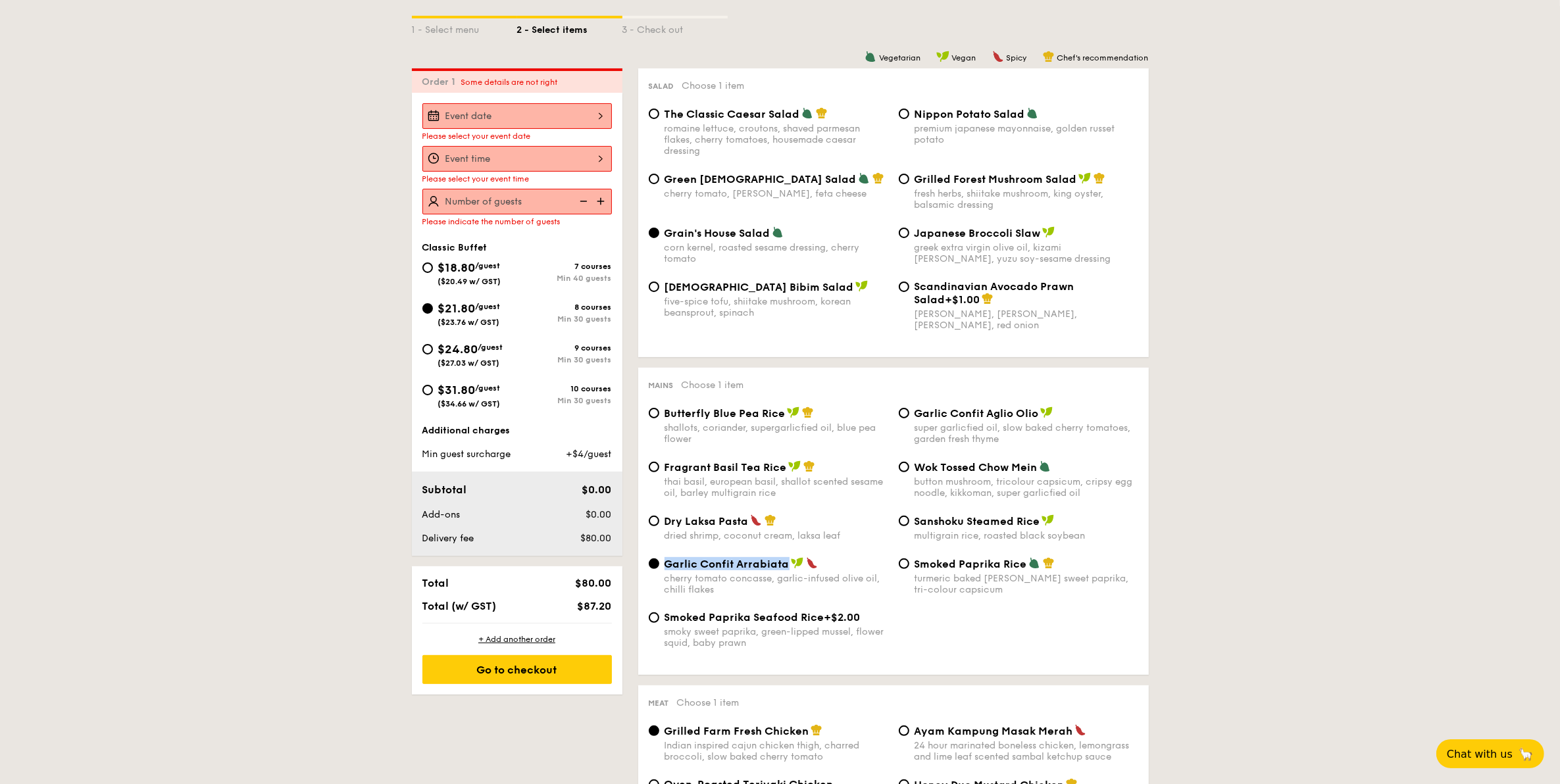
copy span "Garlic Confit Arrabiata"
drag, startPoint x: 842, startPoint y: 622, endPoint x: 669, endPoint y: 626, distance: 173.0
click at [669, 623] on div "Smoked Paprika Seafood Rice +$2.00" at bounding box center [777, 616] width 224 height 13
drag, startPoint x: 1022, startPoint y: 563, endPoint x: 916, endPoint y: 573, distance: 106.5
click at [916, 570] on span "Smoked Paprika Rice" at bounding box center [970, 563] width 113 height 13
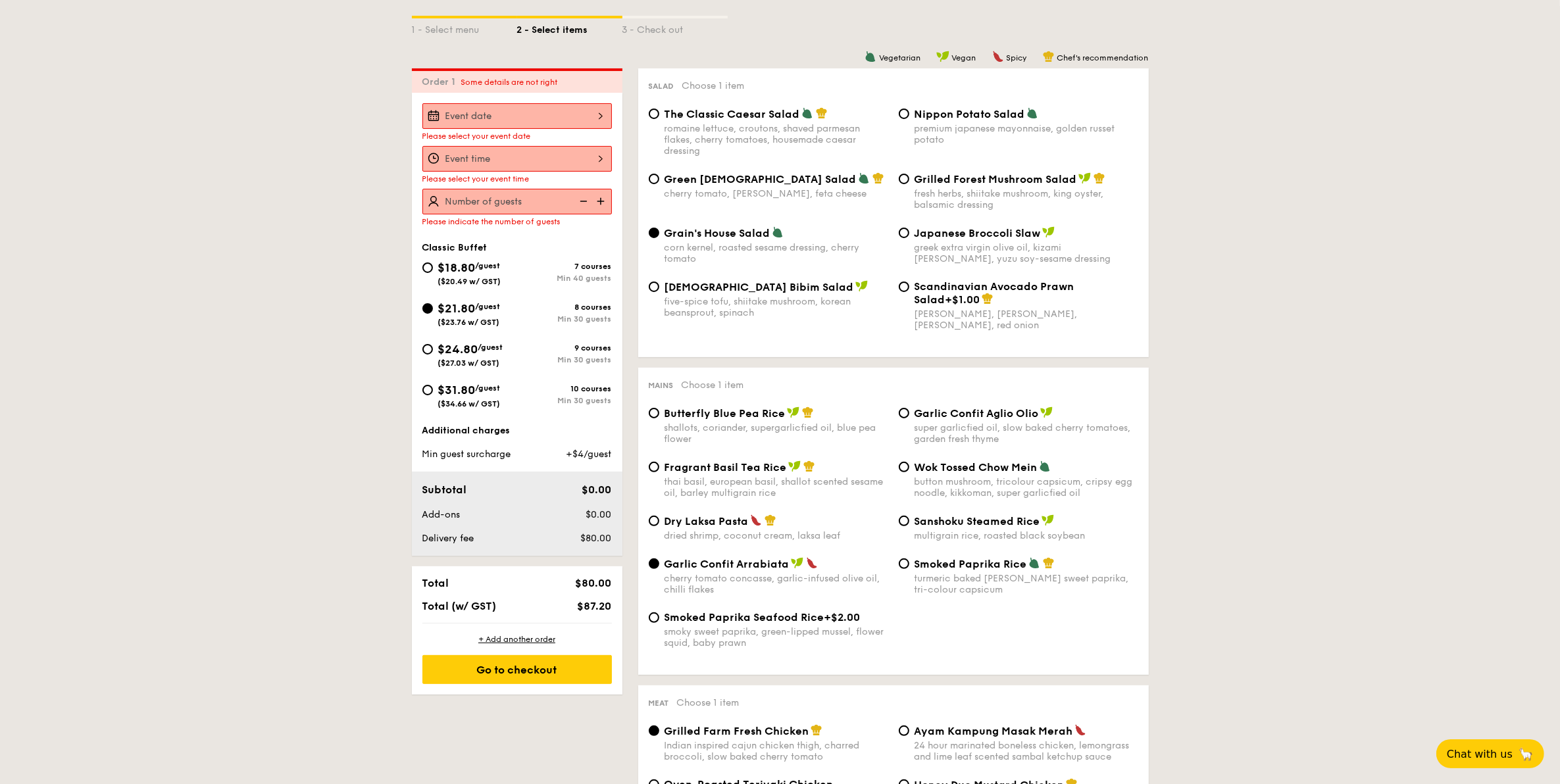
click at [764, 621] on span "Smoked Paprika Seafood Rice" at bounding box center [745, 616] width 160 height 13
click at [659, 621] on input "Smoked Paprika Seafood Rice +$2.00 smoky sweet paprika, green-lipped mussel, fl…" at bounding box center [653, 617] width 11 height 11
radio input "true"
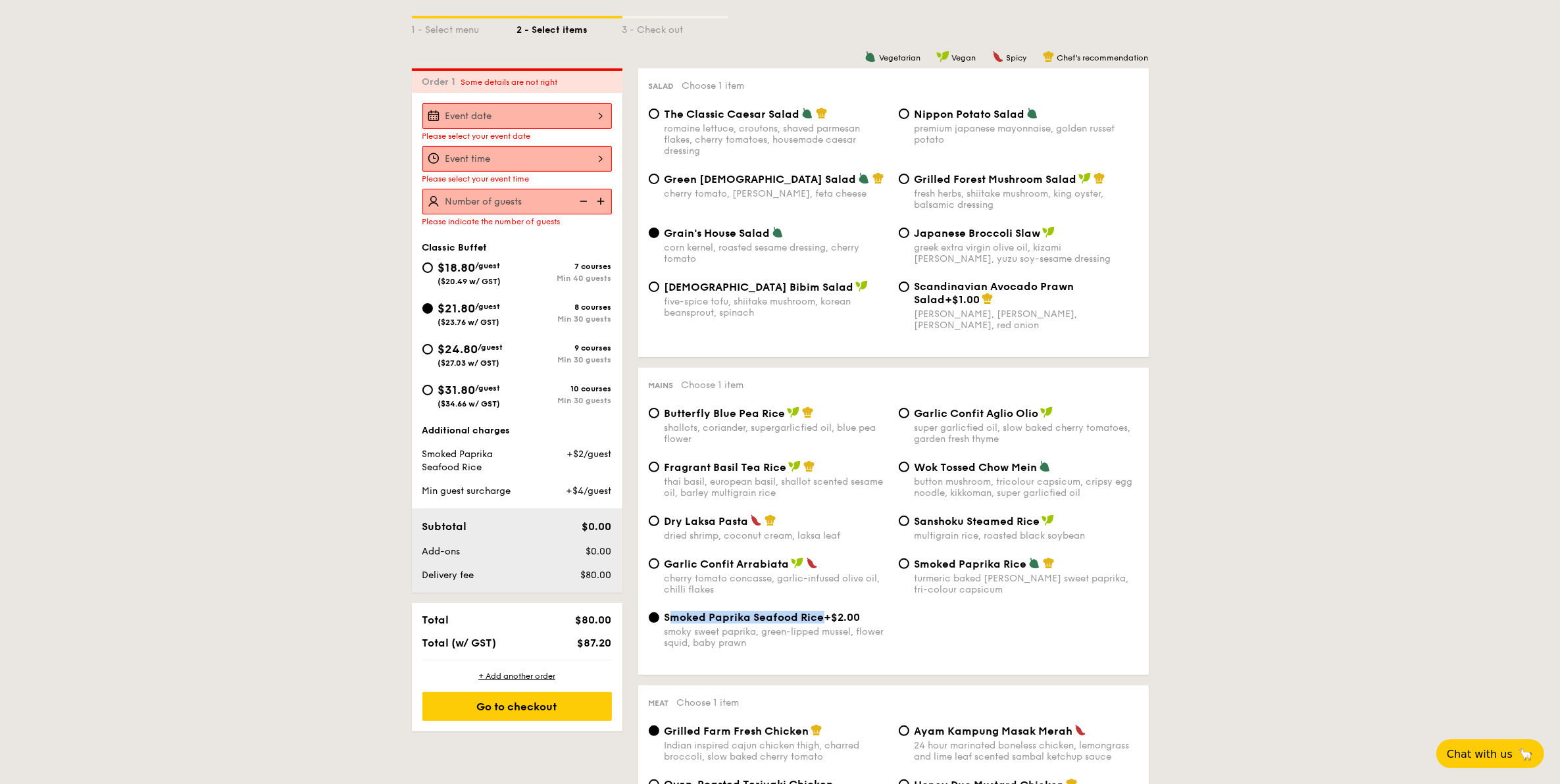
drag, startPoint x: 823, startPoint y: 619, endPoint x: 670, endPoint y: 625, distance: 153.1
click at [670, 623] on div "Smoked Paprika Seafood Rice +$2.00" at bounding box center [777, 616] width 224 height 13
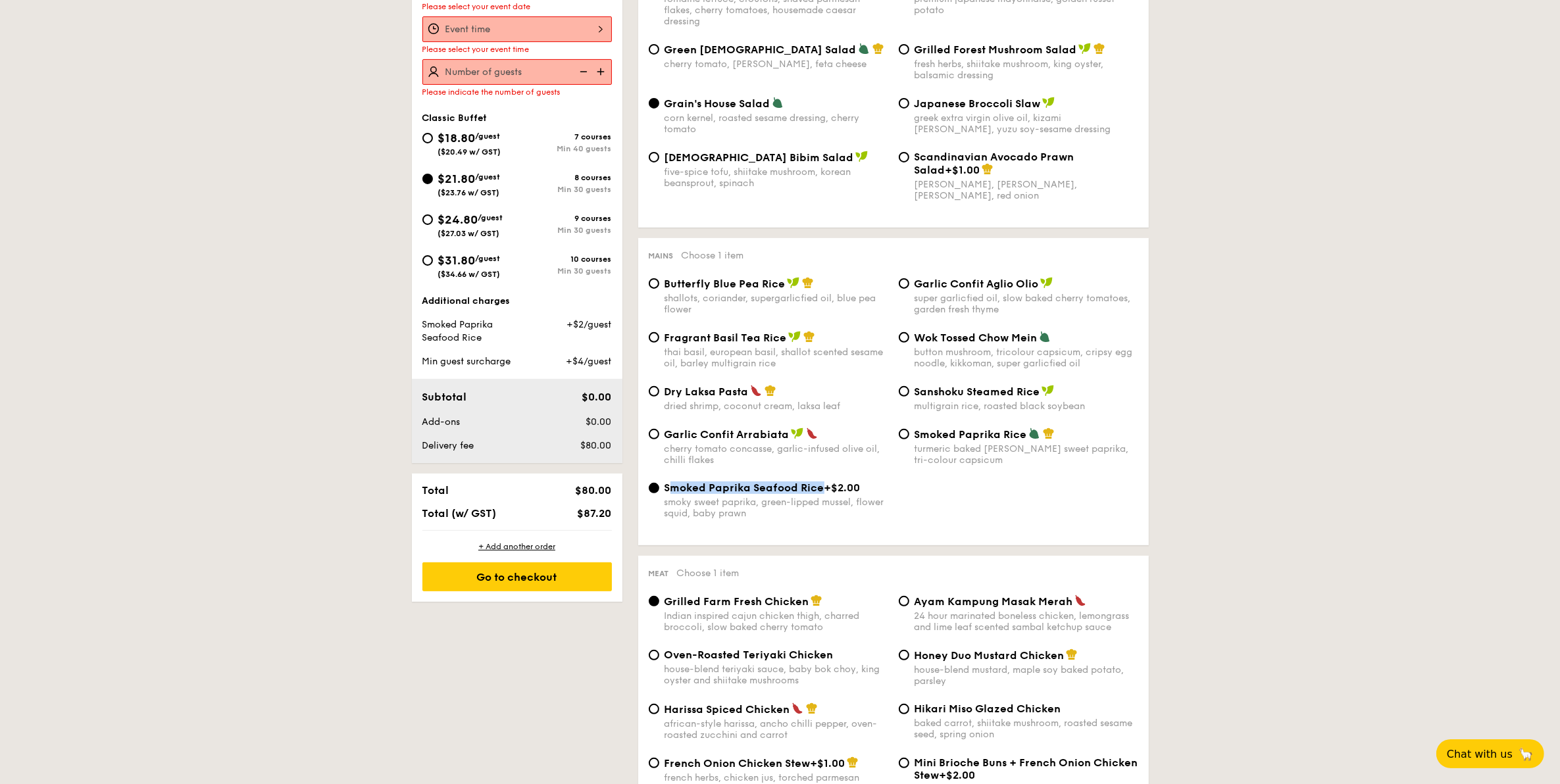
scroll to position [411, 0]
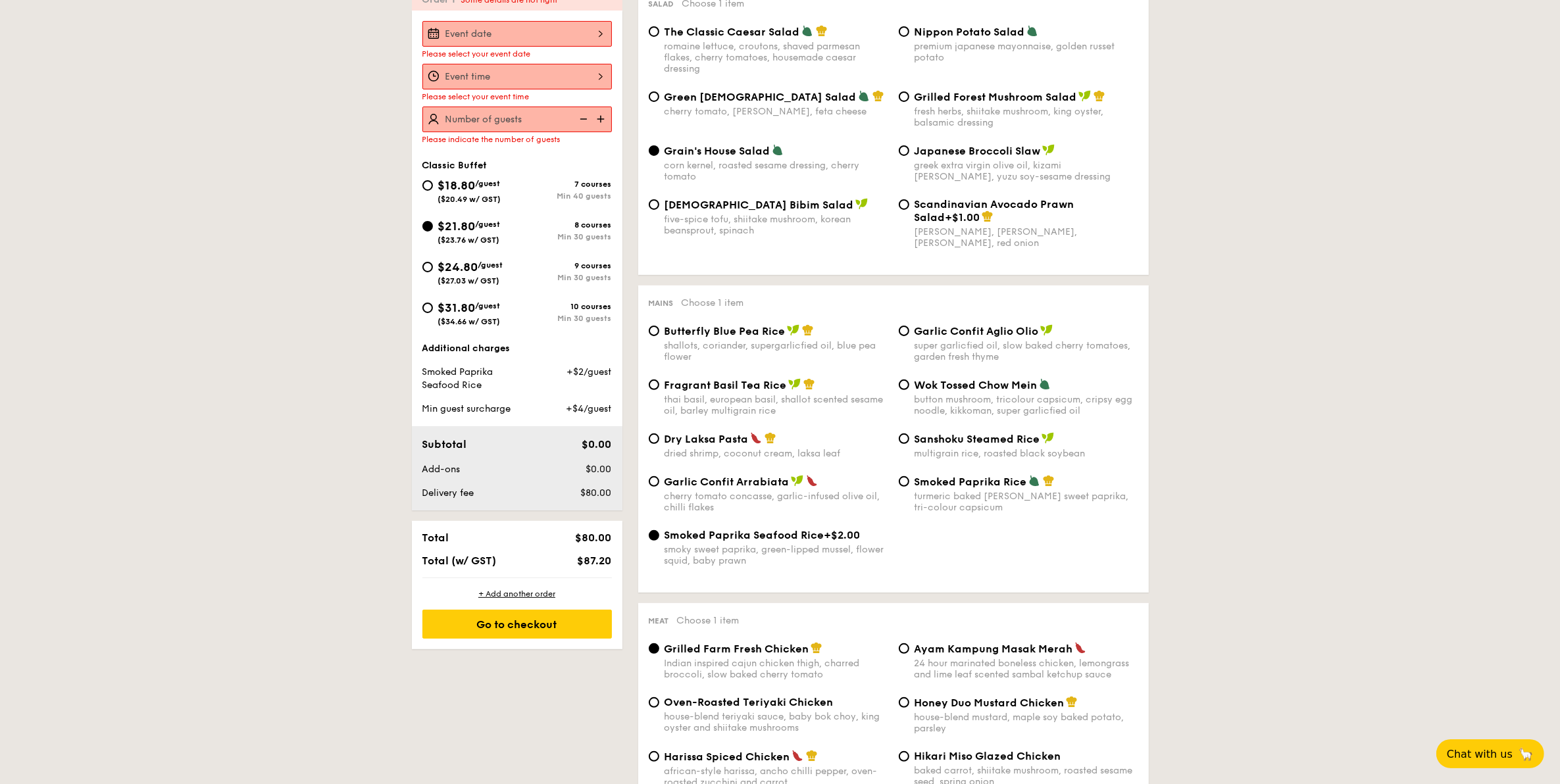
click at [979, 488] on span "Smoked Paprika Rice" at bounding box center [970, 482] width 113 height 13
click at [910, 486] on input "Smoked Paprika Rice turmeric baked rice, smokey sweet paprika, tri-colour capsi…" at bounding box center [904, 481] width 11 height 11
radio input "true"
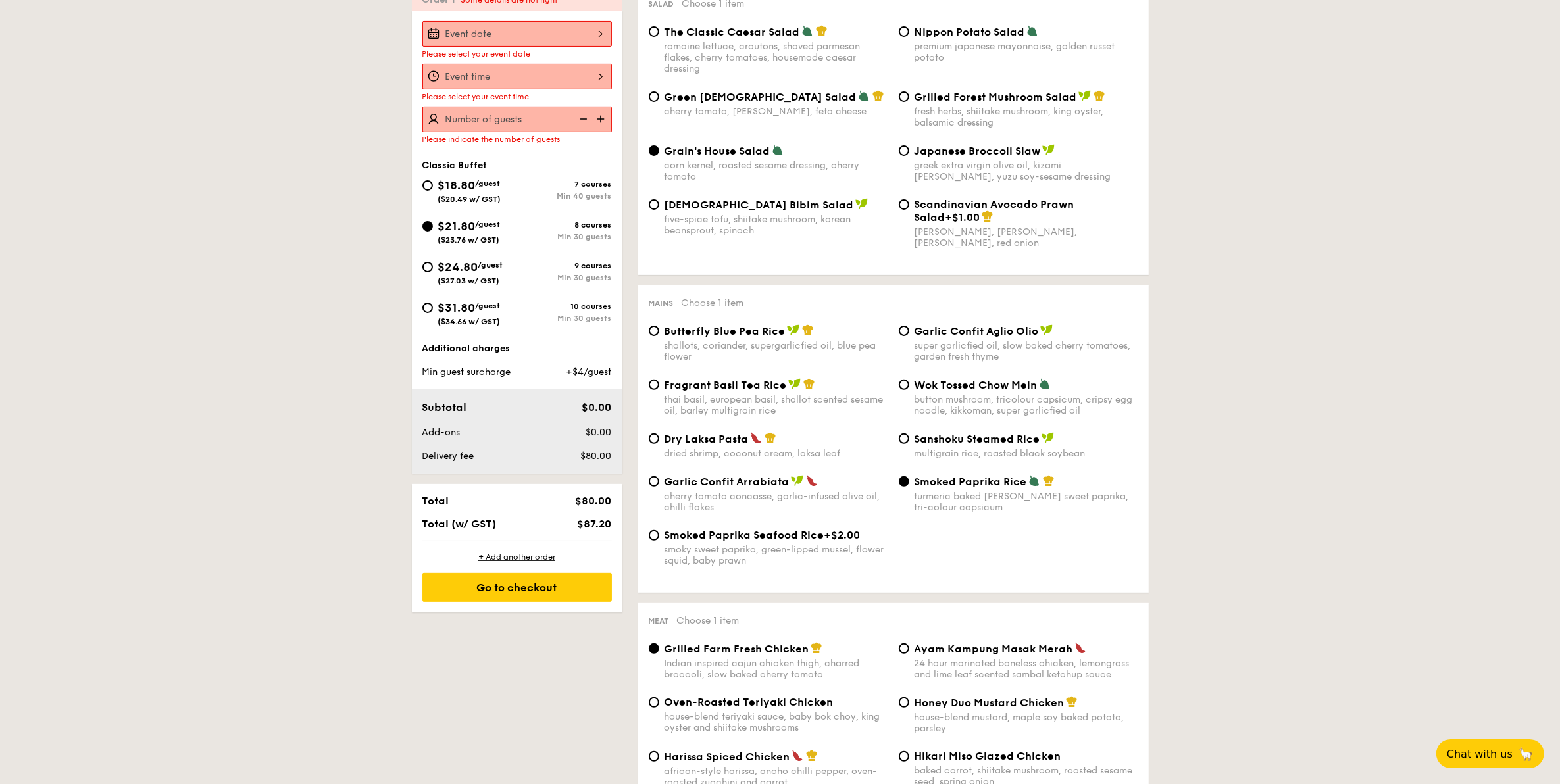
click at [796, 495] on div "Garlic Confit Arrabiata cherry tomato concasse, garlic-infused olive oil, chill…" at bounding box center [777, 494] width 224 height 39
click at [659, 486] on input "Garlic Confit Arrabiata cherry tomato concasse, garlic-infused olive oil, chill…" at bounding box center [653, 481] width 11 height 11
radio input "true"
click at [944, 459] on div "multigrain rice, roasted black soybean" at bounding box center [1026, 454] width 224 height 12
click at [910, 444] on input "Sanshoku Steamed Rice multigrain rice, roasted black soybean" at bounding box center [904, 438] width 11 height 11
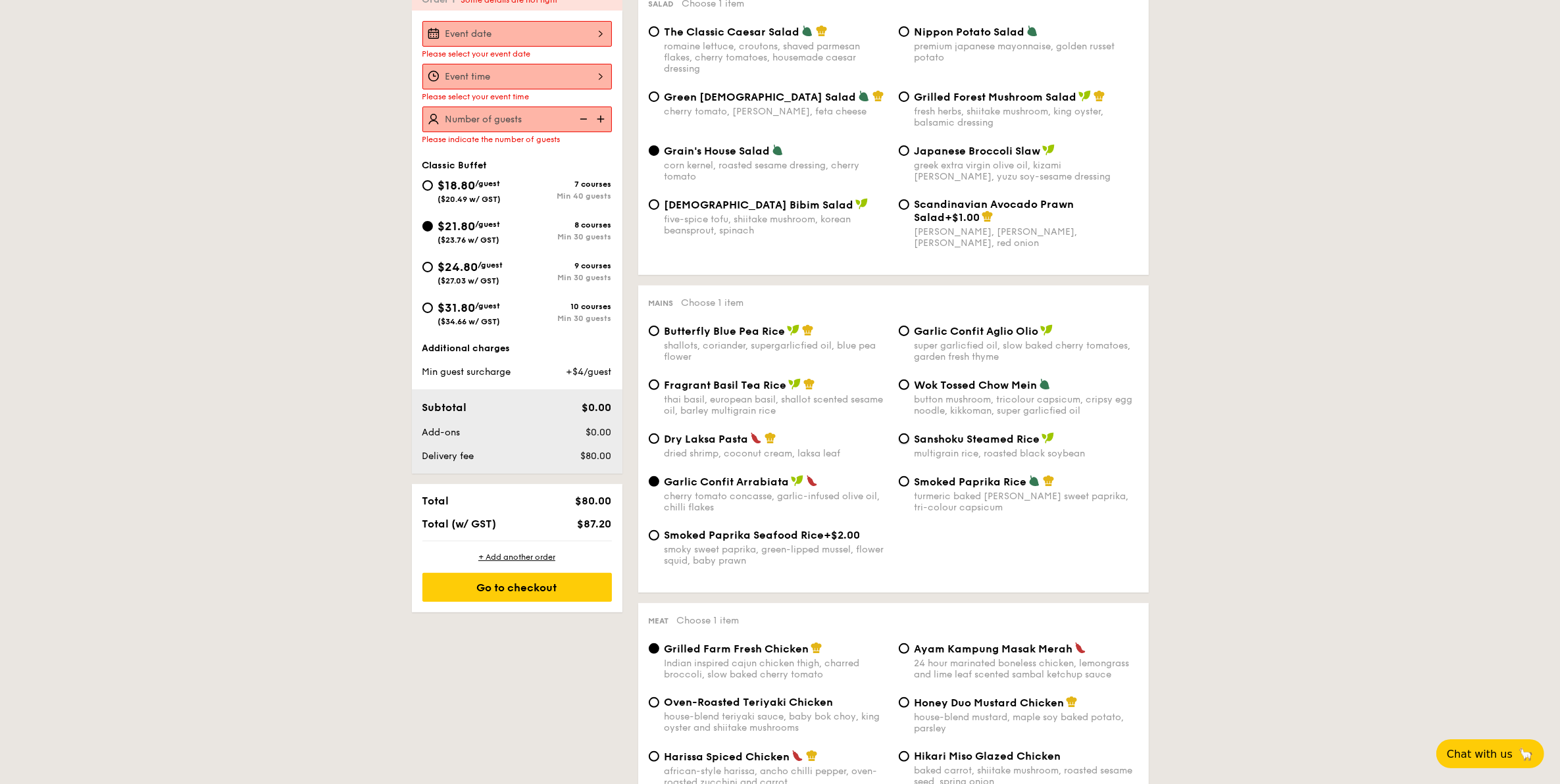
radio input "true"
drag, startPoint x: 667, startPoint y: 488, endPoint x: 788, endPoint y: 490, distance: 121.0
click at [788, 488] on div "Garlic Confit Arrabiata" at bounding box center [777, 482] width 224 height 13
copy span "Garlic Confit Arrabiata"
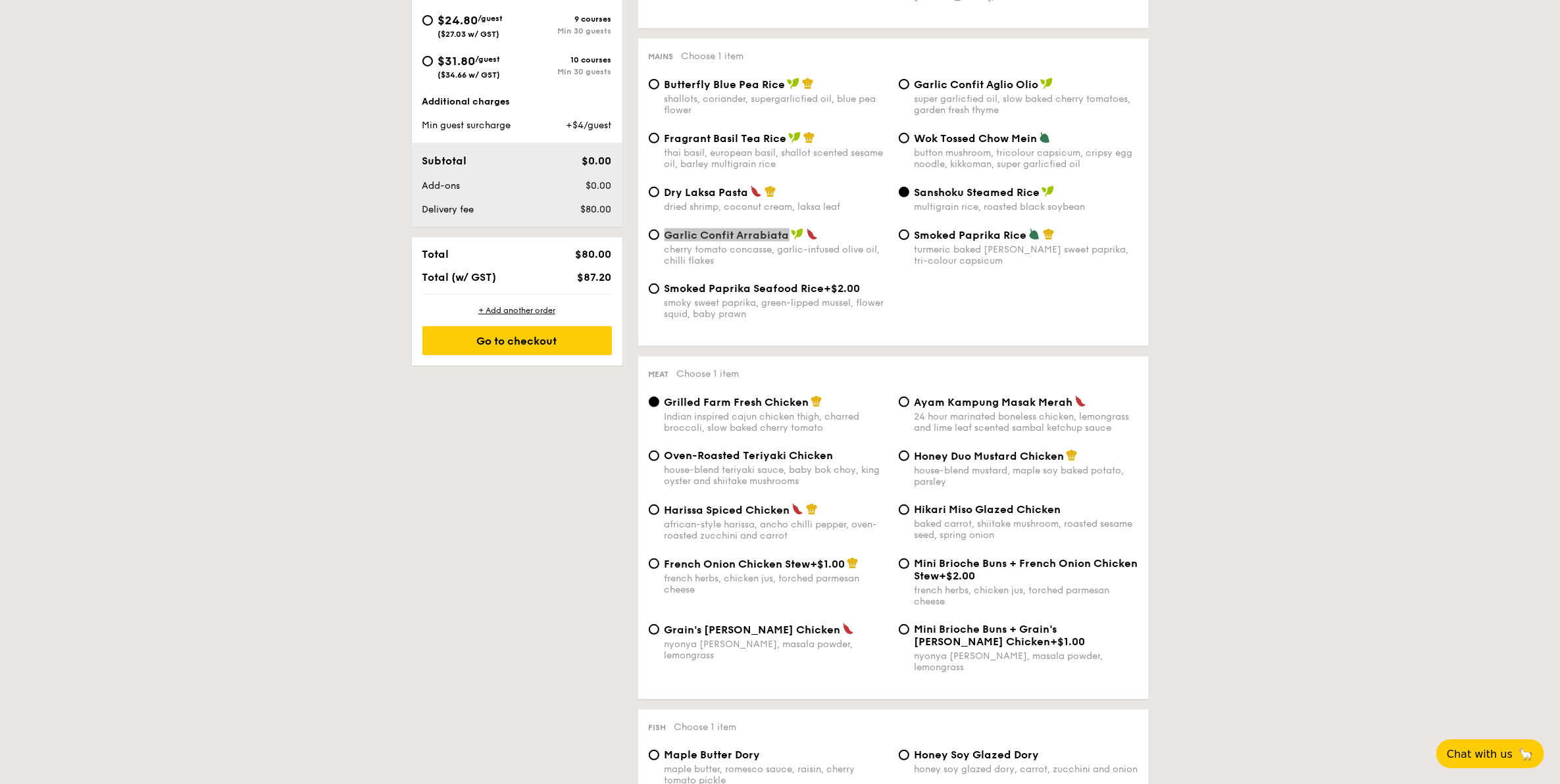
scroll to position [740, 0]
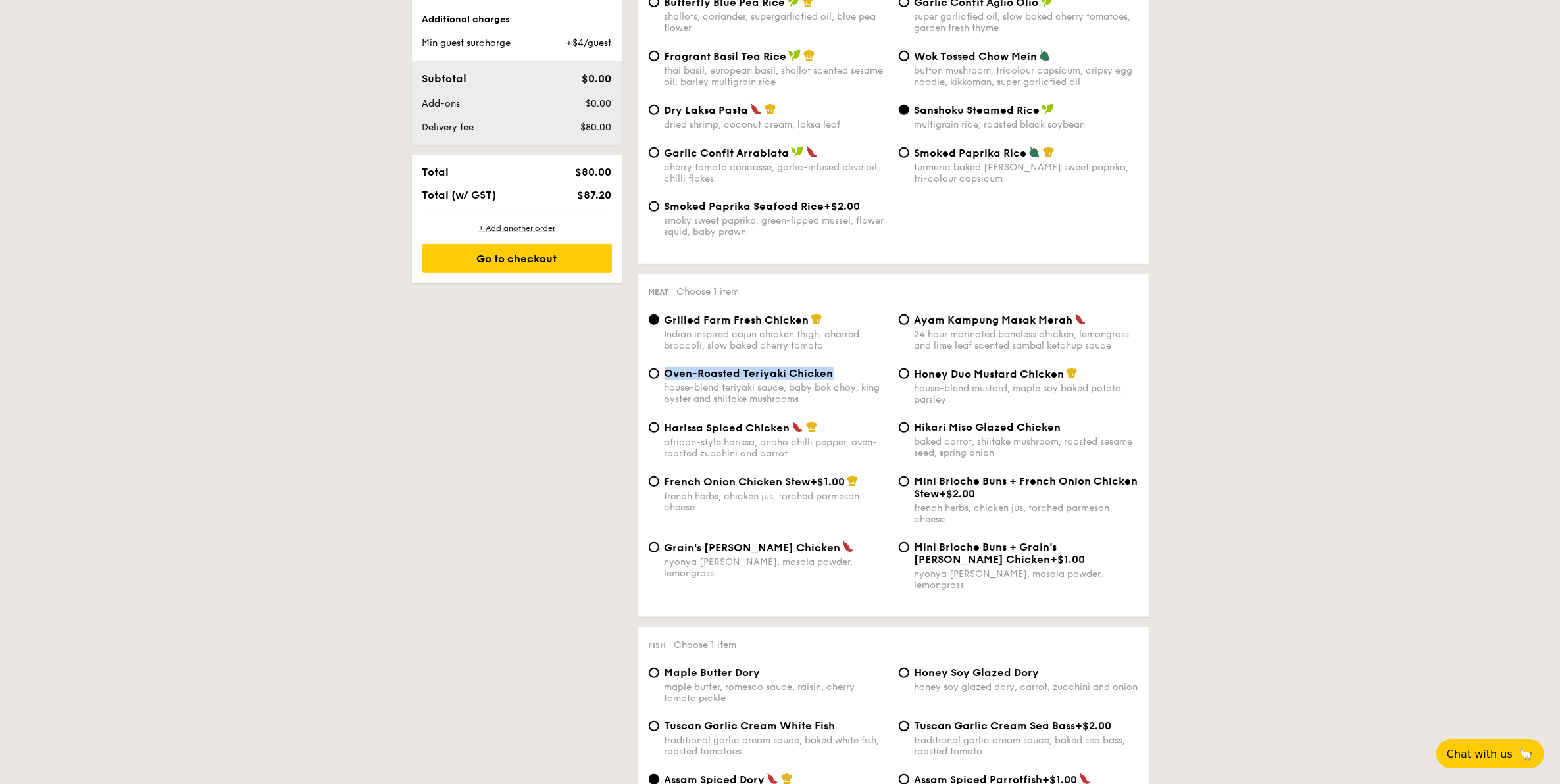
drag, startPoint x: 834, startPoint y: 380, endPoint x: 667, endPoint y: 382, distance: 167.0
click at [667, 379] on div "Oven-Roasted Teriyaki Chicken" at bounding box center [777, 373] width 224 height 13
copy span "Oven-Roasted Teriyaki Chicken"
click at [772, 513] on div "French Onion Chicken Stew +$1.00 french herbs, chicken jus, torched parmesan ch…" at bounding box center [769, 494] width 251 height 39
drag, startPoint x: 667, startPoint y: 562, endPoint x: 781, endPoint y: 562, distance: 114.0
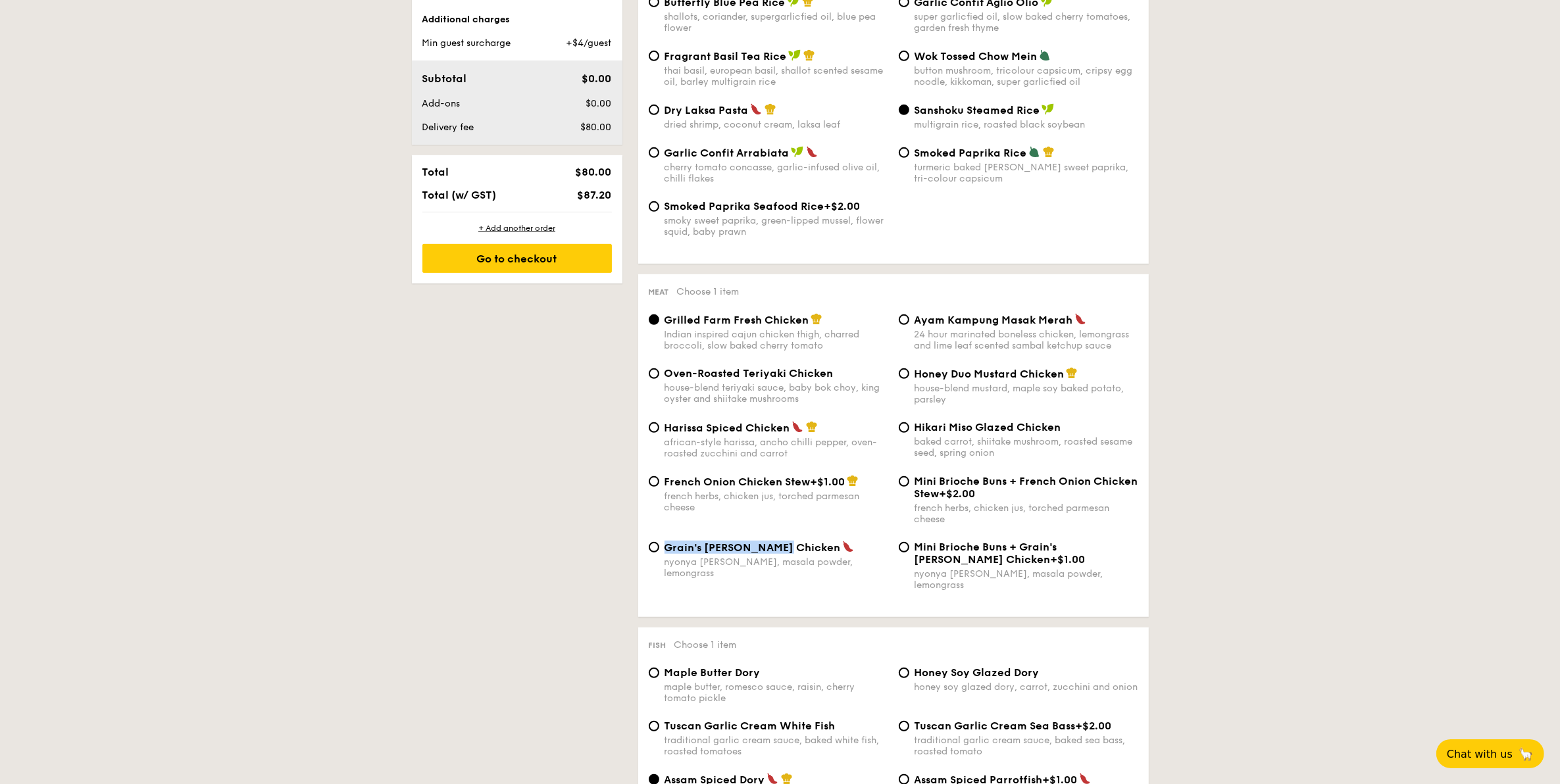
click at [781, 554] on div "Grain's Curry Chicken" at bounding box center [777, 547] width 224 height 13
copy span "Grain's Curry Chicken"
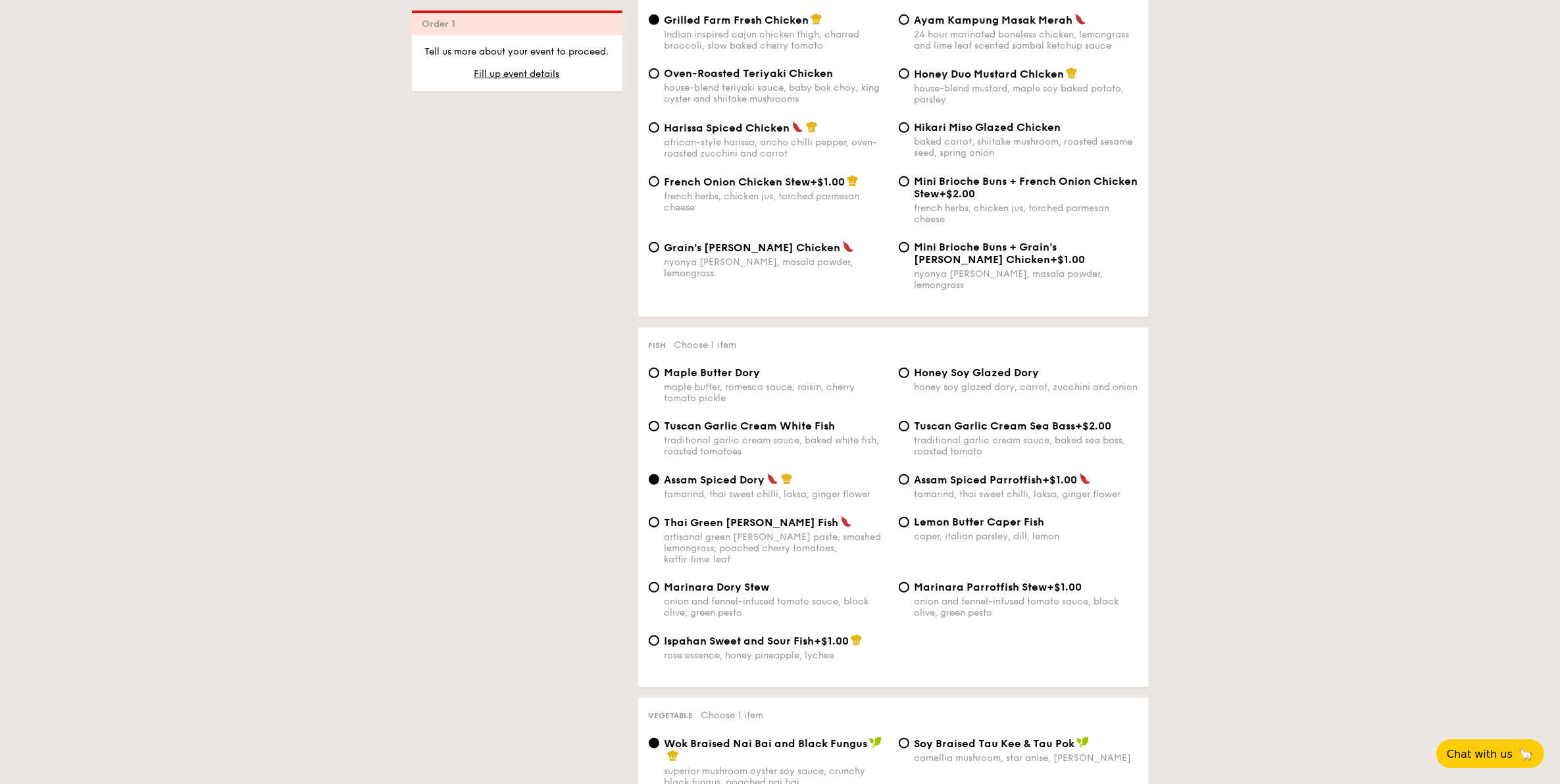
scroll to position [1069, 0]
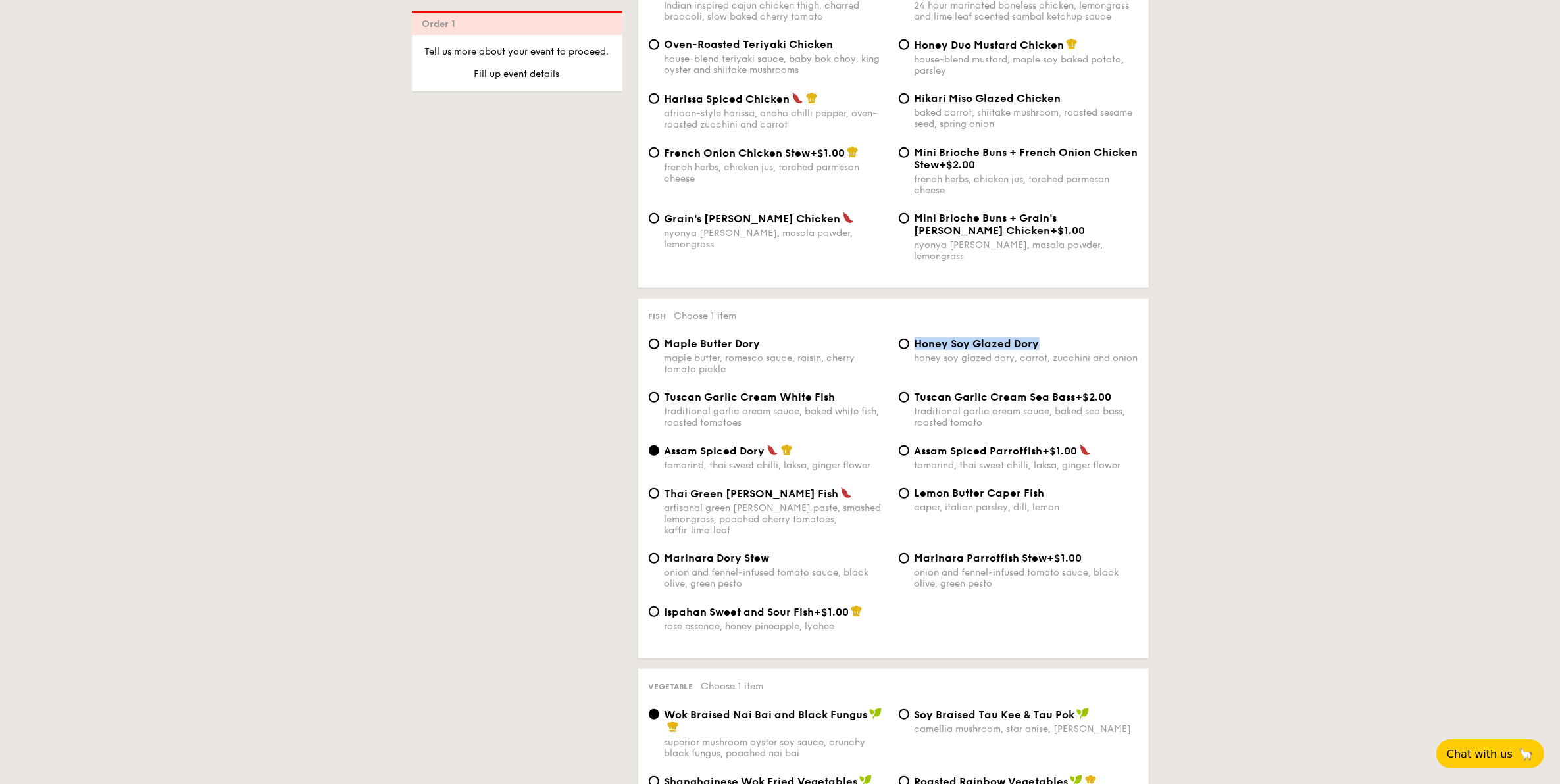
drag, startPoint x: 1044, startPoint y: 343, endPoint x: 891, endPoint y: 346, distance: 153.0
click at [891, 346] on div "Maple Butter Dory maple butter, romesco sauce, raisin, cherry tomato pickle Hon…" at bounding box center [893, 363] width 500 height 53
click at [790, 391] on div "Maple Butter Dory maple butter, romesco sauce, raisin, cherry tomato pickle Hon…" at bounding box center [893, 363] width 500 height 53
drag, startPoint x: 844, startPoint y: 400, endPoint x: 666, endPoint y: 402, distance: 178.0
click at [666, 402] on div "Tuscan Garlic Cream White Fish" at bounding box center [777, 397] width 224 height 13
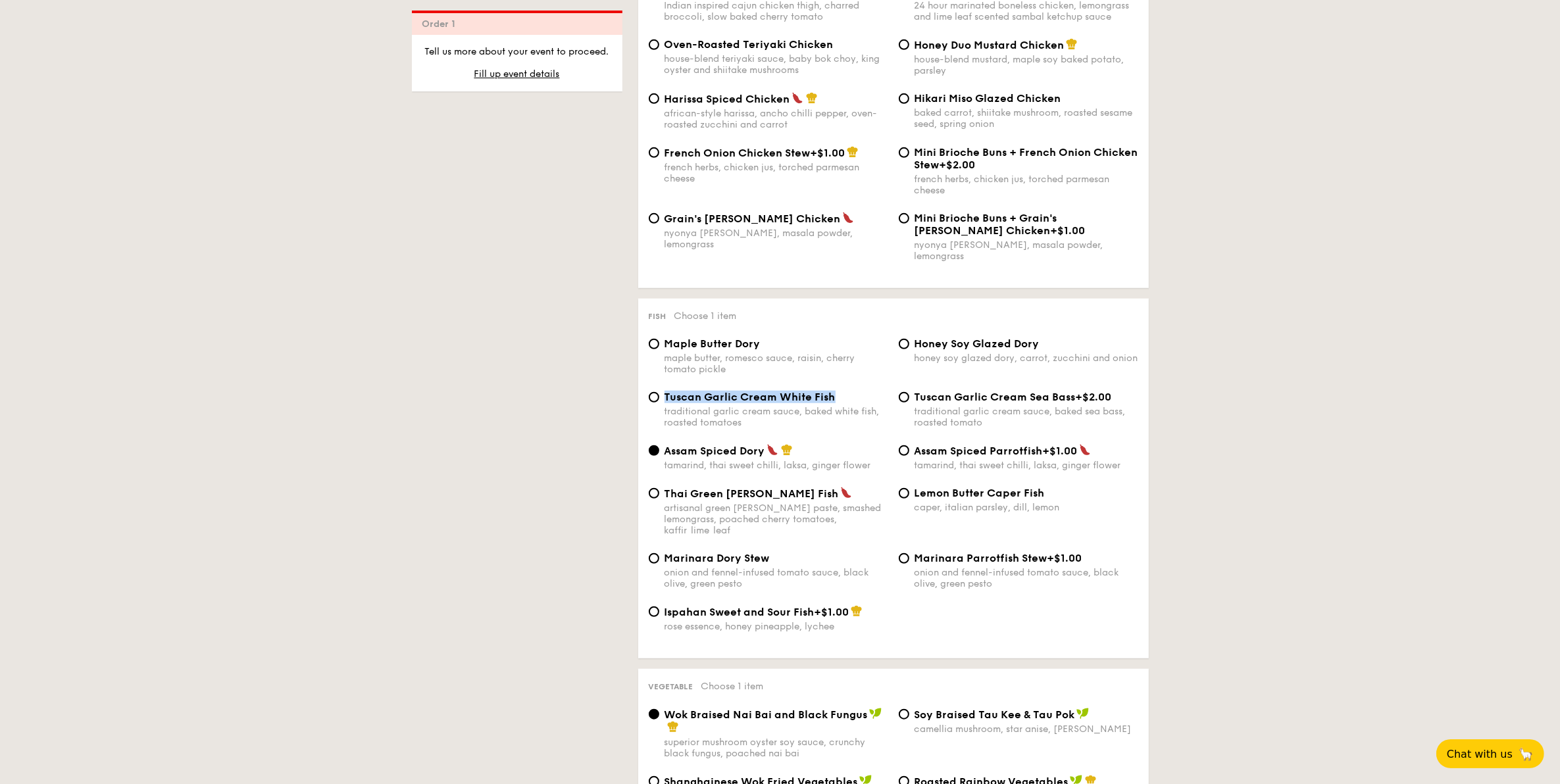
copy span "Tuscan Garlic Cream White Fish"
click at [535, 492] on div "1 - Select menu 2 - Select items 3 - Check out Order 1 Some details are not rig…" at bounding box center [780, 720] width 758 height 2953
click at [749, 359] on div "maple butter, romesco sauce, raisin, cherry tomato pickle" at bounding box center [777, 363] width 224 height 22
click at [659, 350] on input "Maple Butter Dory maple butter, romesco sauce, raisin, cherry tomato pickle" at bounding box center [653, 344] width 11 height 11
radio input "true"
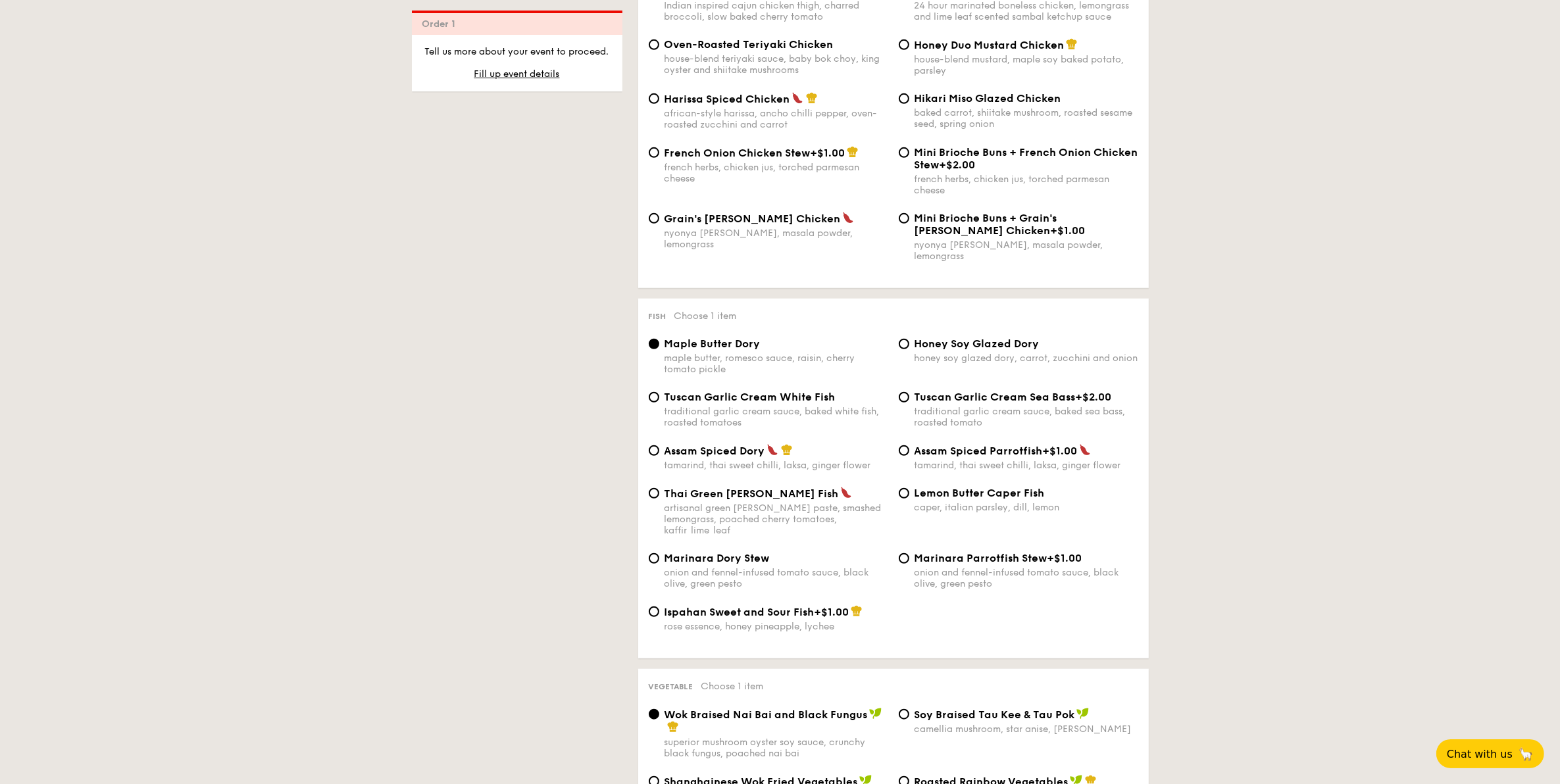
click at [1007, 499] on span "Lemon Butter Caper Fish" at bounding box center [979, 492] width 130 height 13
click at [910, 499] on input "Lemon Butter Caper Fish caper, italian parsley, dill, lemon" at bounding box center [904, 493] width 11 height 11
radio input "true"
drag, startPoint x: 1074, startPoint y: 495, endPoint x: 900, endPoint y: 495, distance: 174.0
click at [900, 501] on label "Lemon Butter Caper Fish caper, italian parsley, dill, lemon" at bounding box center [1018, 507] width 240 height 13
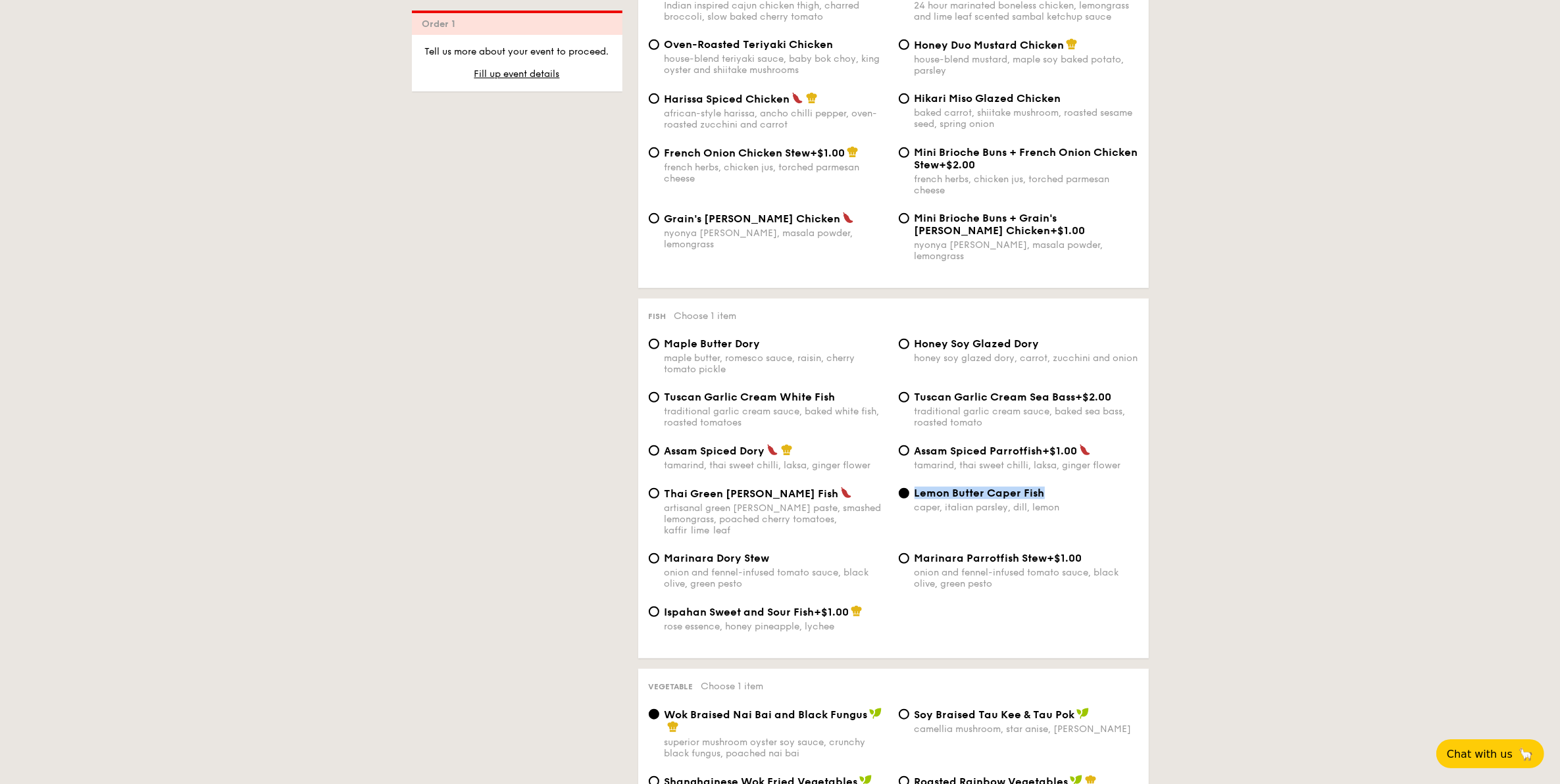
copy label "Lemon Butter Caper Fish"
click at [591, 513] on div "1 - Select menu 2 - Select items 3 - Check out Order 1 Some details are not rig…" at bounding box center [780, 720] width 758 height 2953
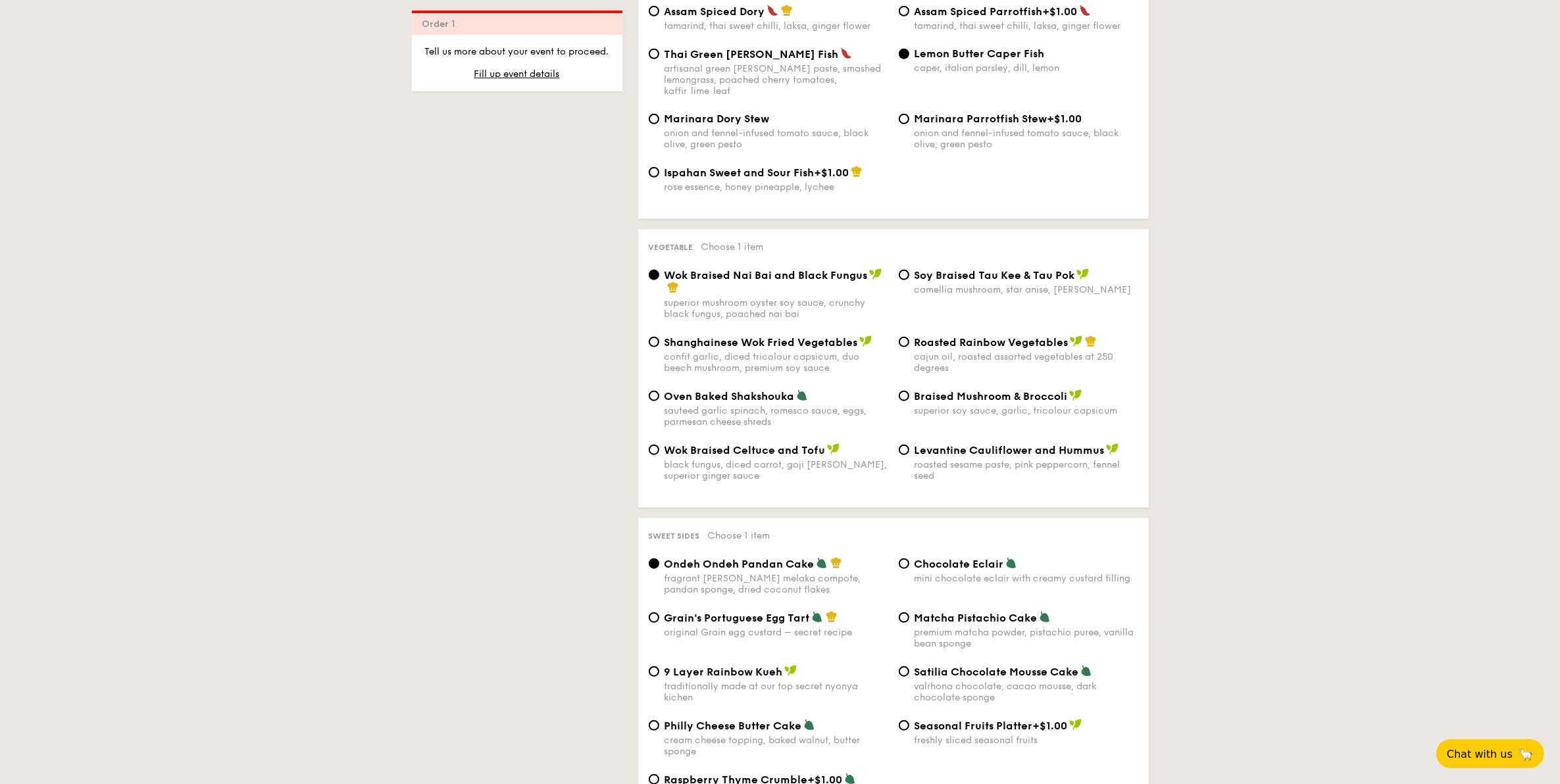
scroll to position [1480, 0]
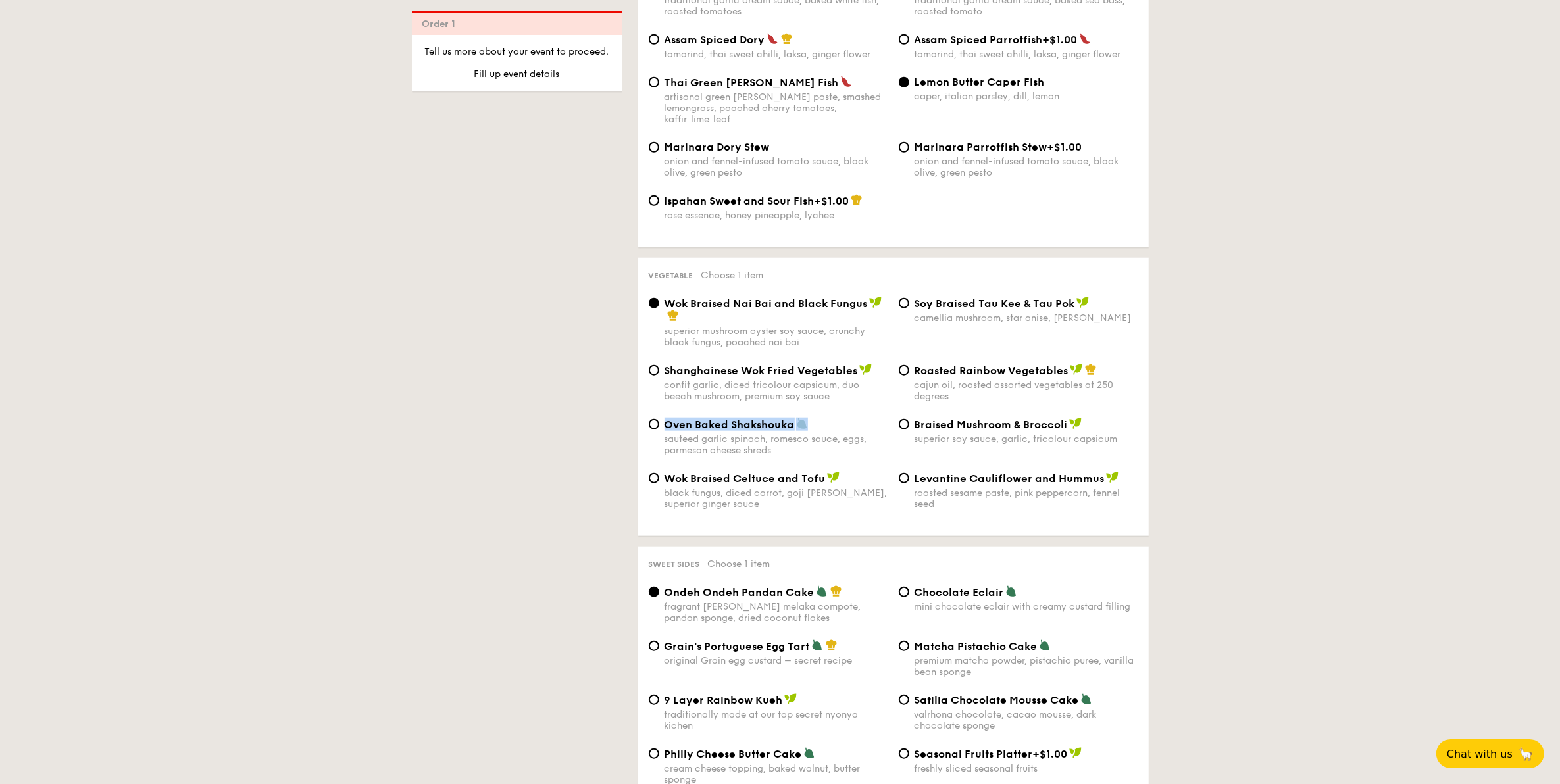
drag, startPoint x: 816, startPoint y: 418, endPoint x: 661, endPoint y: 423, distance: 155.1
click at [661, 423] on div "Oven Baked Shakshouka sauteed garlic spinach, romesco sauce, eggs, parmesan che…" at bounding box center [769, 437] width 251 height 39
copy span "Oven Baked Shakshouka"
click at [1166, 460] on div "1 - Select menu 2 - Select items 3 - Check out Order 1 Some details are not rig…" at bounding box center [780, 309] width 1560 height 2953
drag, startPoint x: 1076, startPoint y: 411, endPoint x: 930, endPoint y: 421, distance: 146.3
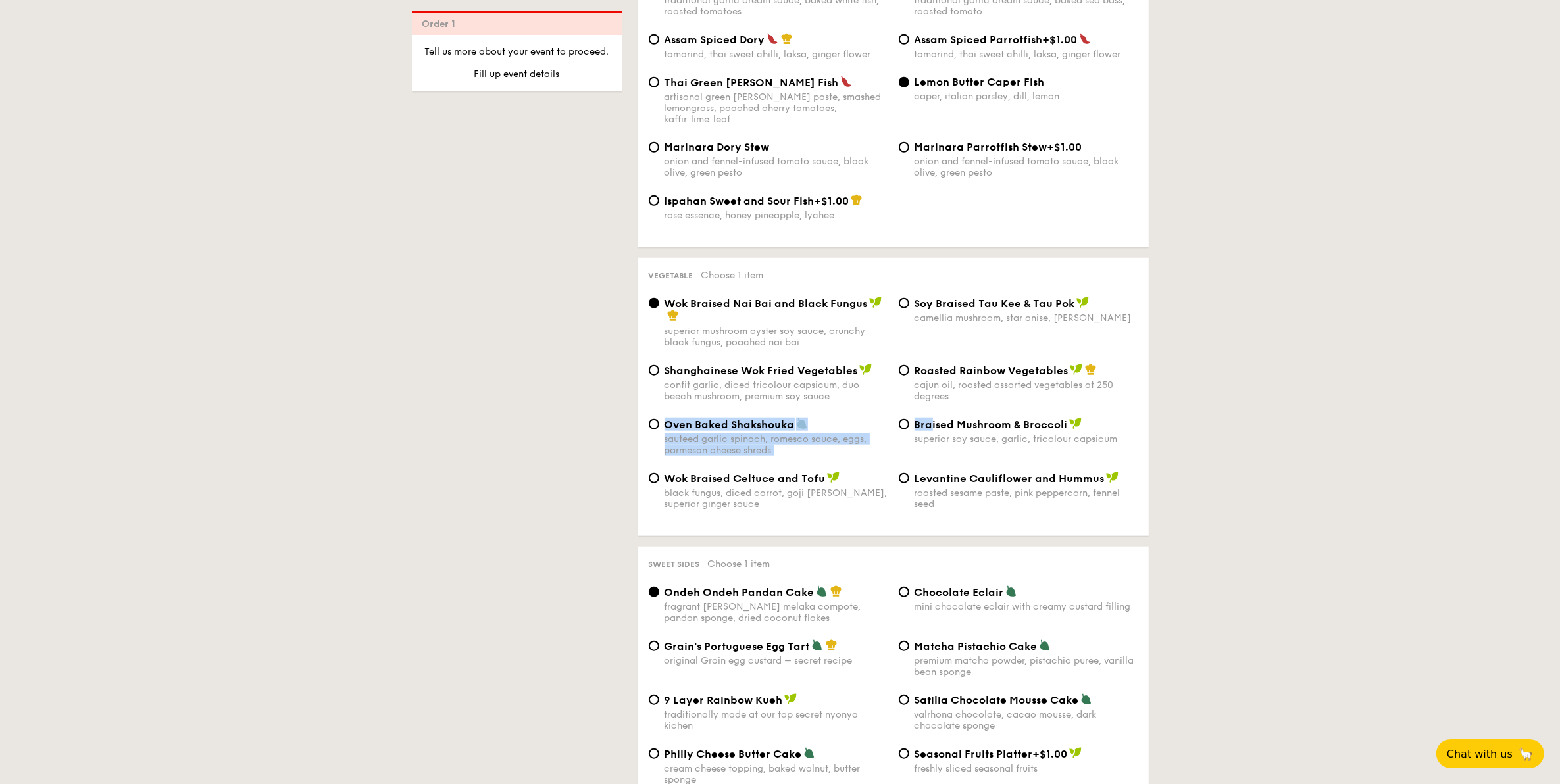
click at [930, 421] on div "Wok Braised Nai Bai and Black Fungus superior mushroom oyster soy sauce, crunch…" at bounding box center [893, 411] width 489 height 229
click at [1249, 424] on div "1 - Select menu 2 - Select items 3 - Check out Order 1 Some details are not rig…" at bounding box center [780, 309] width 1560 height 2953
drag, startPoint x: 916, startPoint y: 478, endPoint x: 1097, endPoint y: 477, distance: 181.0
click at [1088, 478] on span "Levantine Cauliflower and Hummus" at bounding box center [1009, 478] width 190 height 13
click at [1099, 476] on span "Levantine Cauliflower and Hummus" at bounding box center [1009, 478] width 190 height 13
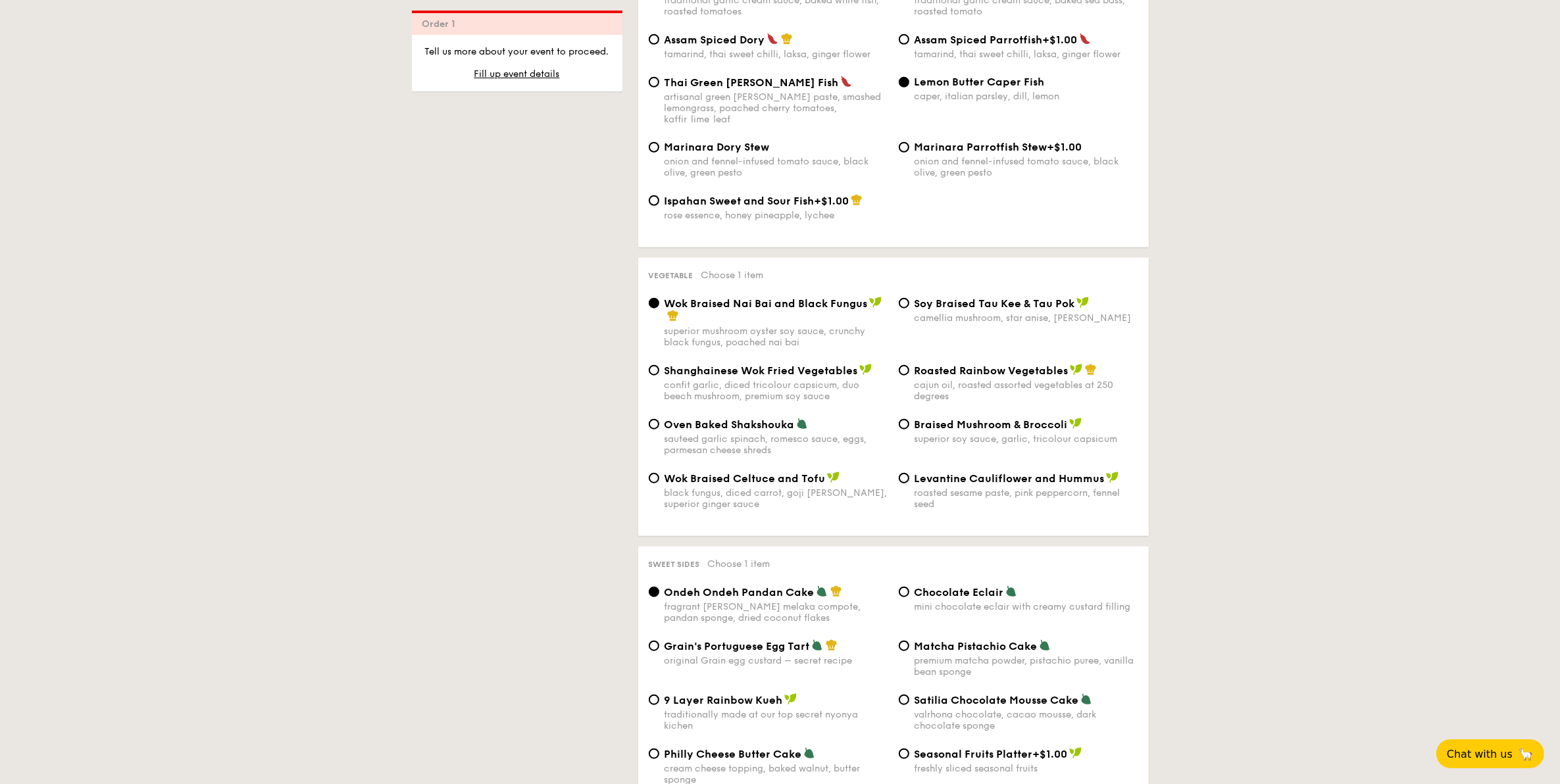
click at [910, 476] on input "Levantine Cauliflower and Hummus roasted sesame paste, pink peppercorn, fennel …" at bounding box center [904, 478] width 11 height 11
radio input "true"
drag, startPoint x: 909, startPoint y: 475, endPoint x: 1103, endPoint y: 477, distance: 194.0
click at [1103, 477] on div "Levantine Cauliflower and Hummus roasted sesame paste, pink peppercorn, fennel …" at bounding box center [1018, 491] width 251 height 39
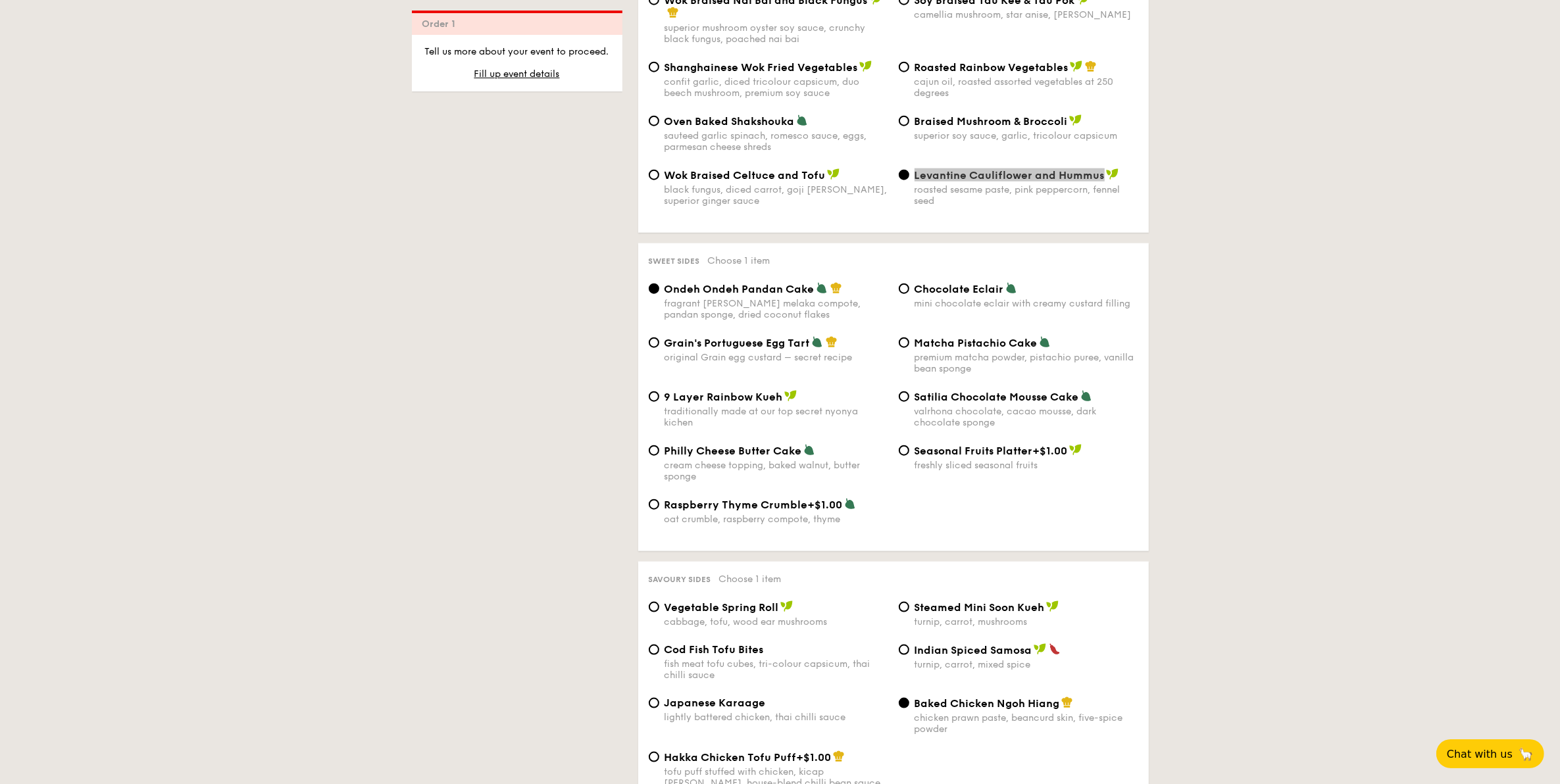
scroll to position [1809, 0]
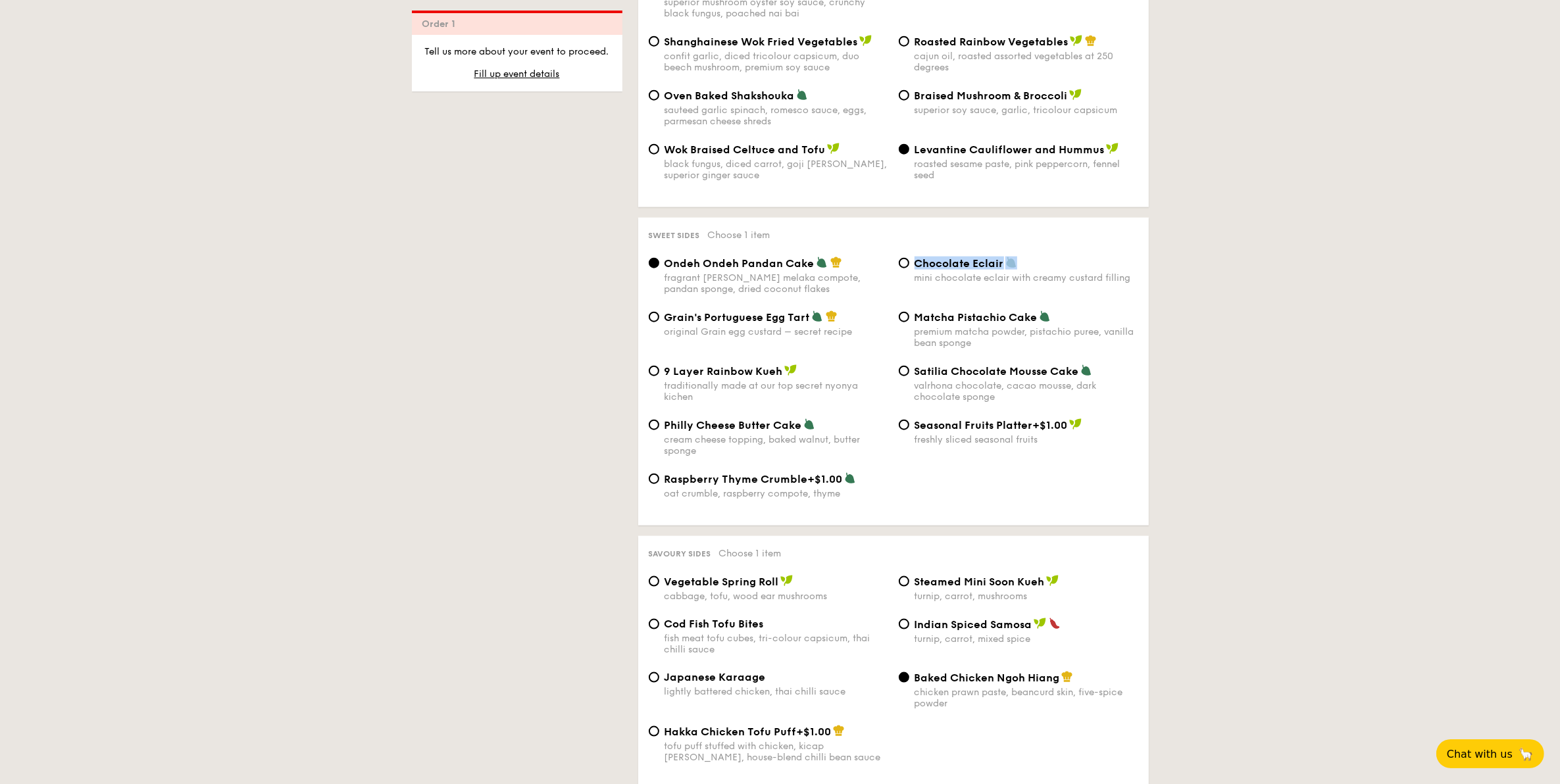
drag, startPoint x: 1018, startPoint y: 261, endPoint x: 913, endPoint y: 262, distance: 105.0
click at [914, 262] on div "Chocolate Eclair" at bounding box center [1026, 263] width 224 height 13
drag, startPoint x: 922, startPoint y: 373, endPoint x: 1079, endPoint y: 370, distance: 157.0
click at [1079, 370] on div "Satilia Chocolate Mousse Cake valrhona chocolate, cacao mousse, dark chocolate …" at bounding box center [1018, 383] width 251 height 39
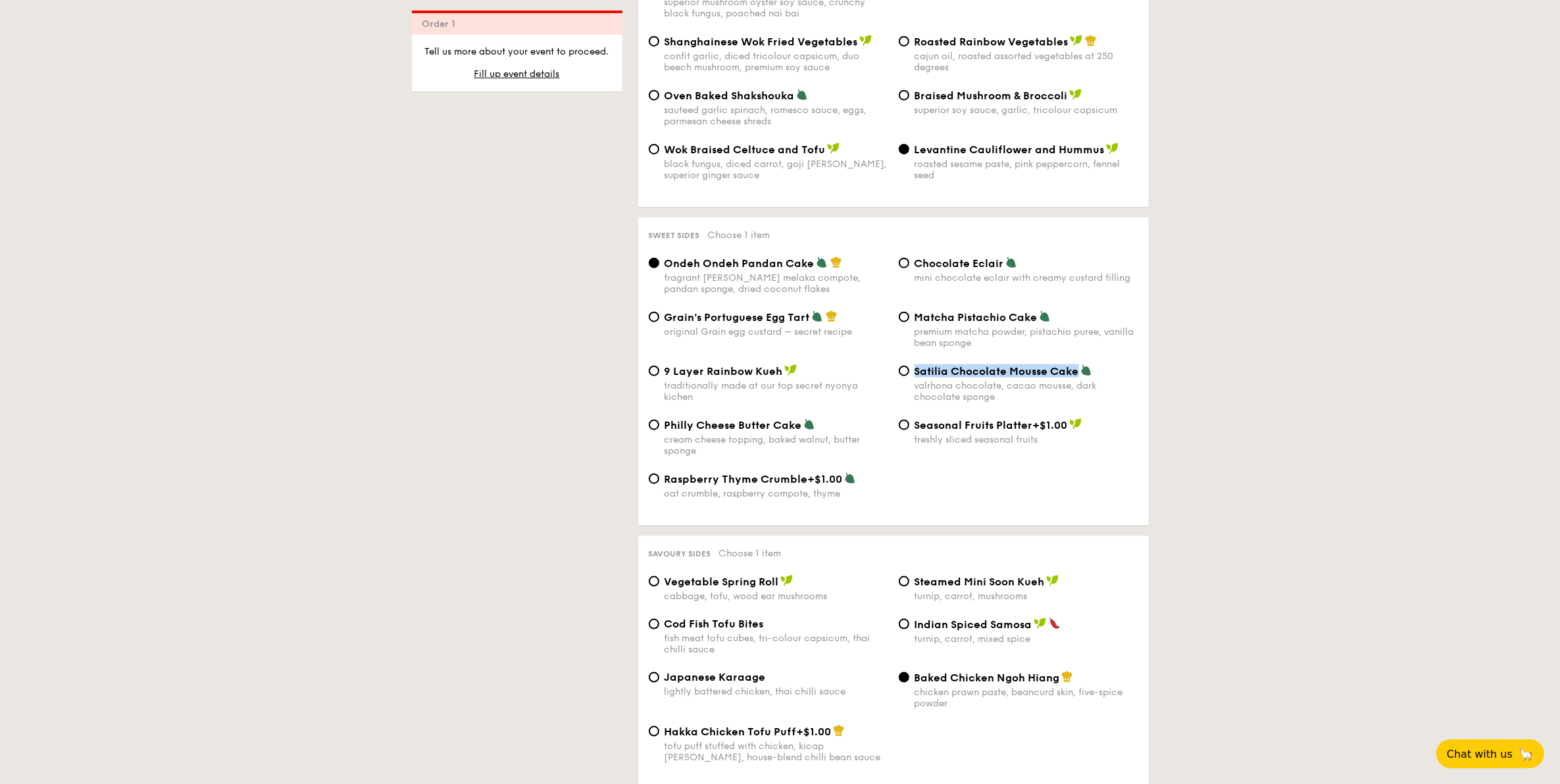
copy span "Satilia Chocolate Mousse Cake"
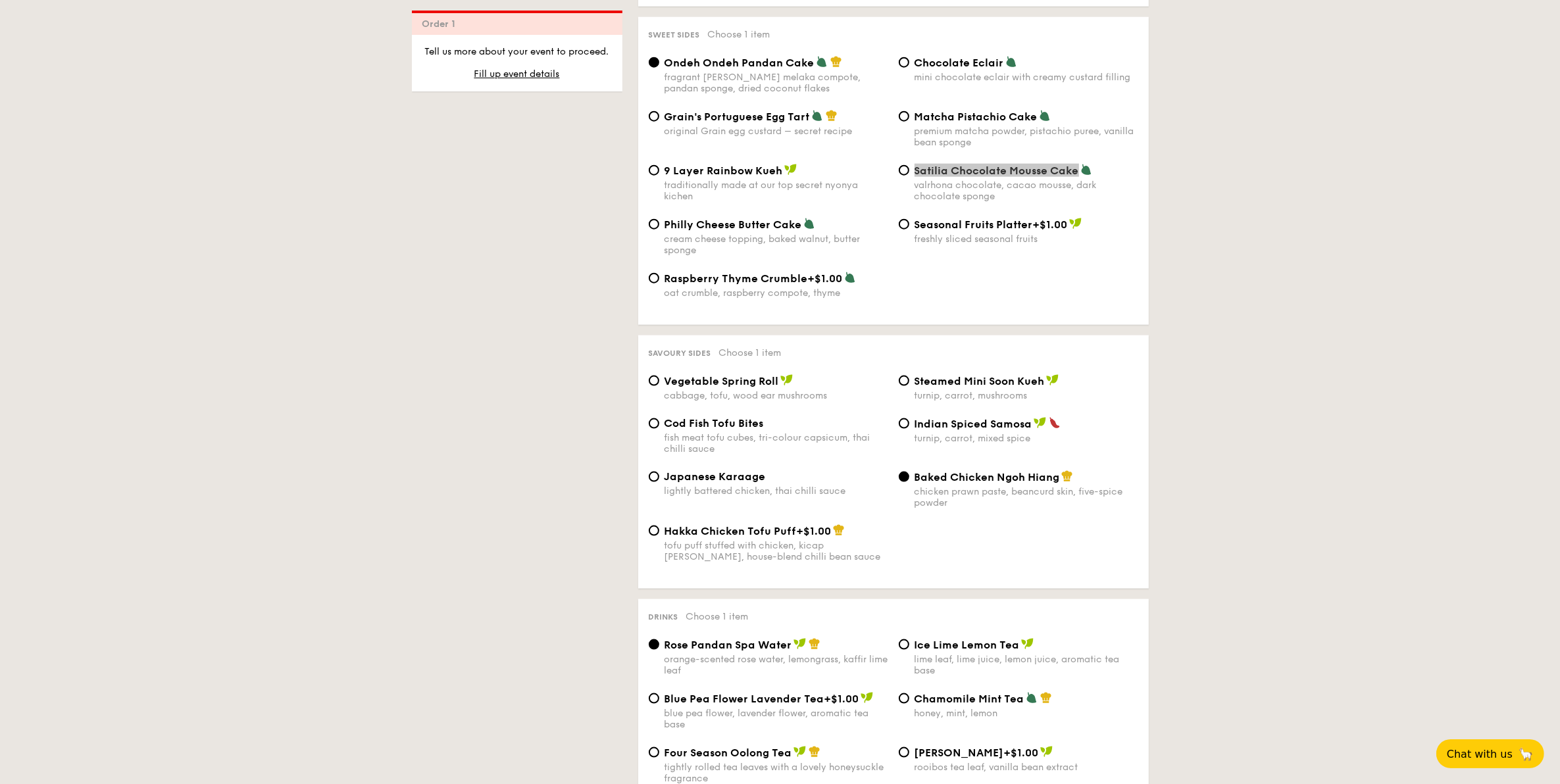
scroll to position [2055, 0]
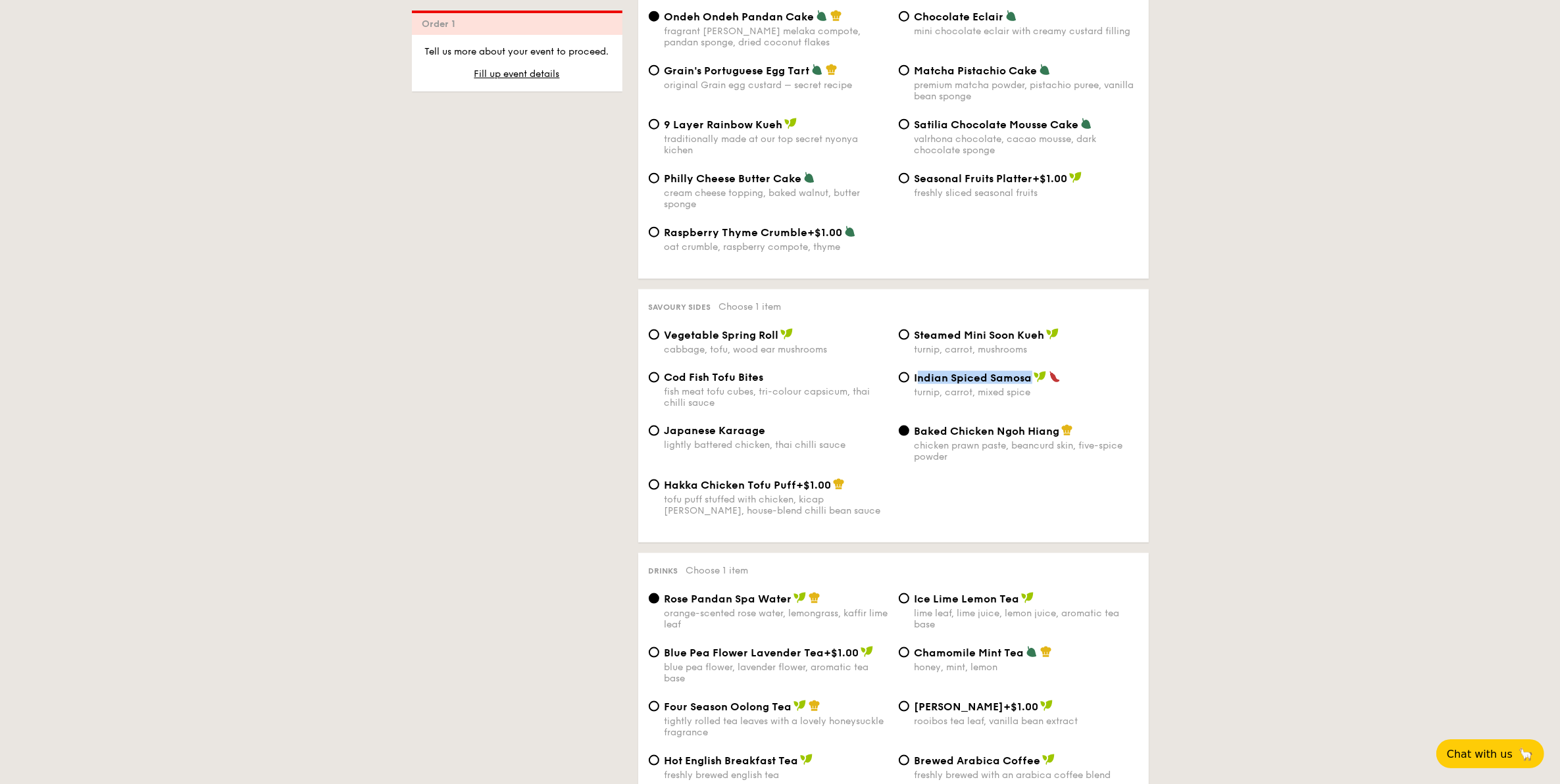
drag, startPoint x: 918, startPoint y: 381, endPoint x: 1032, endPoint y: 381, distance: 114.0
click at [1032, 381] on div "Indian Spiced Samosa" at bounding box center [1026, 378] width 224 height 13
click at [1034, 381] on img at bounding box center [1041, 377] width 13 height 12
click at [910, 381] on input "Indian Spiced Samosa turnip, carrot, mixed spice" at bounding box center [904, 378] width 11 height 11
radio input "true"
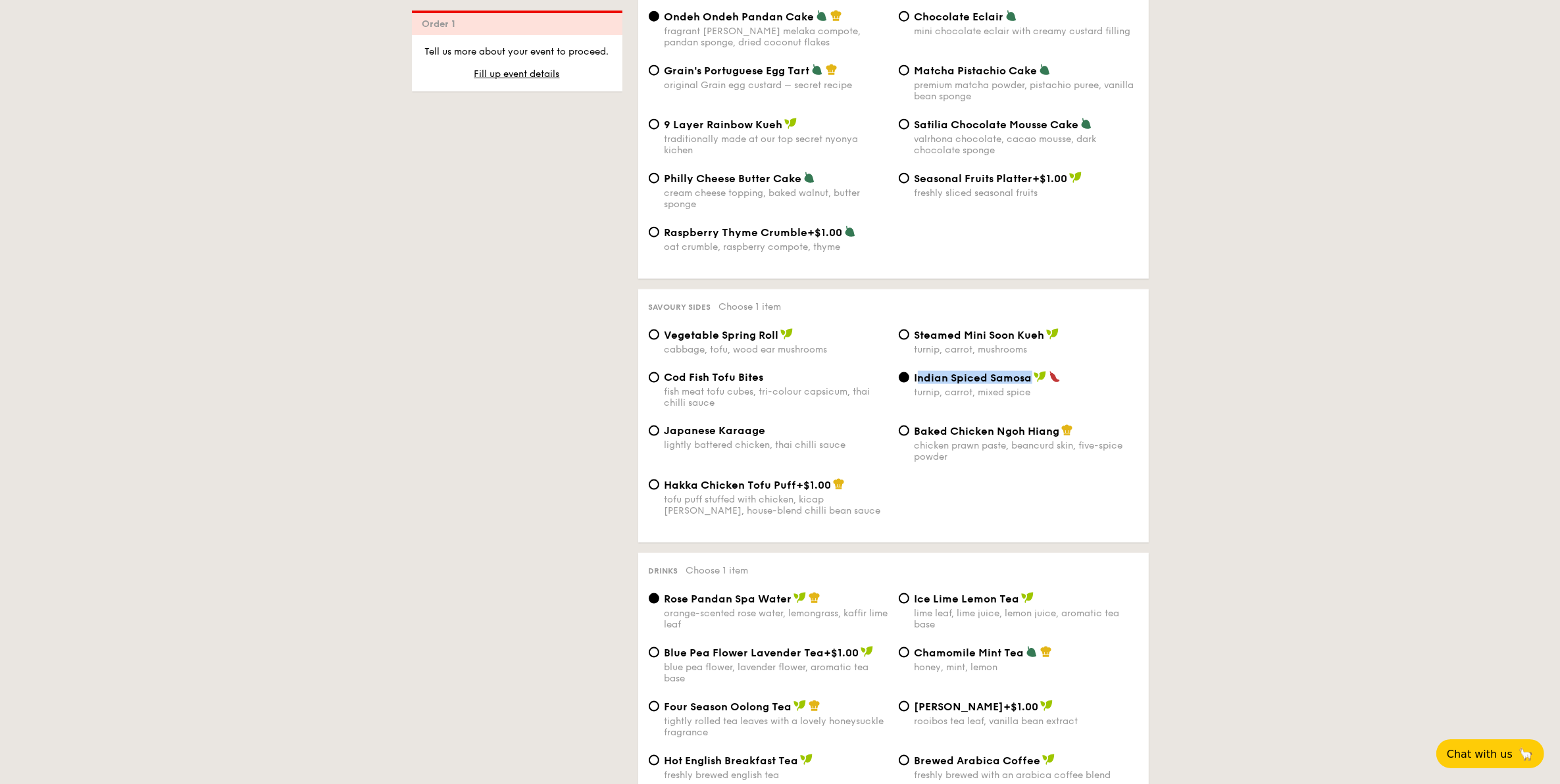
click at [1034, 381] on img at bounding box center [1041, 377] width 13 height 12
click at [910, 381] on input "Indian Spiced Samosa turnip, carrot, mixed spice" at bounding box center [904, 378] width 11 height 11
click at [1096, 381] on div "Indian Spiced Samosa" at bounding box center [1026, 378] width 224 height 13
click at [910, 381] on input "Indian Spiced Samosa turnip, carrot, mixed spice" at bounding box center [904, 378] width 11 height 11
drag, startPoint x: 1081, startPoint y: 381, endPoint x: 912, endPoint y: 382, distance: 169.0
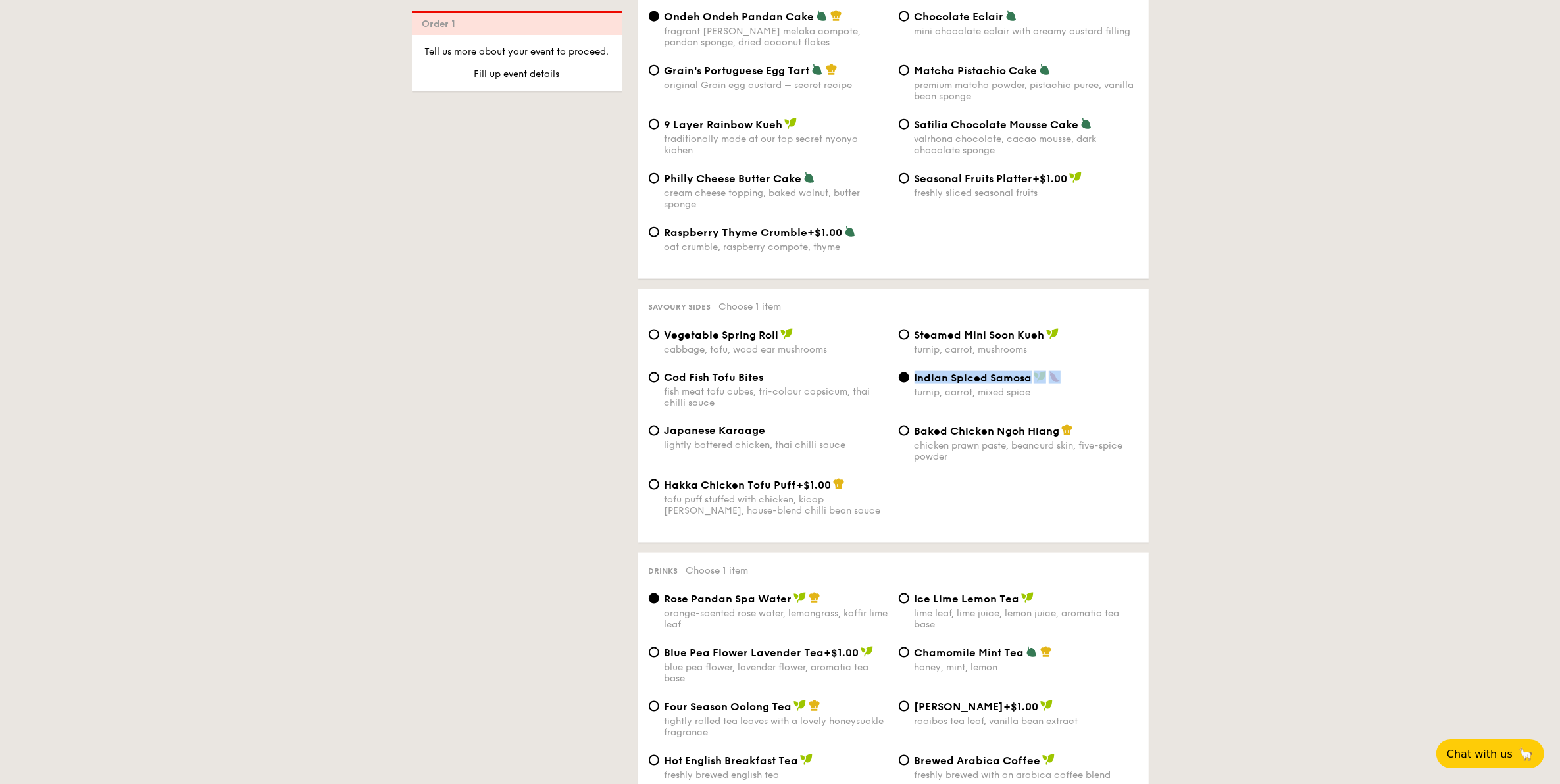
click at [912, 382] on div "Indian Spiced Samosa turnip, carrot, mixed spice" at bounding box center [1018, 384] width 251 height 27
copy div "Indian Spiced Samosa"
click at [1035, 395] on div "turnip, carrot, mixed spice" at bounding box center [1026, 393] width 224 height 12
click at [910, 382] on input "Indian Spiced Samosa turnip, carrot, mixed spice" at bounding box center [904, 378] width 11 height 11
drag, startPoint x: 1030, startPoint y: 383, endPoint x: 913, endPoint y: 385, distance: 117.0
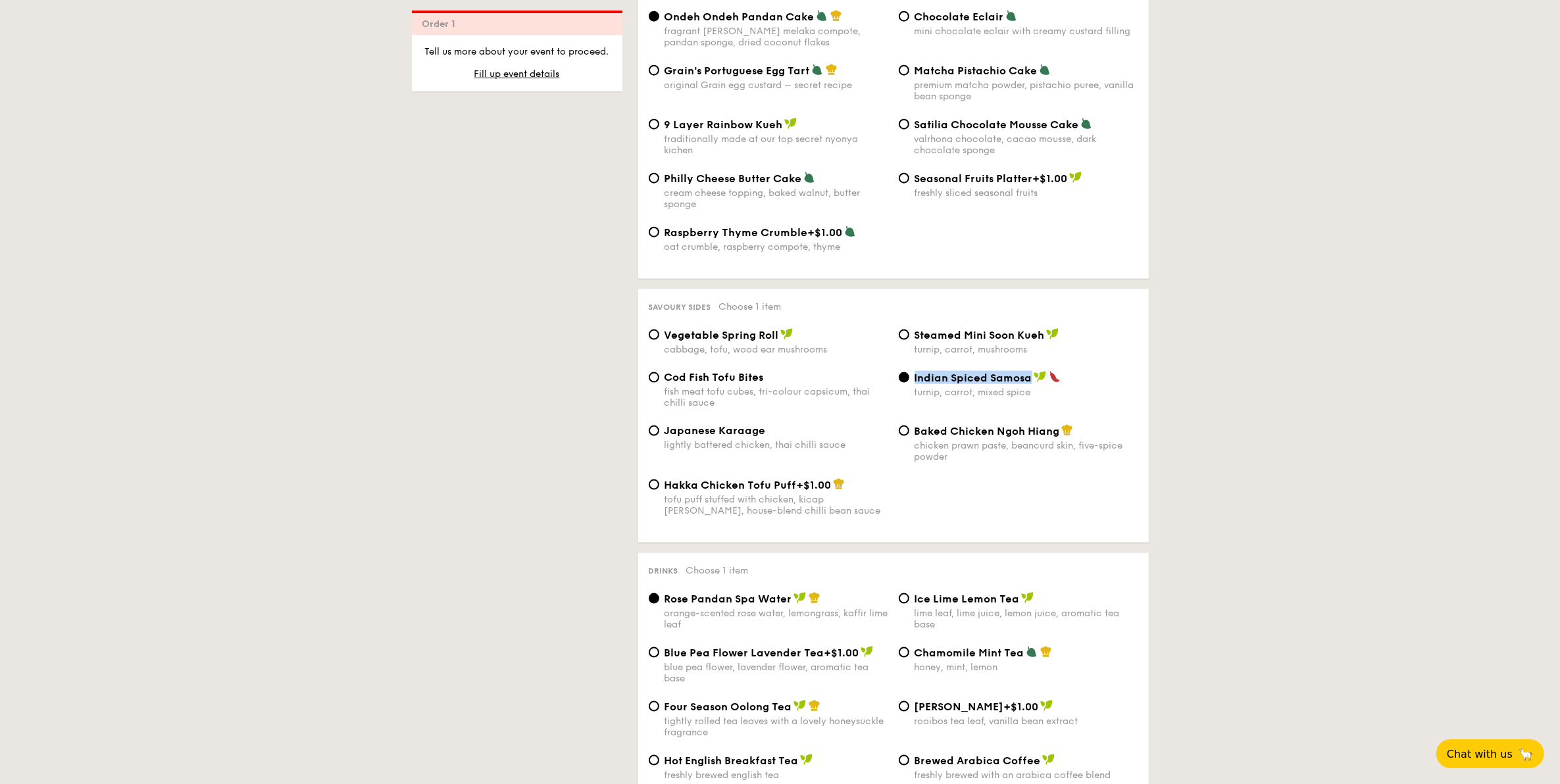
click at [914, 384] on span "Indian Spiced Samosa" at bounding box center [973, 378] width 118 height 13
copy span "Indian Spiced Samosa"
drag, startPoint x: 778, startPoint y: 430, endPoint x: 663, endPoint y: 431, distance: 115.0
click at [665, 431] on div "Japanese Karaage" at bounding box center [777, 430] width 224 height 13
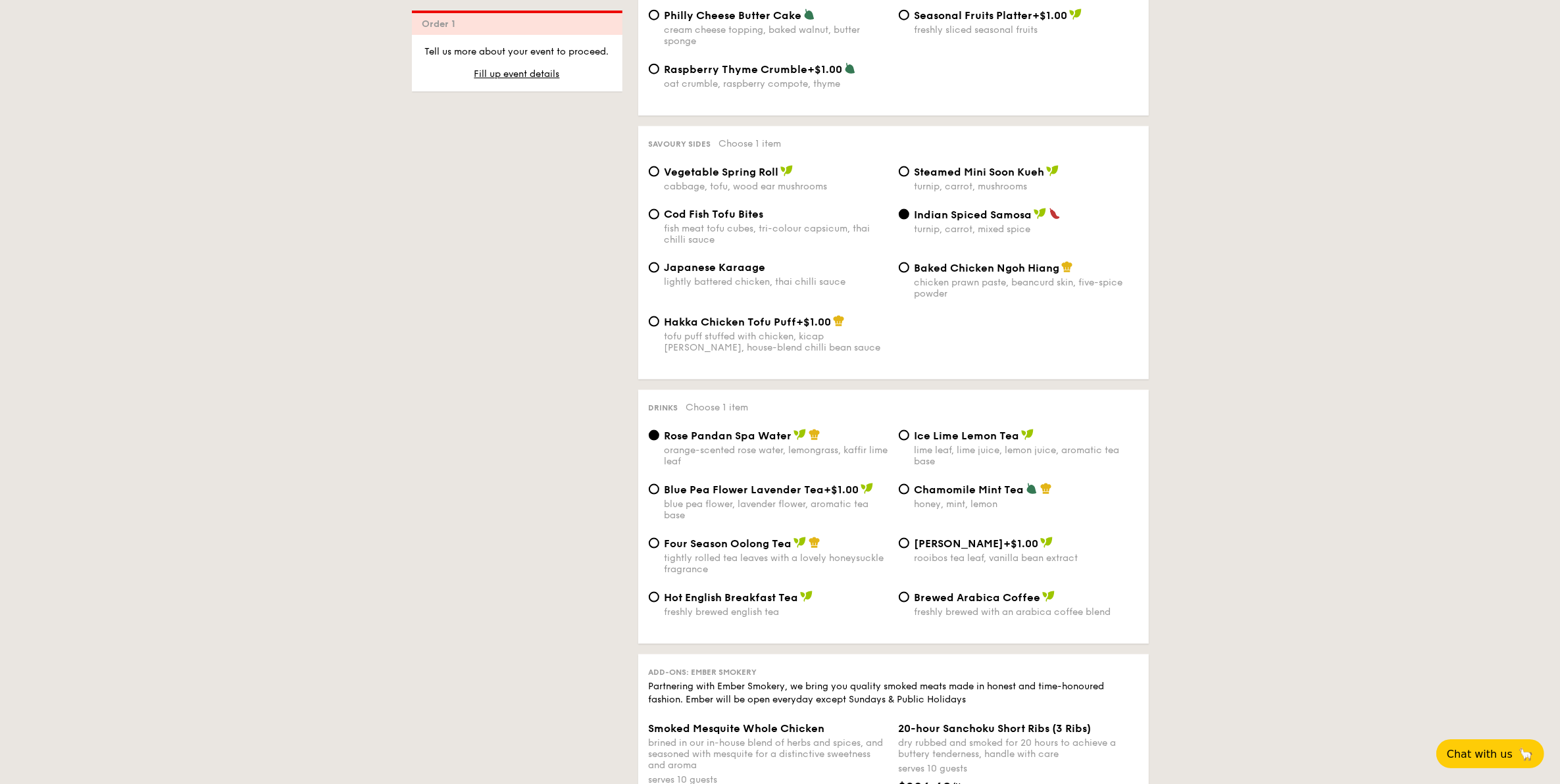
scroll to position [2220, 0]
drag, startPoint x: 1035, startPoint y: 491, endPoint x: 912, endPoint y: 490, distance: 123.0
click at [912, 490] on div "Chamomile Mint Tea honey, mint, lemon" at bounding box center [1018, 495] width 251 height 27
drag, startPoint x: 819, startPoint y: 491, endPoint x: 667, endPoint y: 495, distance: 152.1
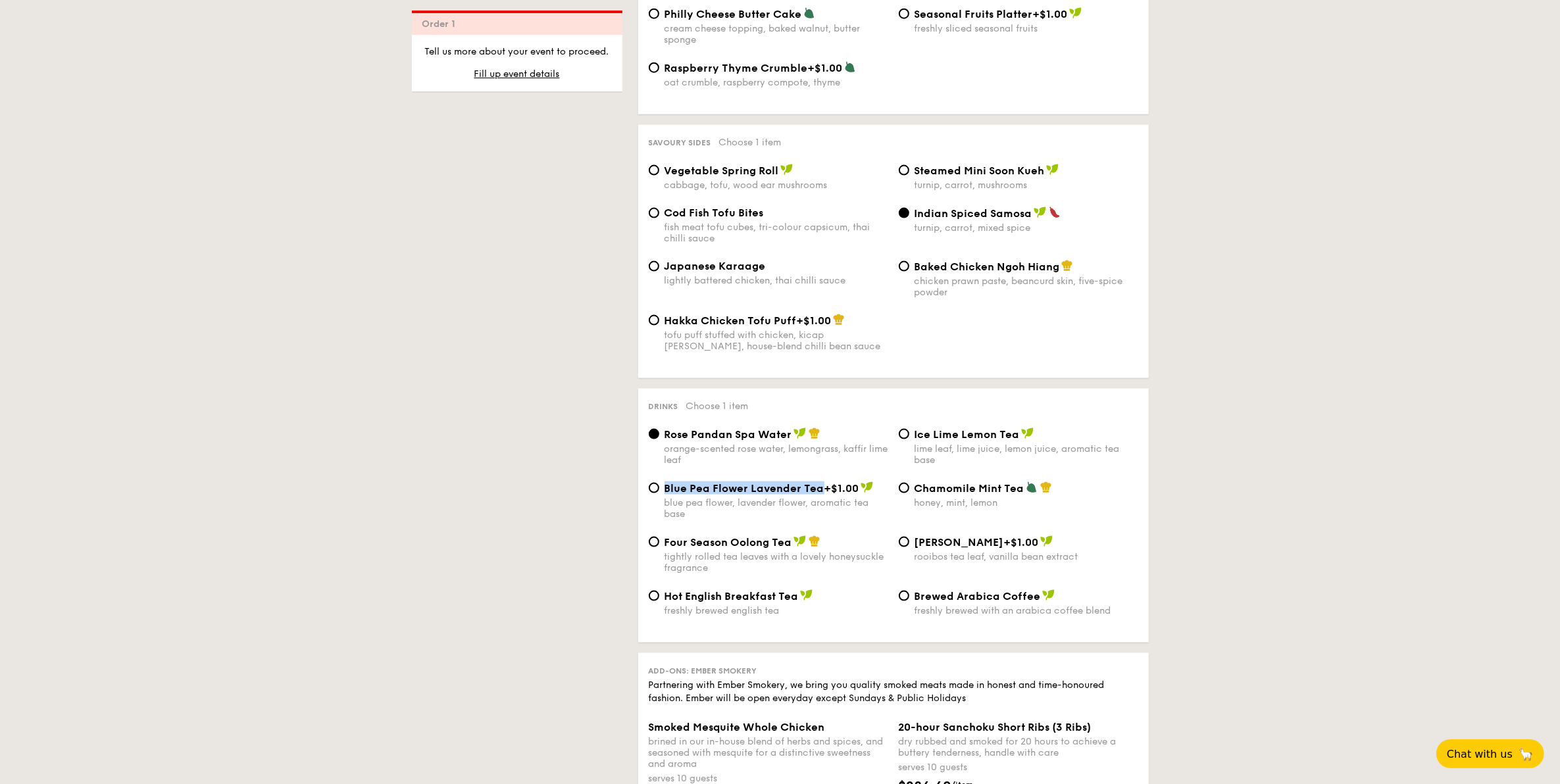
click at [667, 495] on span "Blue Pea Flower Lavender Tea" at bounding box center [745, 488] width 160 height 13
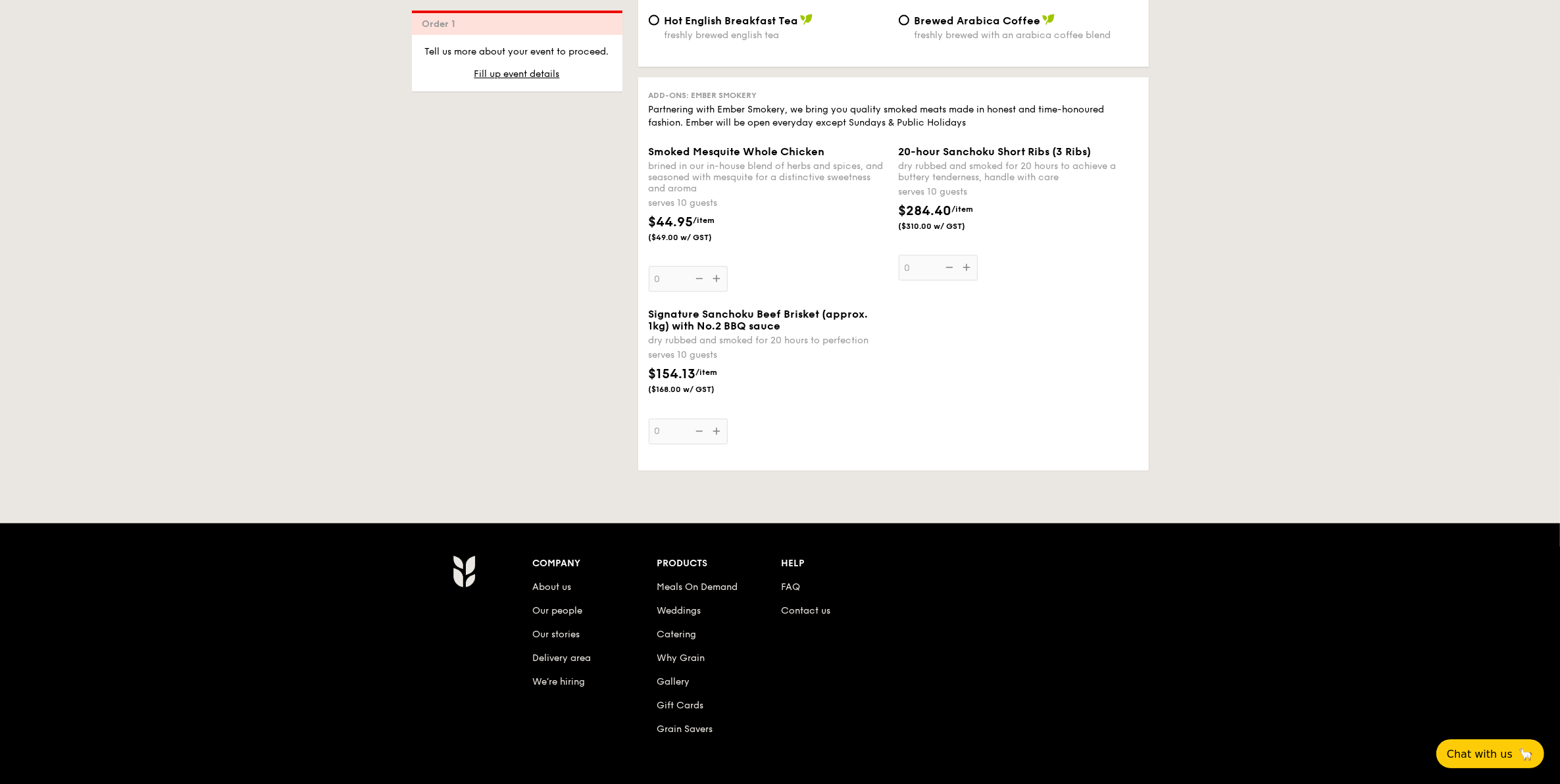
scroll to position [2713, 0]
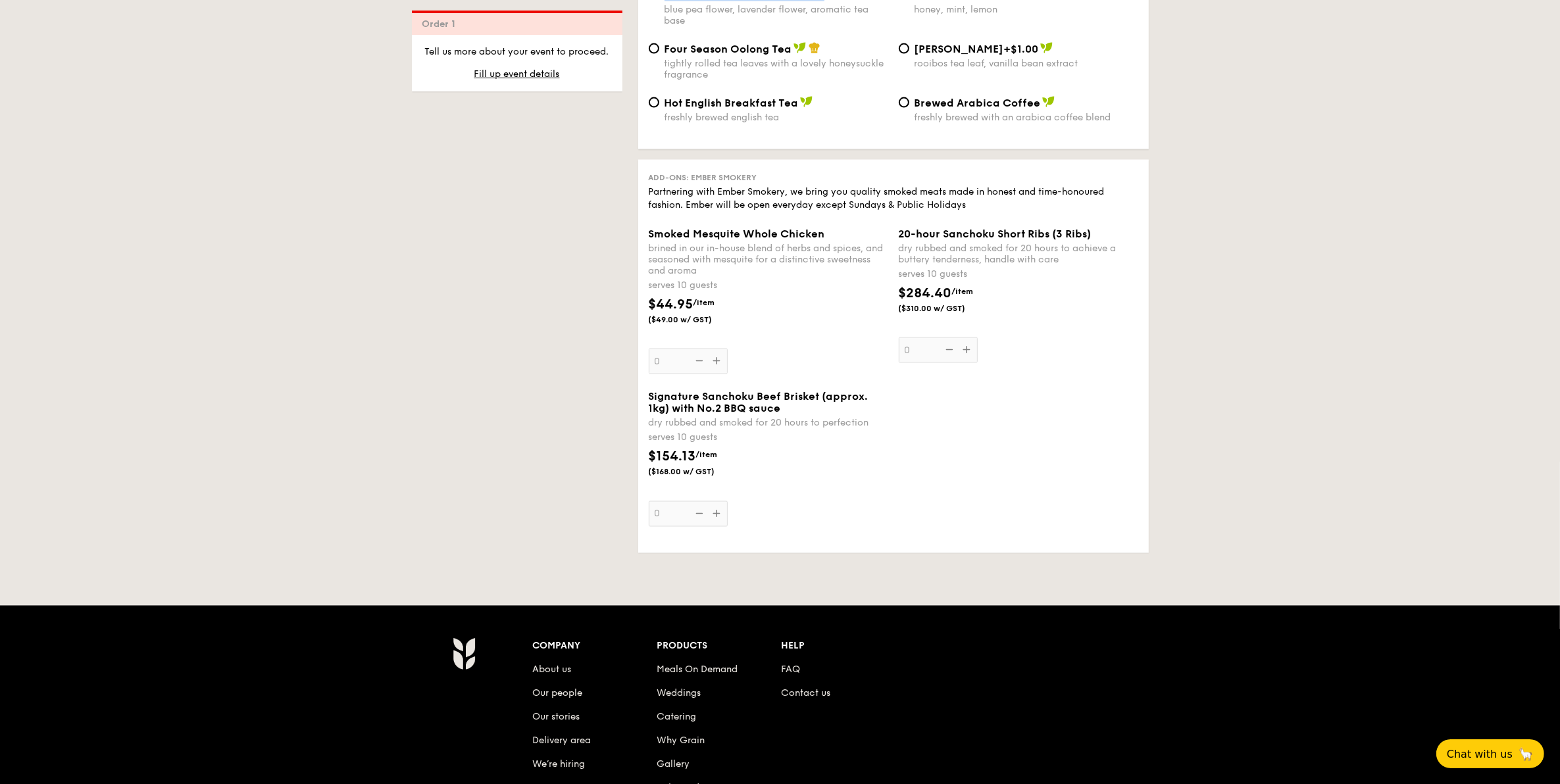
drag, startPoint x: 655, startPoint y: 231, endPoint x: 724, endPoint y: 287, distance: 88.9
click at [724, 287] on div "Add-ons: Ember Smokery Partnering with Ember Smokery, we bring you quality smok…" at bounding box center [893, 356] width 511 height 393
click at [711, 365] on div "Smoked Mesquite Whole Chicken brined in our in-house blend of herbs and spices,…" at bounding box center [768, 301] width 240 height 146
click at [711, 365] on input "0" at bounding box center [688, 361] width 79 height 26
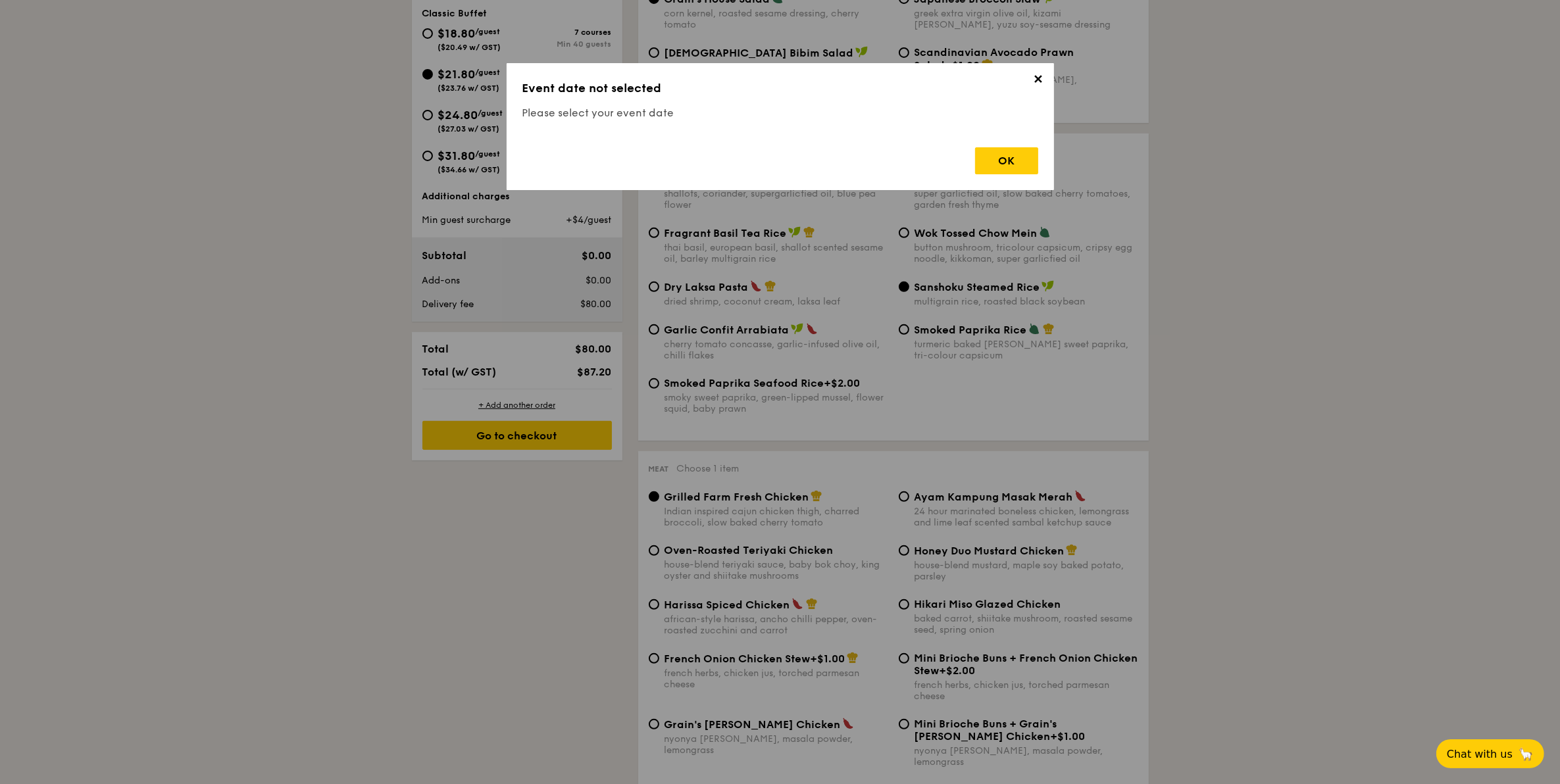
scroll to position [377, 0]
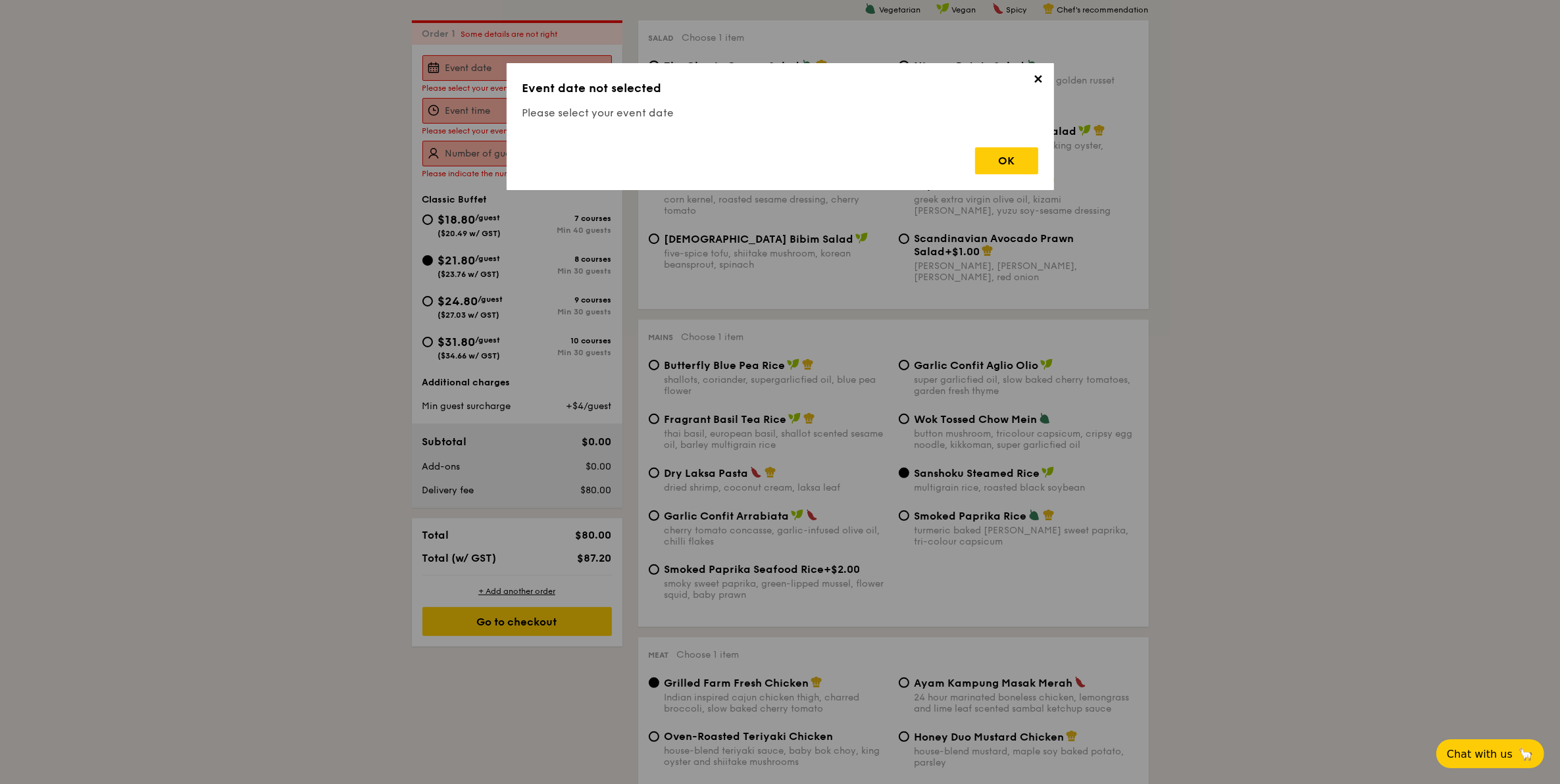
click at [991, 176] on div "✕ Event date not selected Please select your event date OK" at bounding box center [780, 127] width 547 height 127
click at [989, 172] on div "OK" at bounding box center [1007, 161] width 64 height 27
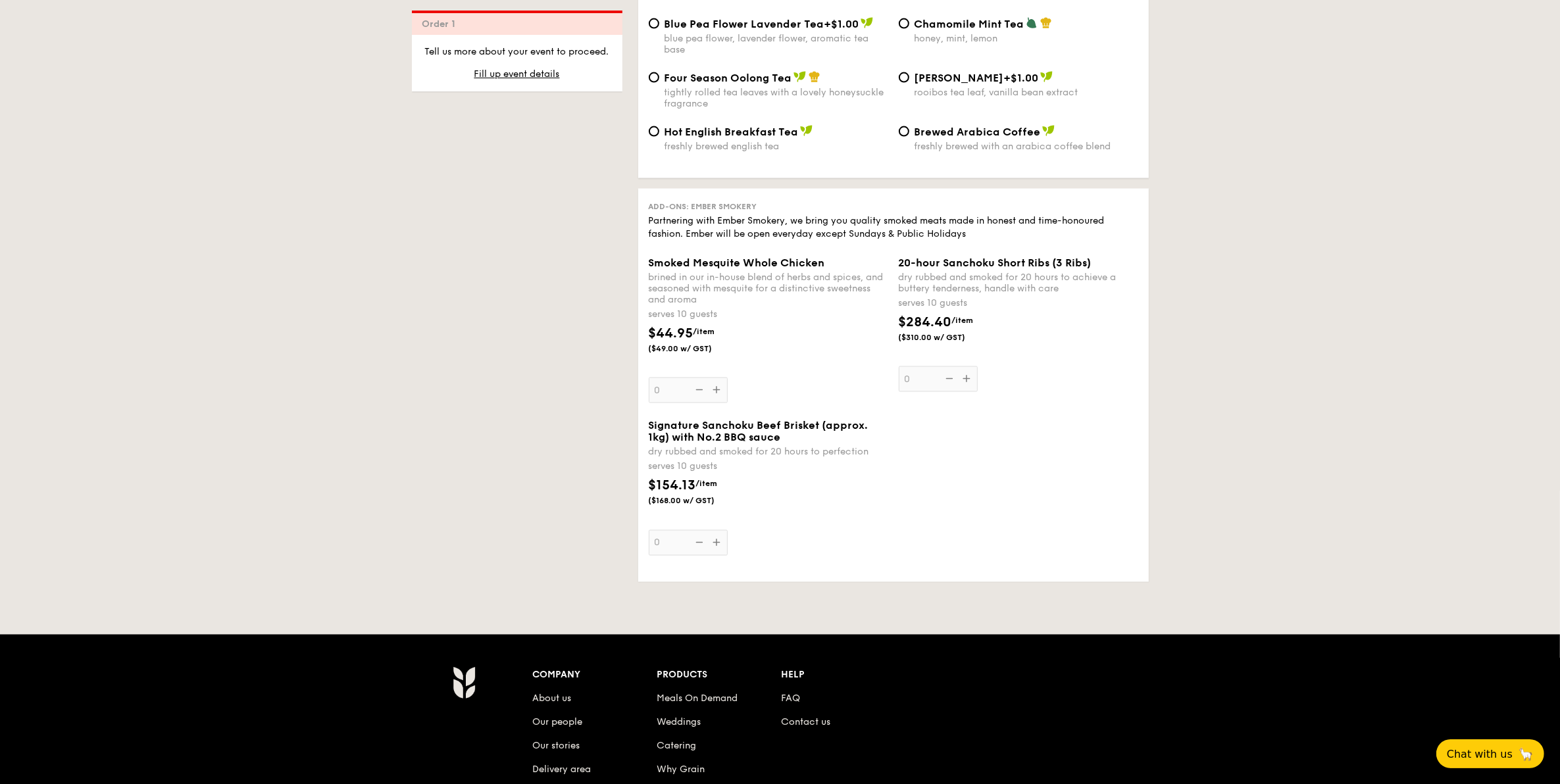
scroll to position [2679, 0]
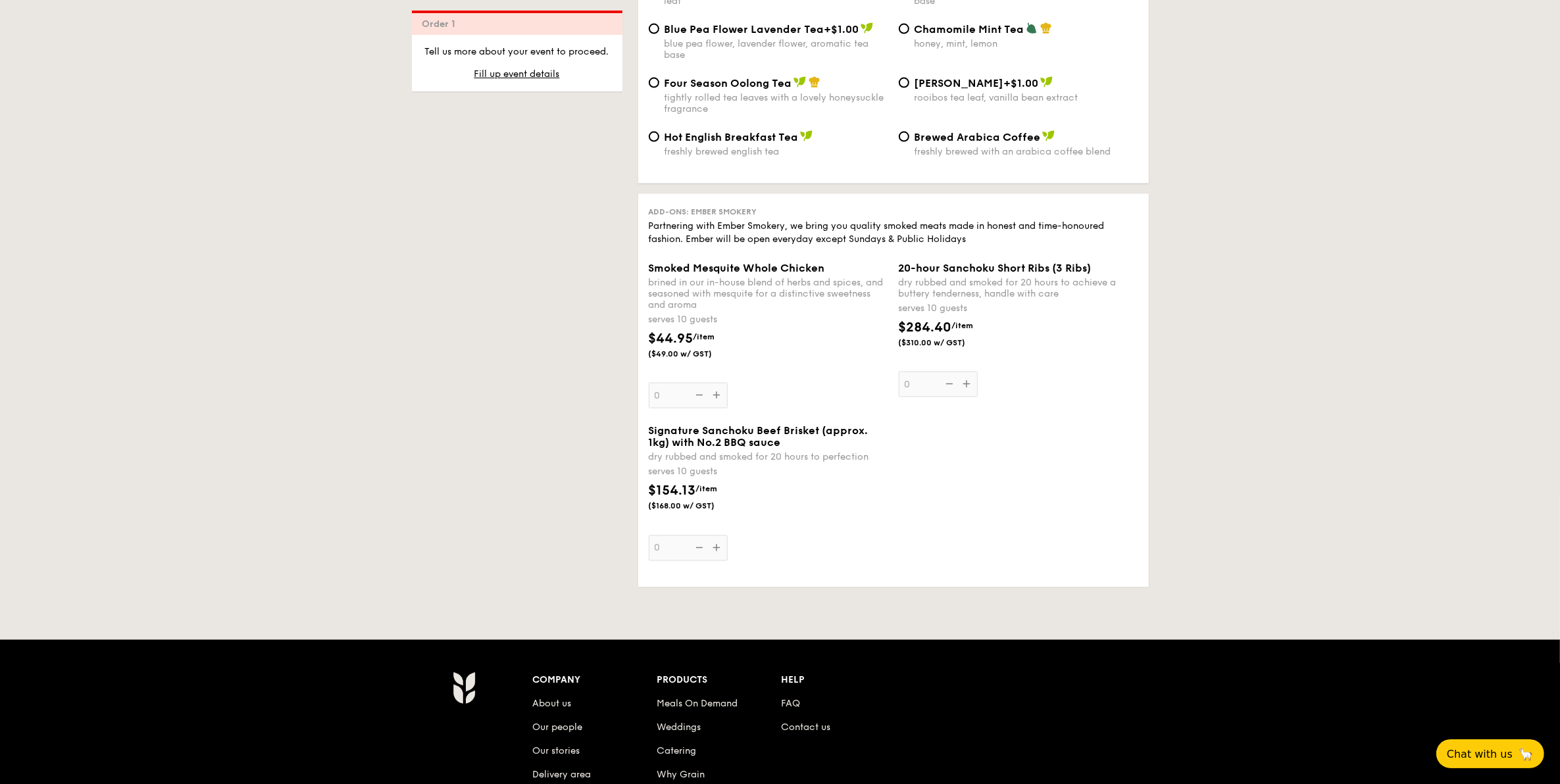
drag, startPoint x: 721, startPoint y: 323, endPoint x: 646, endPoint y: 274, distance: 89.6
click at [646, 274] on div "Smoked Mesquite Whole Chicken brined in our in-house blend of herbs and spices,…" at bounding box center [769, 335] width 251 height 146
drag, startPoint x: 646, startPoint y: 271, endPoint x: 719, endPoint y: 323, distance: 89.6
click at [719, 323] on div "Smoked Mesquite Whole Chicken brined in our in-house blend of herbs and spices,…" at bounding box center [769, 335] width 251 height 146
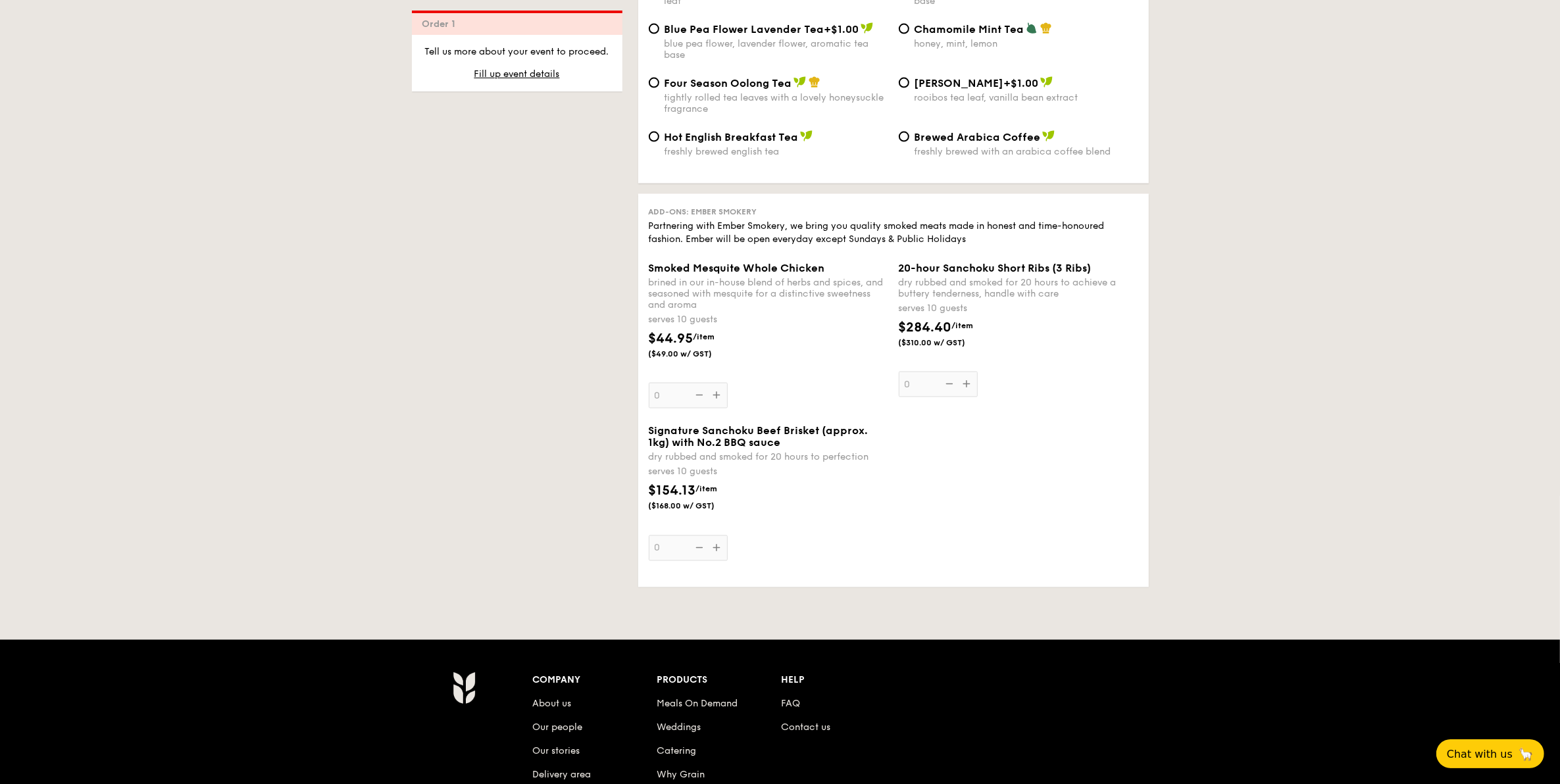
click at [762, 362] on div "$44.95 /item ($49.00 w/ GST)" at bounding box center [769, 352] width 251 height 46
click at [727, 382] on input "0" at bounding box center [688, 395] width 79 height 26
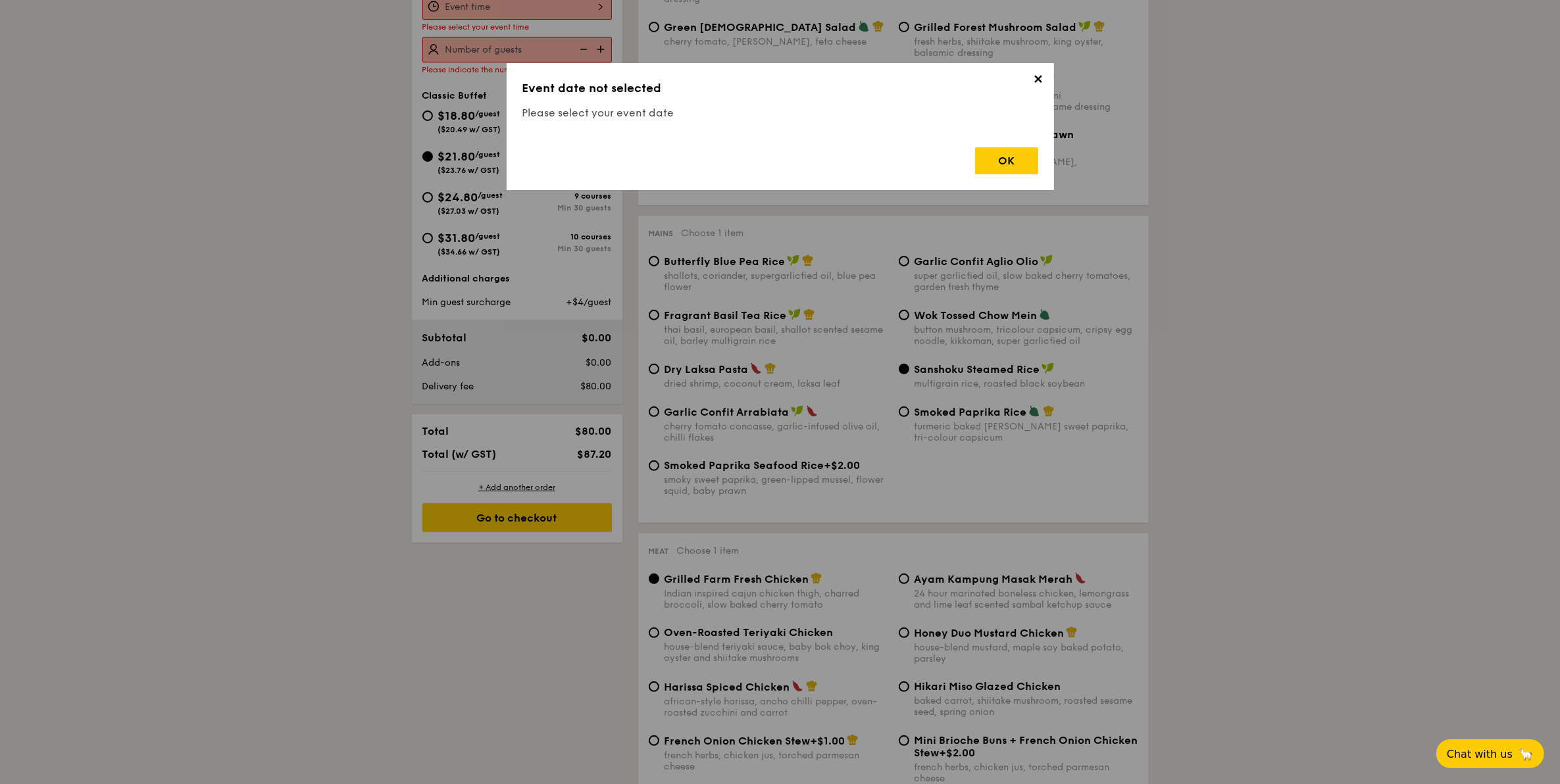
scroll to position [377, 0]
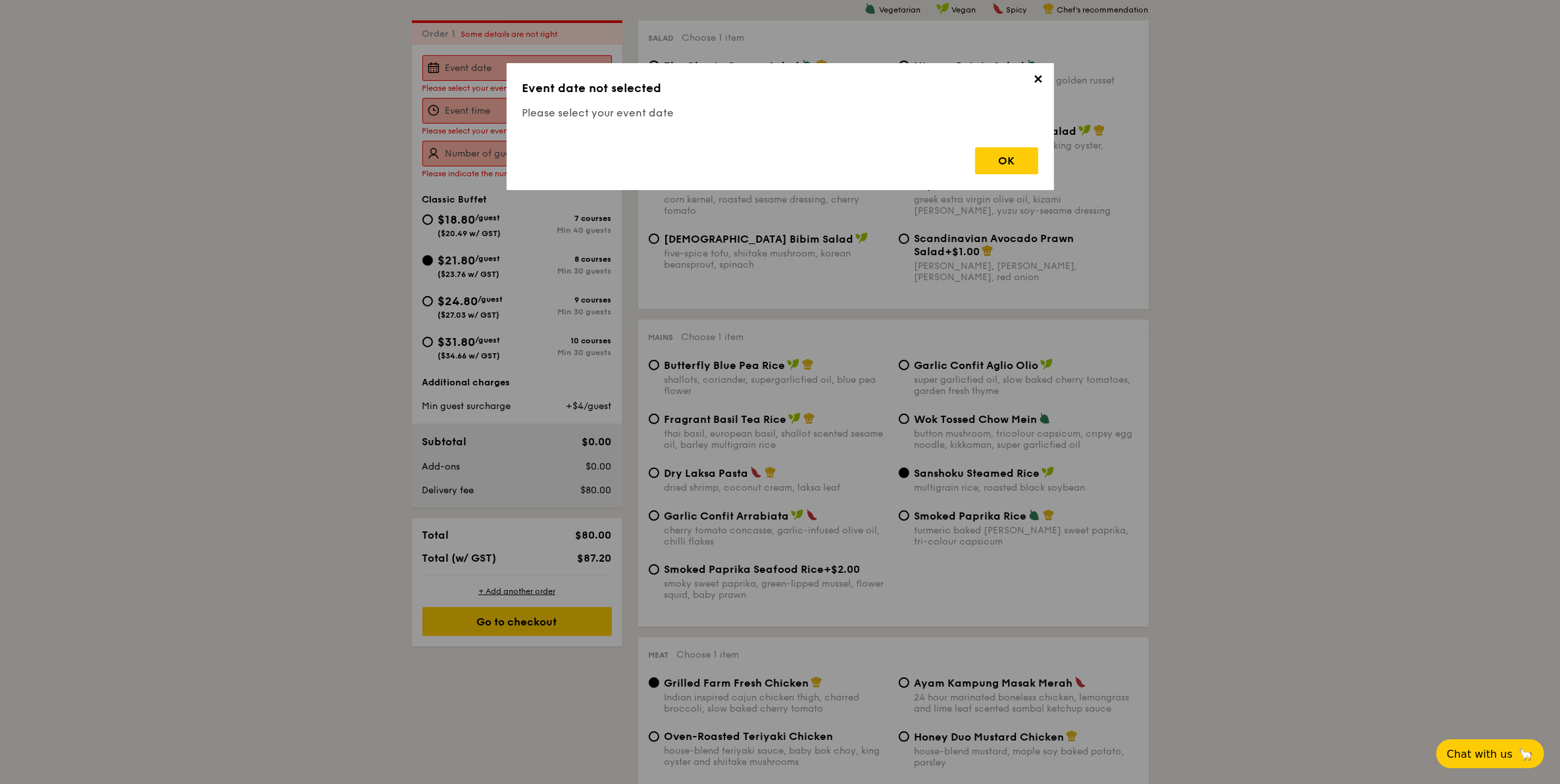
click at [1044, 87] on span "✕" at bounding box center [1038, 81] width 18 height 18
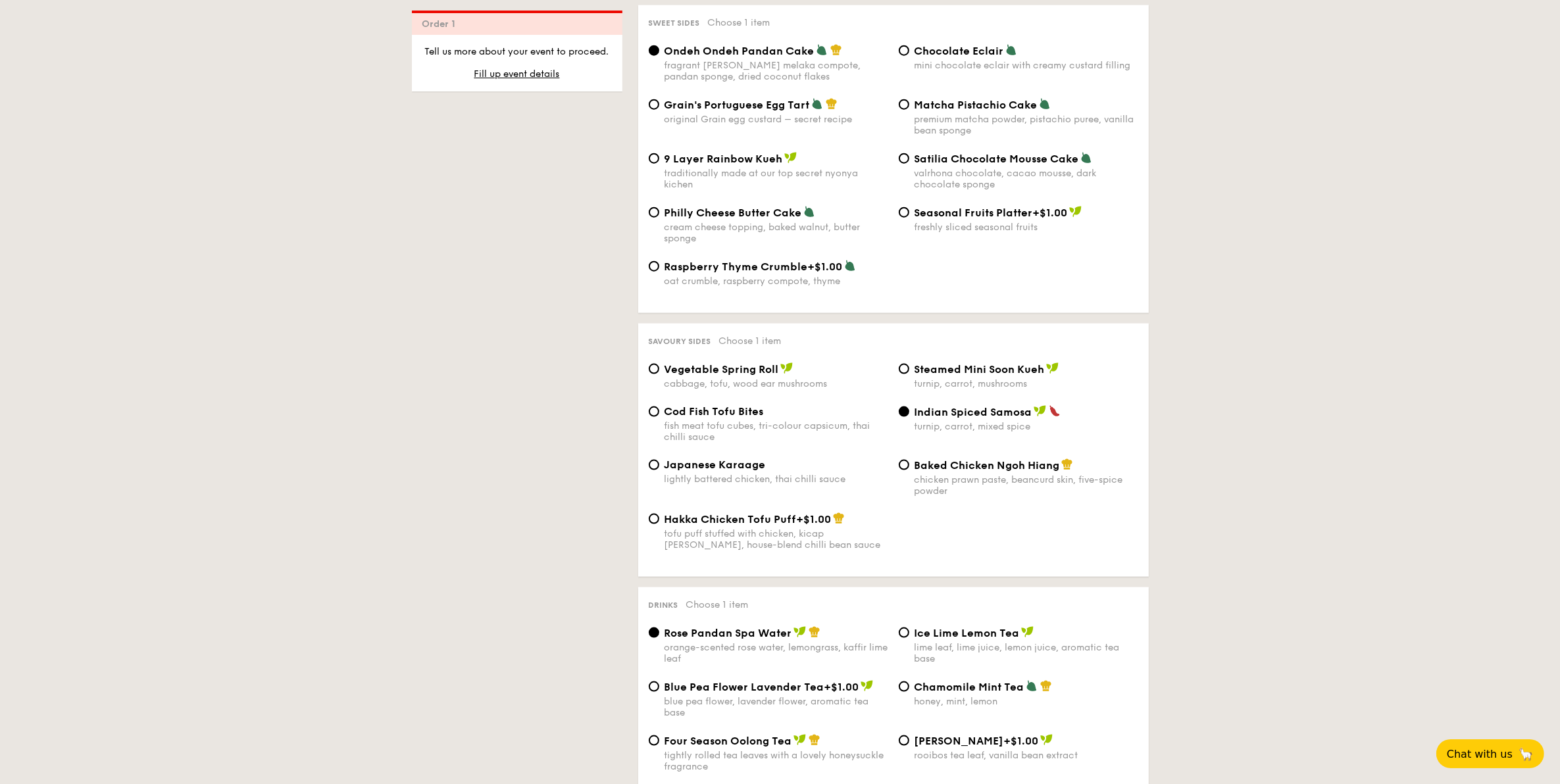
scroll to position [2597, 0]
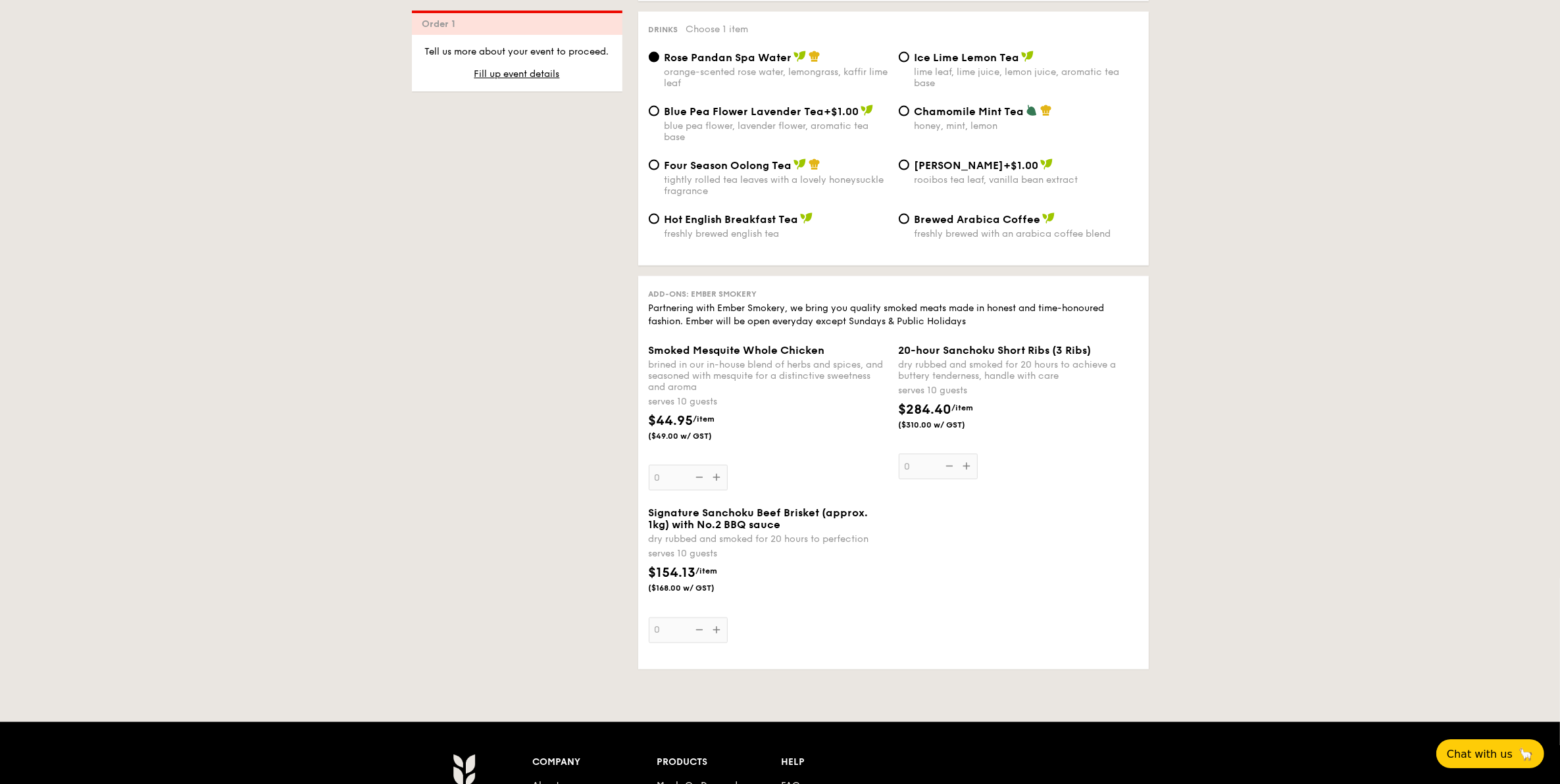
click at [717, 478] on div "Smoked Mesquite Whole Chicken brined in our in-house blend of herbs and spices,…" at bounding box center [768, 417] width 240 height 146
click at [717, 478] on input "0" at bounding box center [688, 478] width 79 height 26
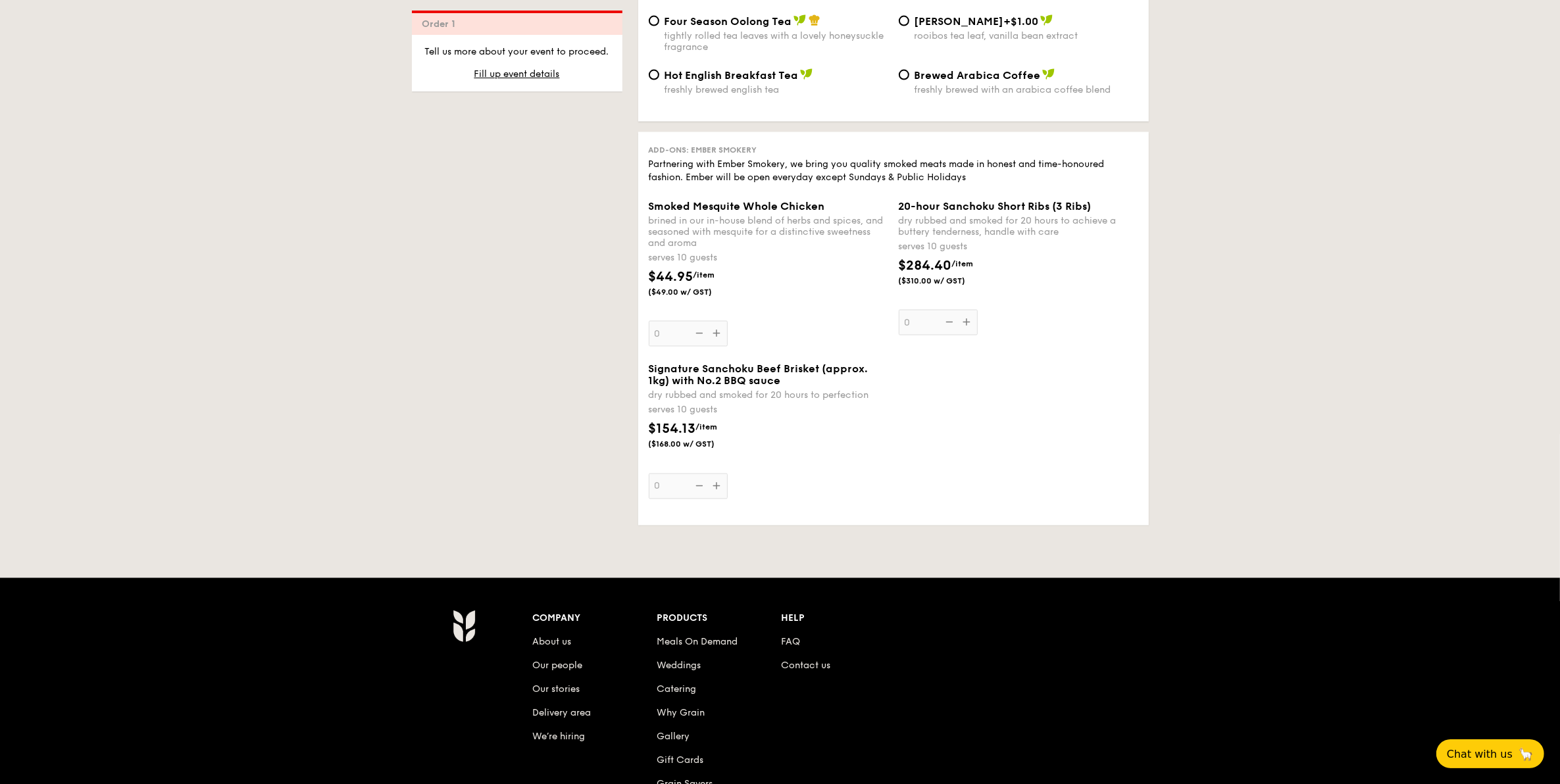
scroll to position [2679, 0]
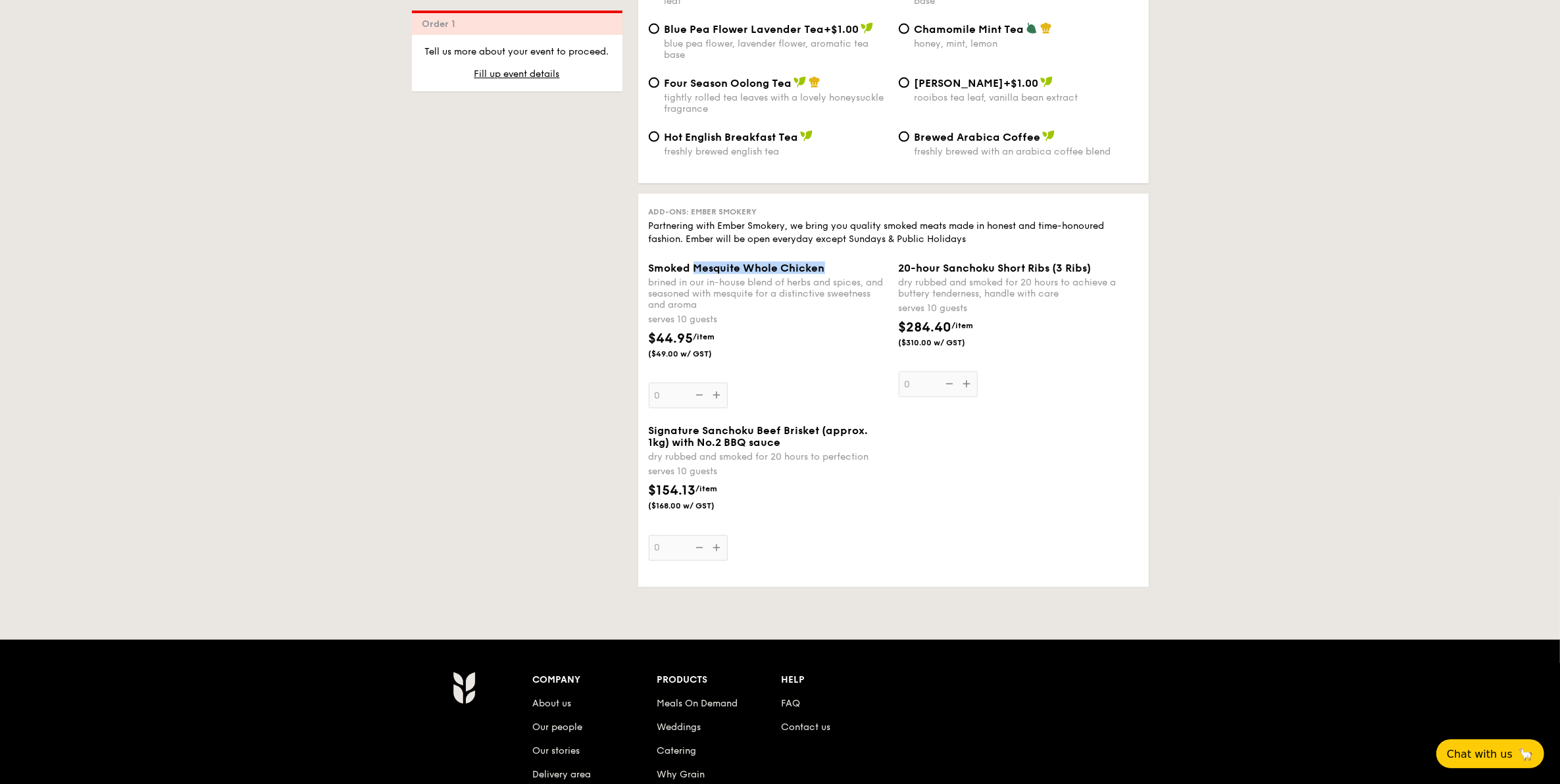
drag, startPoint x: 824, startPoint y: 271, endPoint x: 695, endPoint y: 274, distance: 129.0
click at [695, 274] on div "Smoked Mesquite Whole Chicken" at bounding box center [768, 268] width 240 height 13
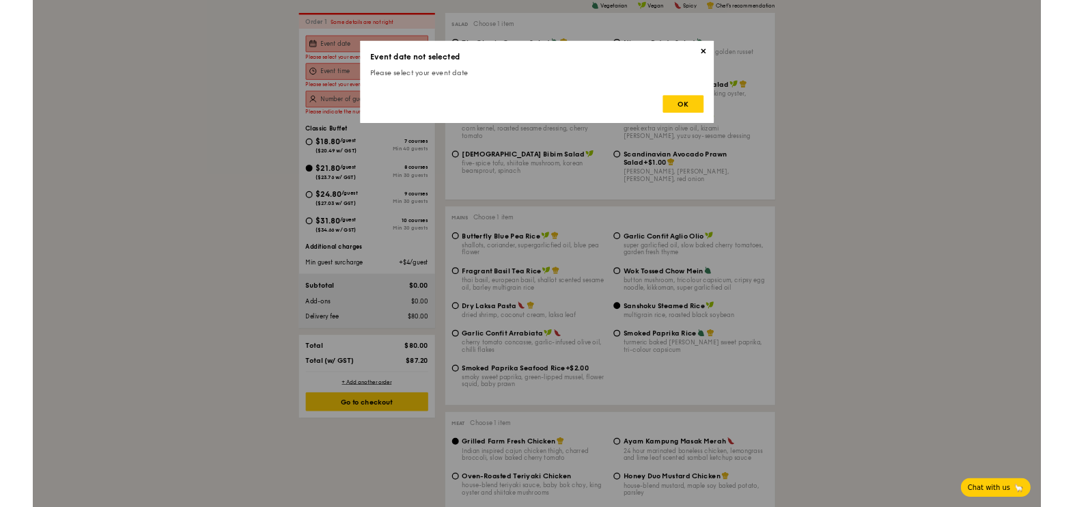
scroll to position [392, 0]
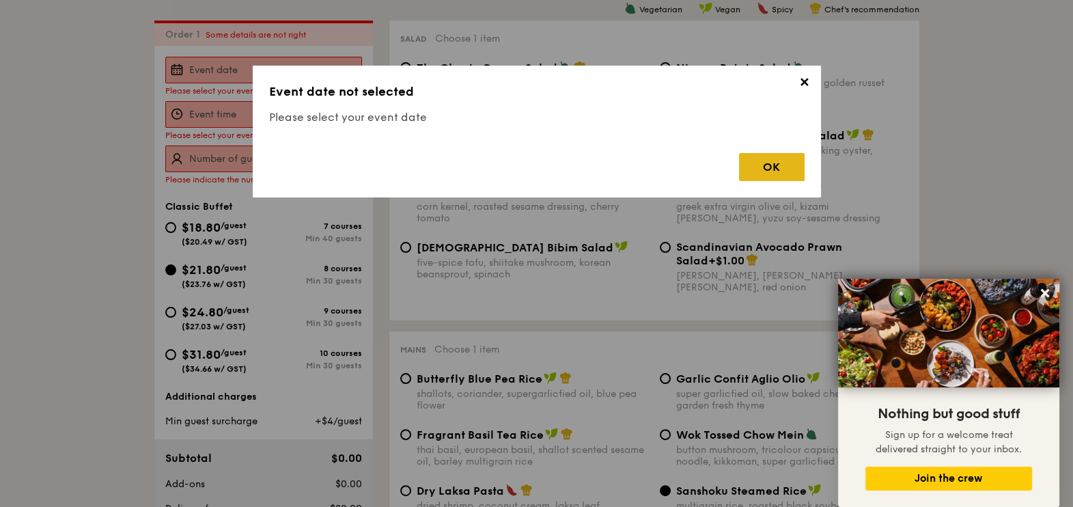
click at [779, 164] on div "OK" at bounding box center [772, 167] width 66 height 28
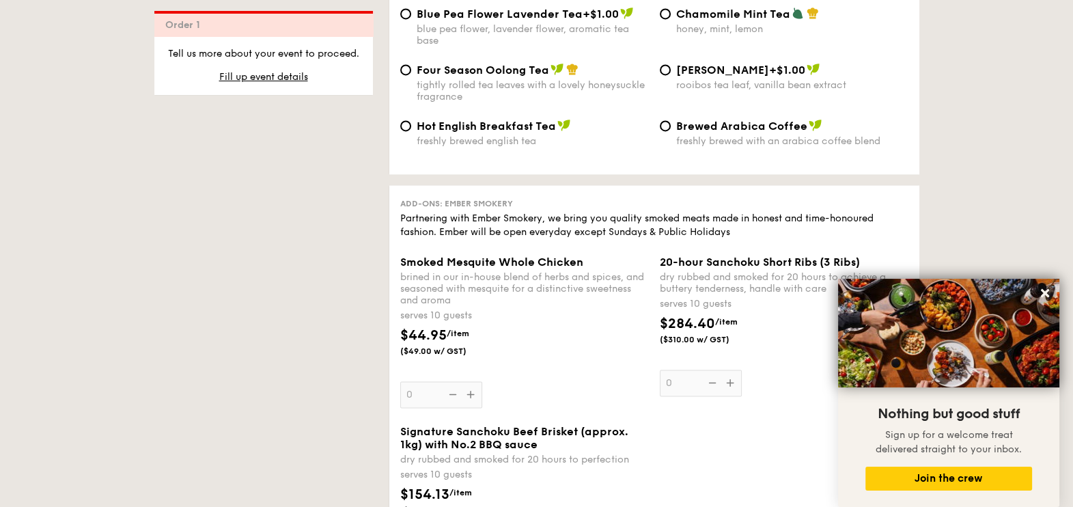
scroll to position [2797, 0]
drag, startPoint x: 477, startPoint y: 283, endPoint x: 393, endPoint y: 221, distance: 105.4
click at [393, 221] on div "Add-ons: Ember Smokery Partnering with Ember Smokery, we bring you quality smok…" at bounding box center [654, 390] width 530 height 408
click at [468, 257] on span "Smoked Mesquite Whole Chicken" at bounding box center [491, 263] width 183 height 13
click at [468, 382] on input "0" at bounding box center [441, 395] width 82 height 27
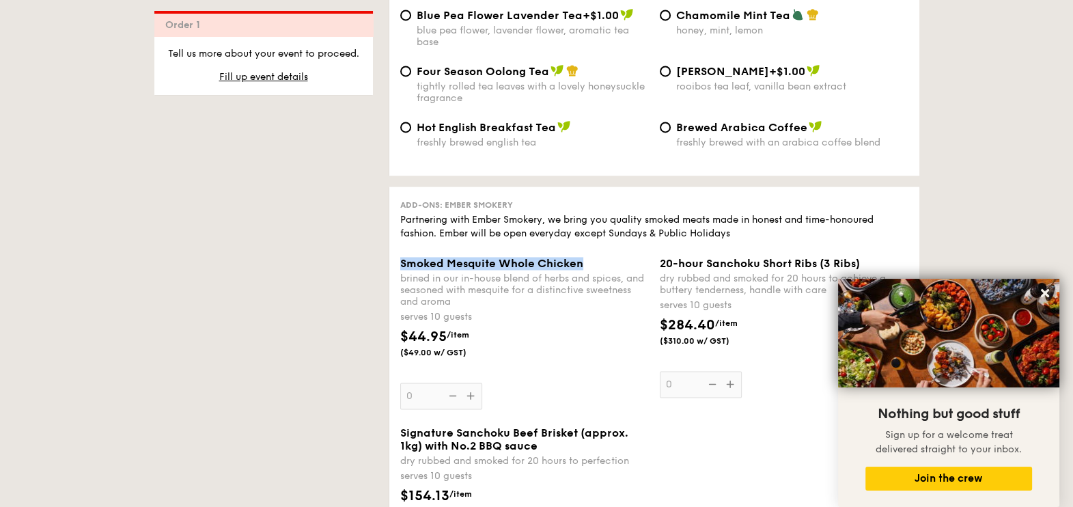
drag, startPoint x: 589, startPoint y: 229, endPoint x: 400, endPoint y: 234, distance: 189.2
click at [400, 257] on div "Smoked Mesquite Whole Chicken" at bounding box center [524, 263] width 249 height 13
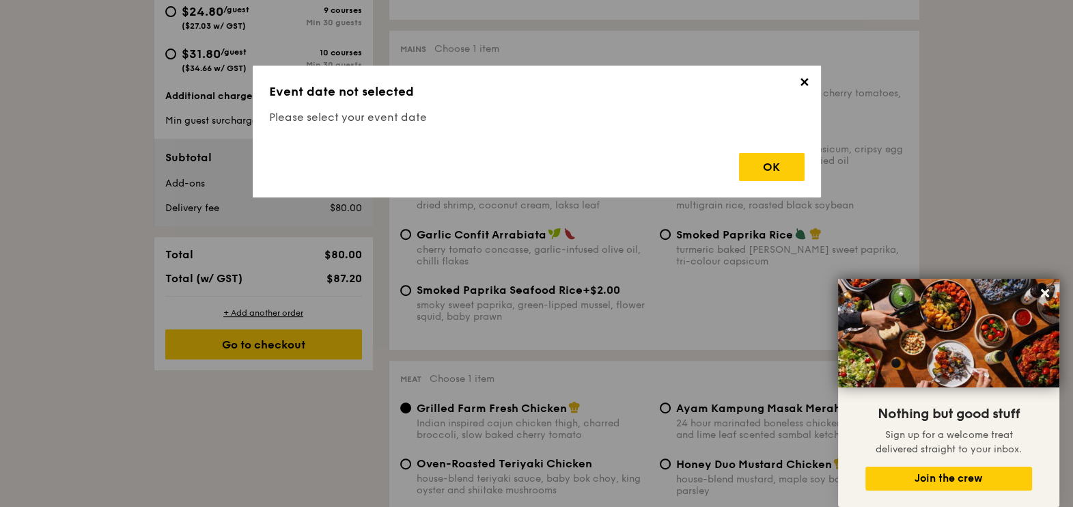
scroll to position [392, 0]
